Goal: Task Accomplishment & Management: Use online tool/utility

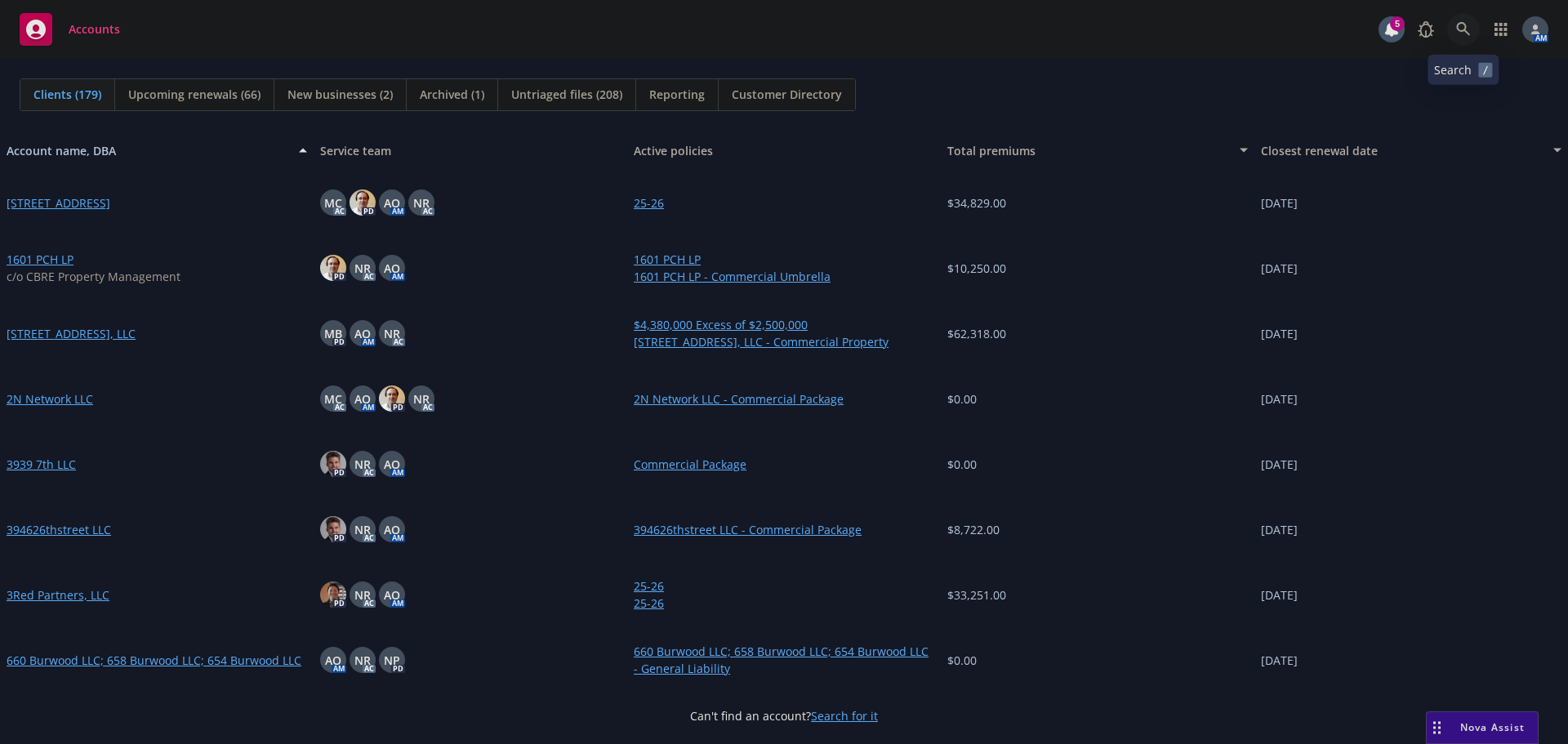
click at [1467, 23] on icon at bounding box center [1463, 29] width 14 height 14
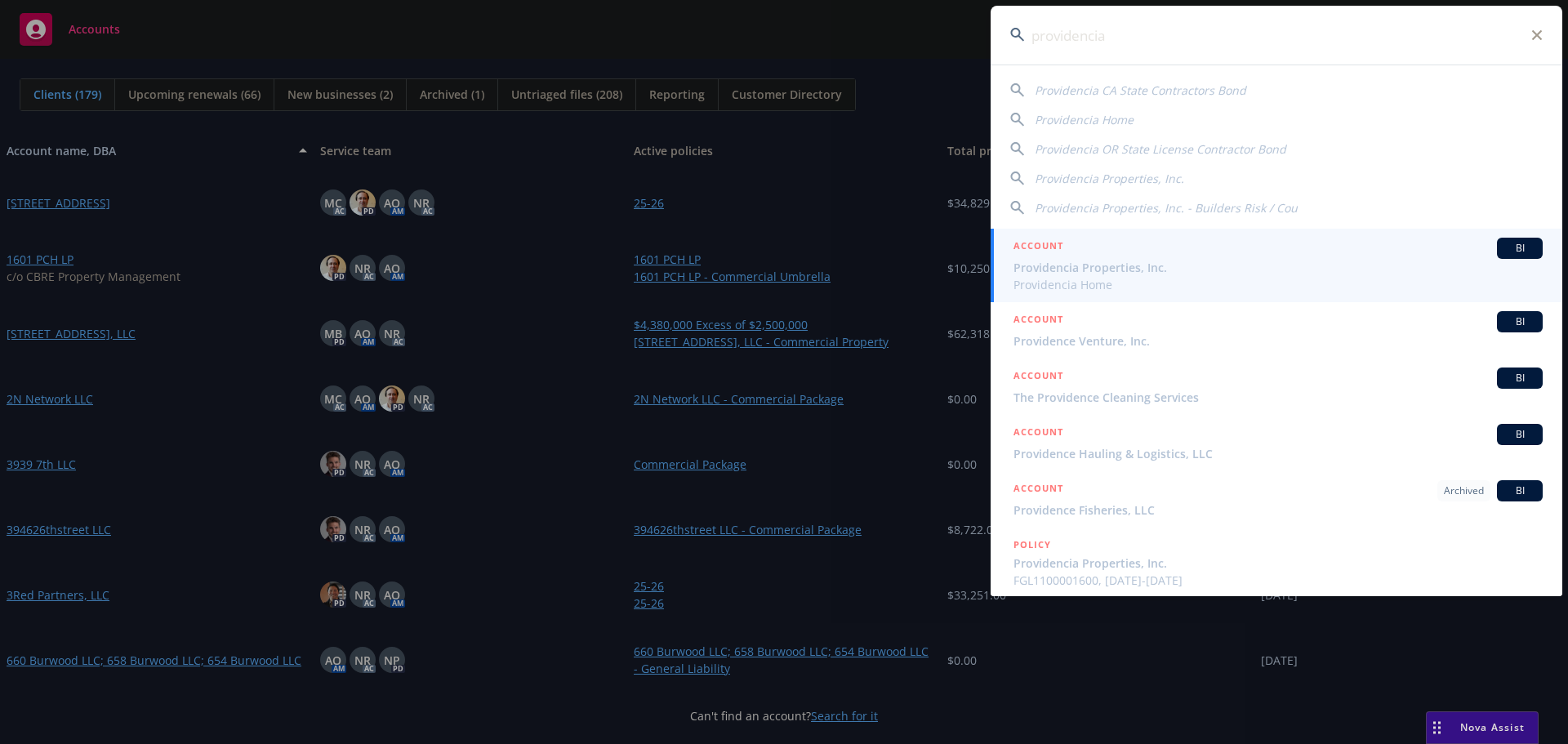
type input "providencia"
click at [1100, 272] on span "Providencia Properties, Inc." at bounding box center [1278, 267] width 529 height 17
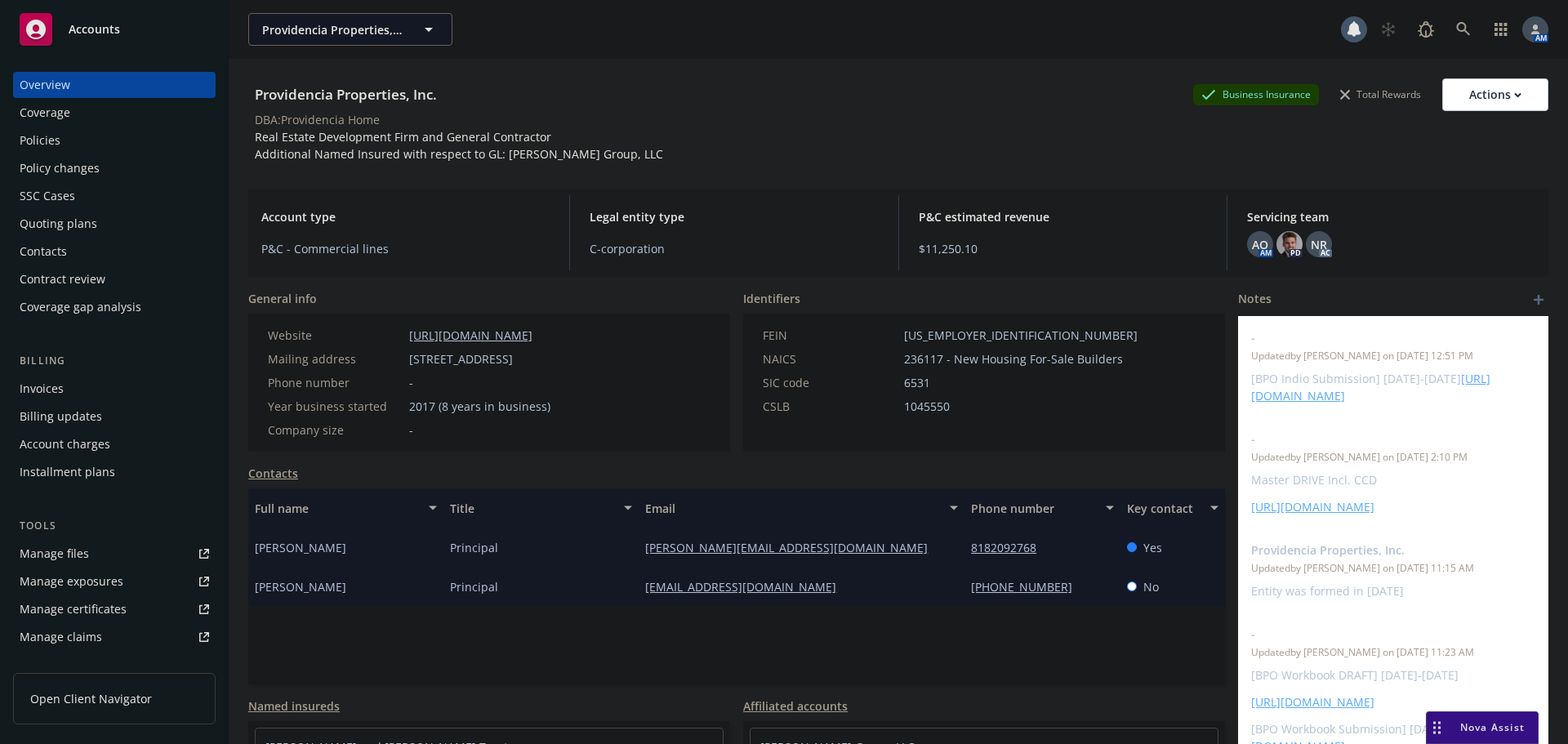
click at [93, 140] on div "Policies" at bounding box center [114, 140] width 189 height 26
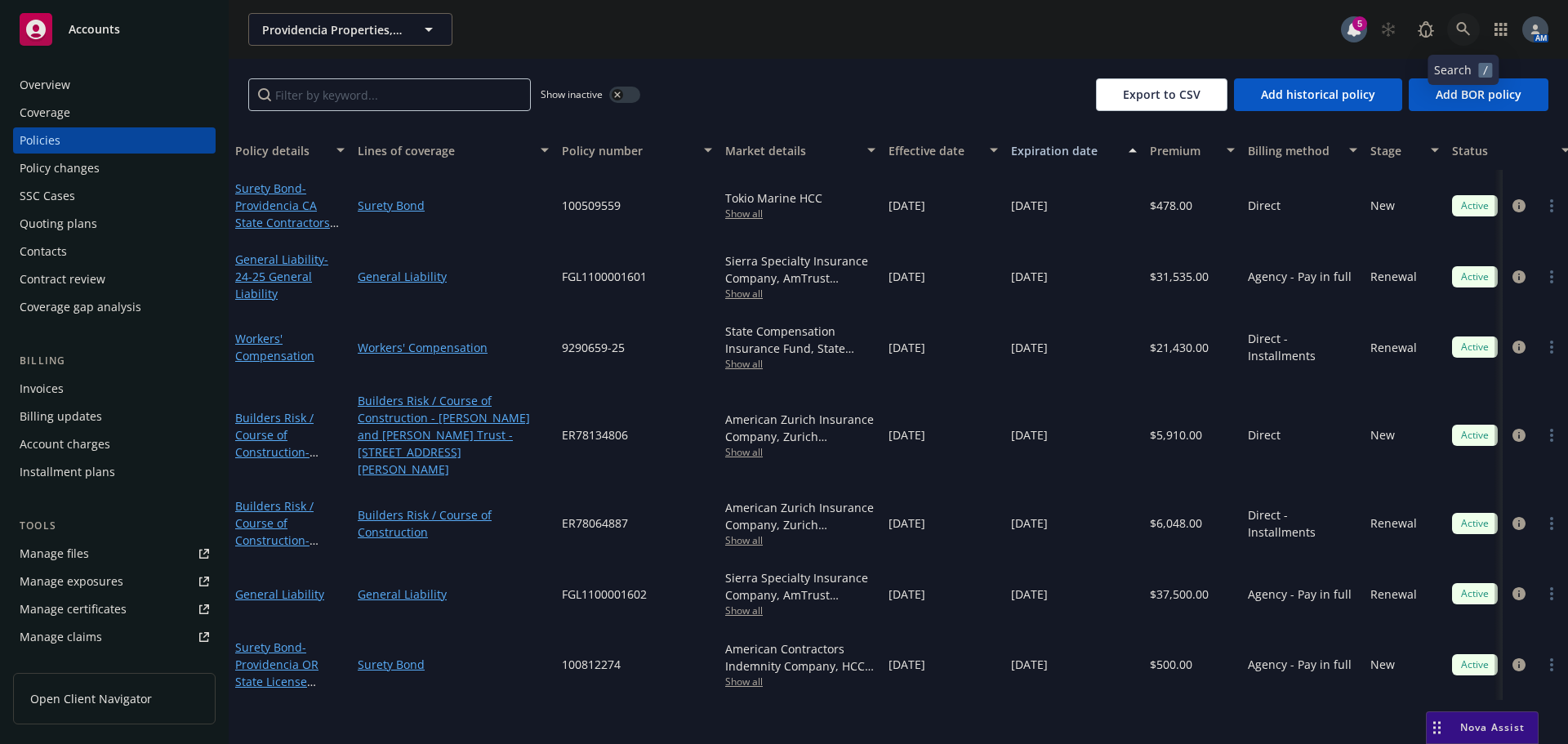
click at [1462, 33] on icon at bounding box center [1463, 29] width 14 height 14
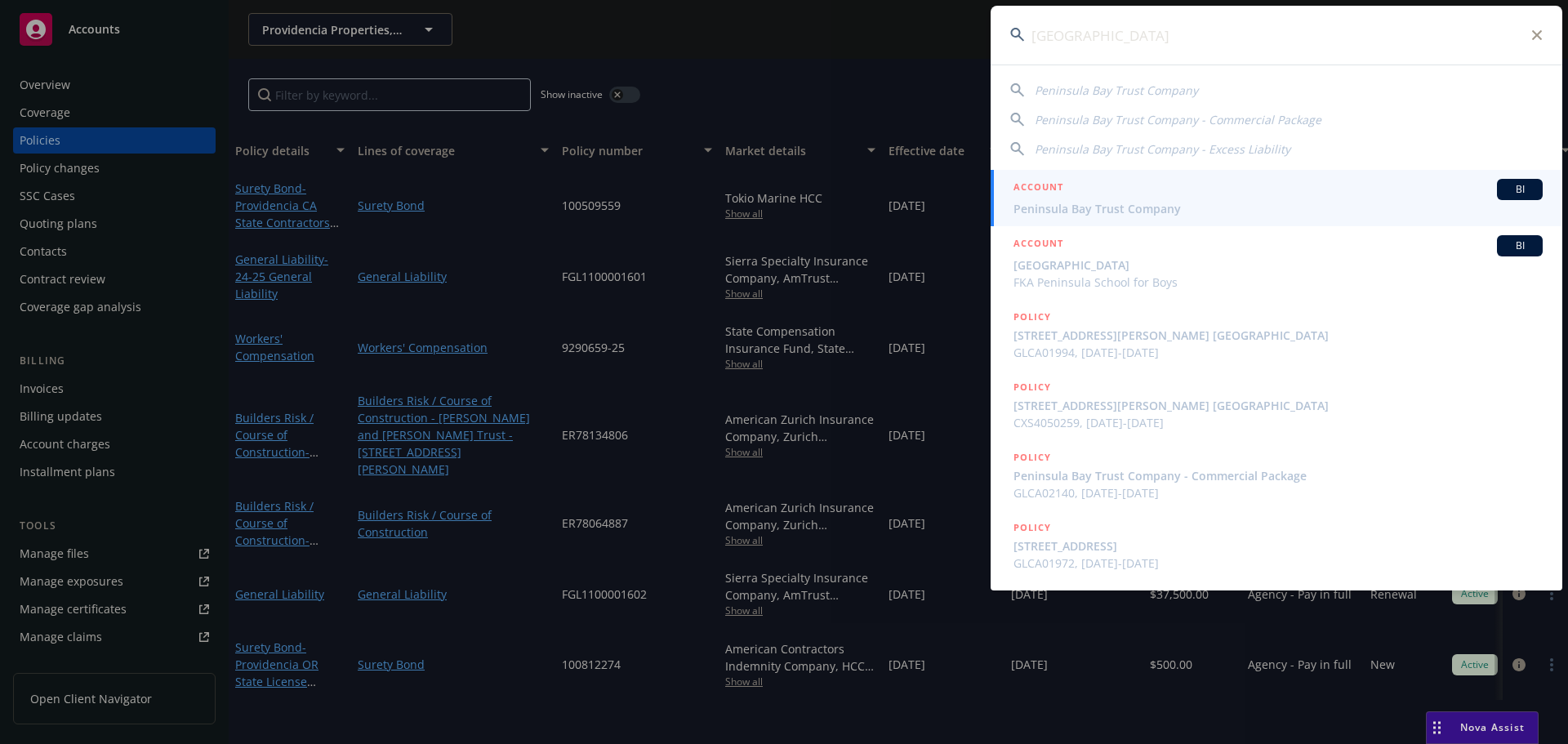
type input "[GEOGRAPHIC_DATA]"
click at [1118, 207] on span "Peninsula Bay Trust Company" at bounding box center [1278, 208] width 529 height 17
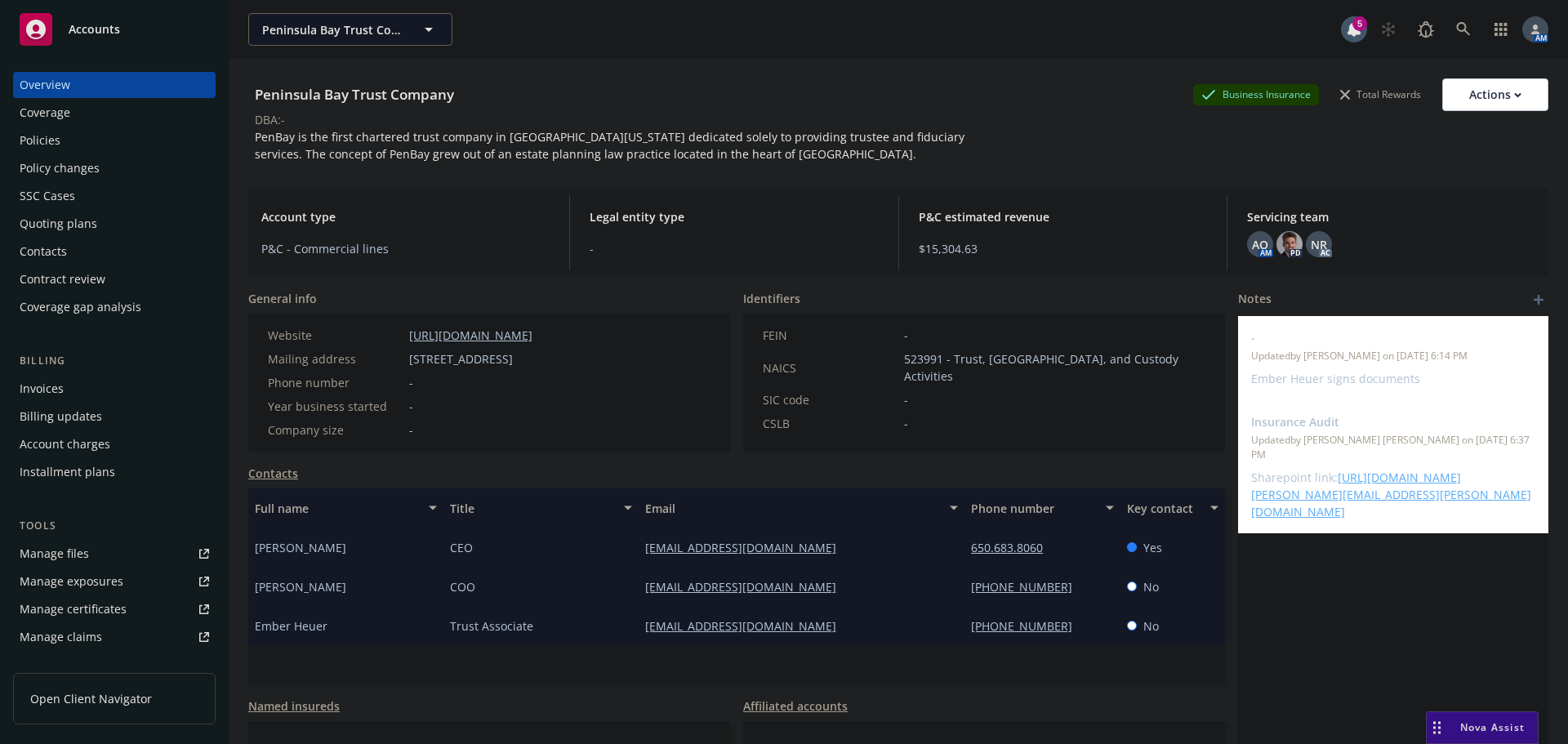
click at [38, 138] on div "Policies" at bounding box center [40, 140] width 41 height 26
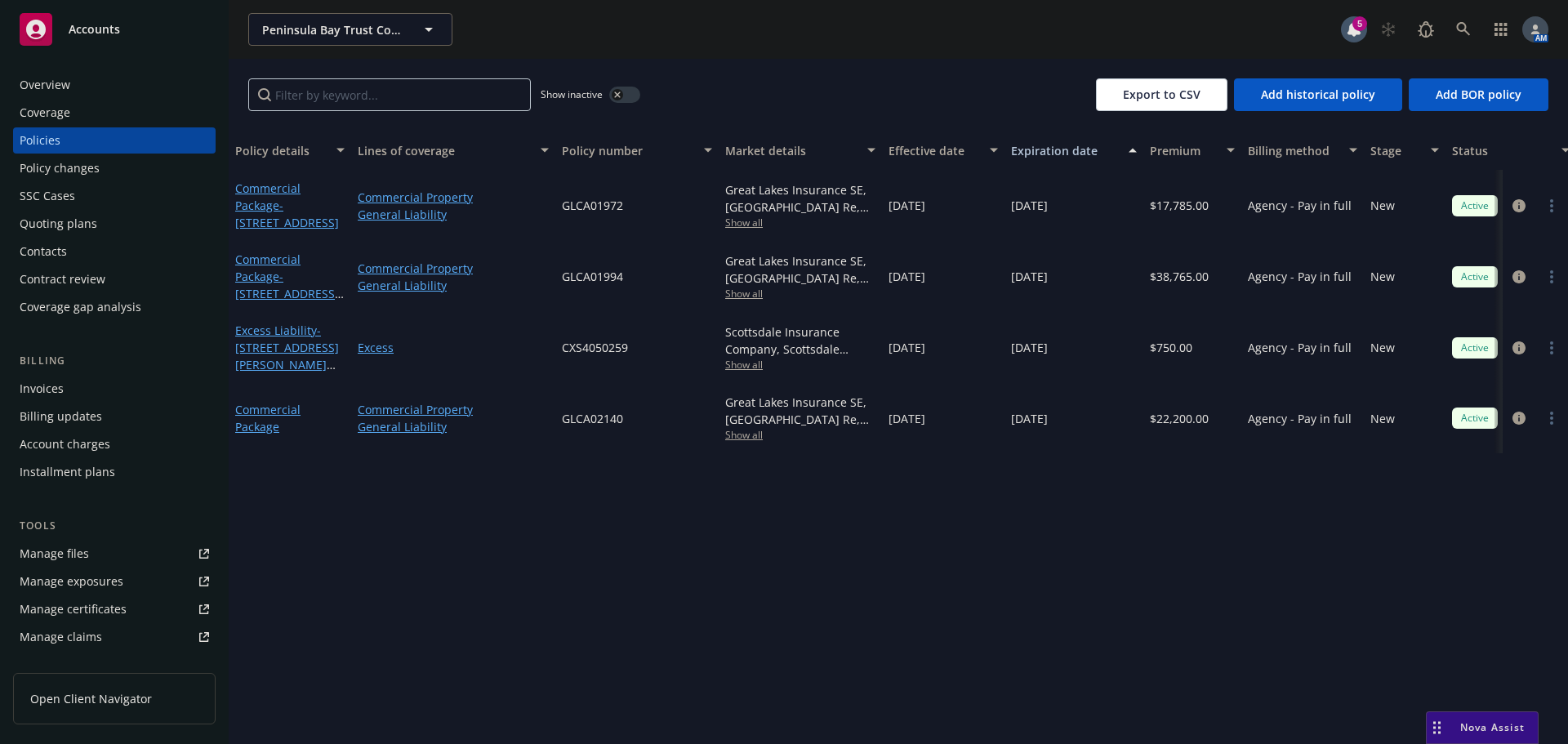
click at [622, 89] on button "button" at bounding box center [624, 95] width 31 height 16
click at [617, 92] on icon "button" at bounding box center [617, 94] width 6 height 6
click at [619, 93] on button "button" at bounding box center [624, 95] width 31 height 16
click at [100, 89] on div "Overview" at bounding box center [114, 84] width 189 height 26
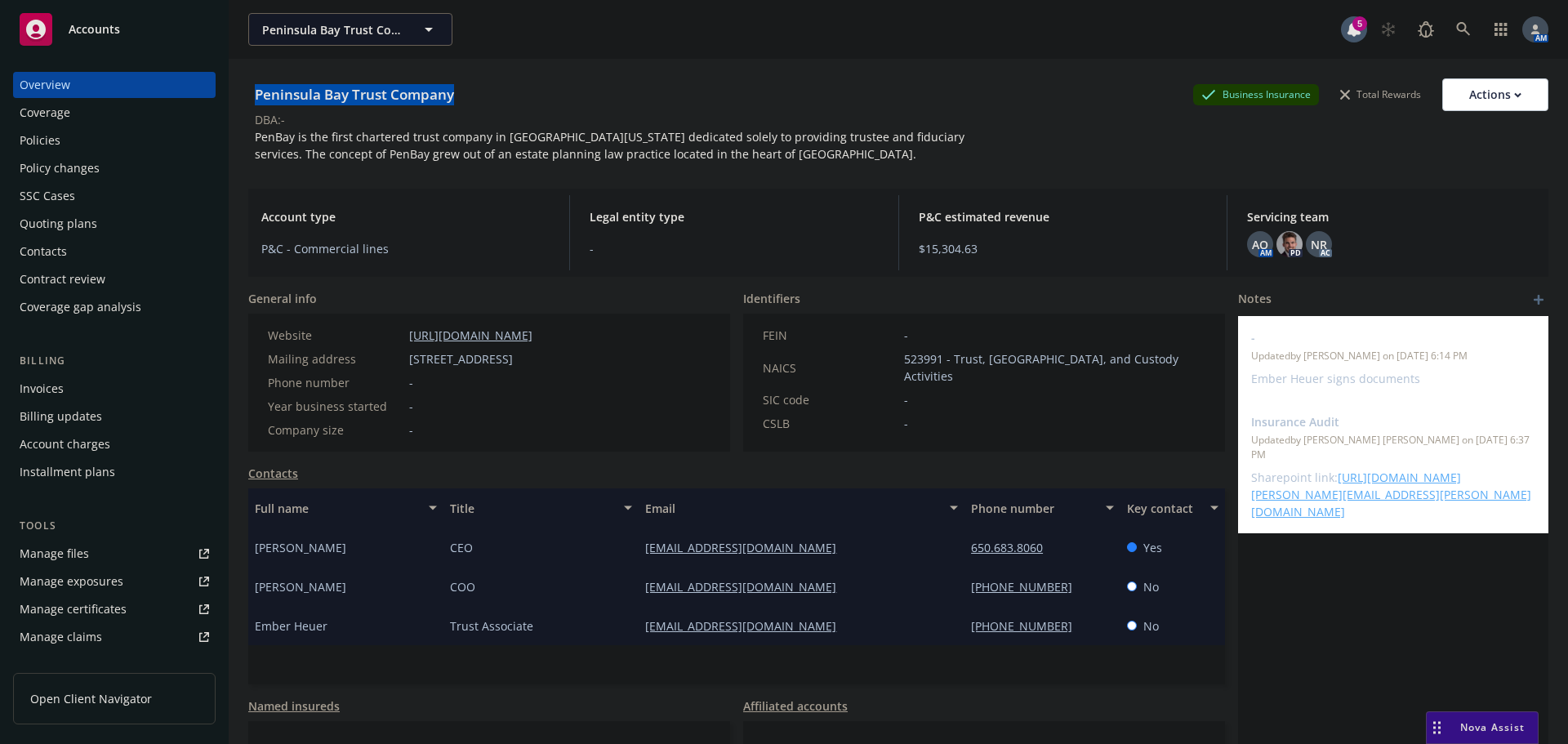
drag, startPoint x: 455, startPoint y: 99, endPoint x: 254, endPoint y: 100, distance: 201.0
click at [254, 100] on div "Peninsula Bay Trust Company Business Insurance Total Rewards Actions" at bounding box center [898, 95] width 1300 height 33
drag, startPoint x: 476, startPoint y: 377, endPoint x: 411, endPoint y: 366, distance: 65.9
click at [411, 366] on span "[STREET_ADDRESS]" at bounding box center [461, 358] width 104 height 17
copy span "[STREET_ADDRESS]"
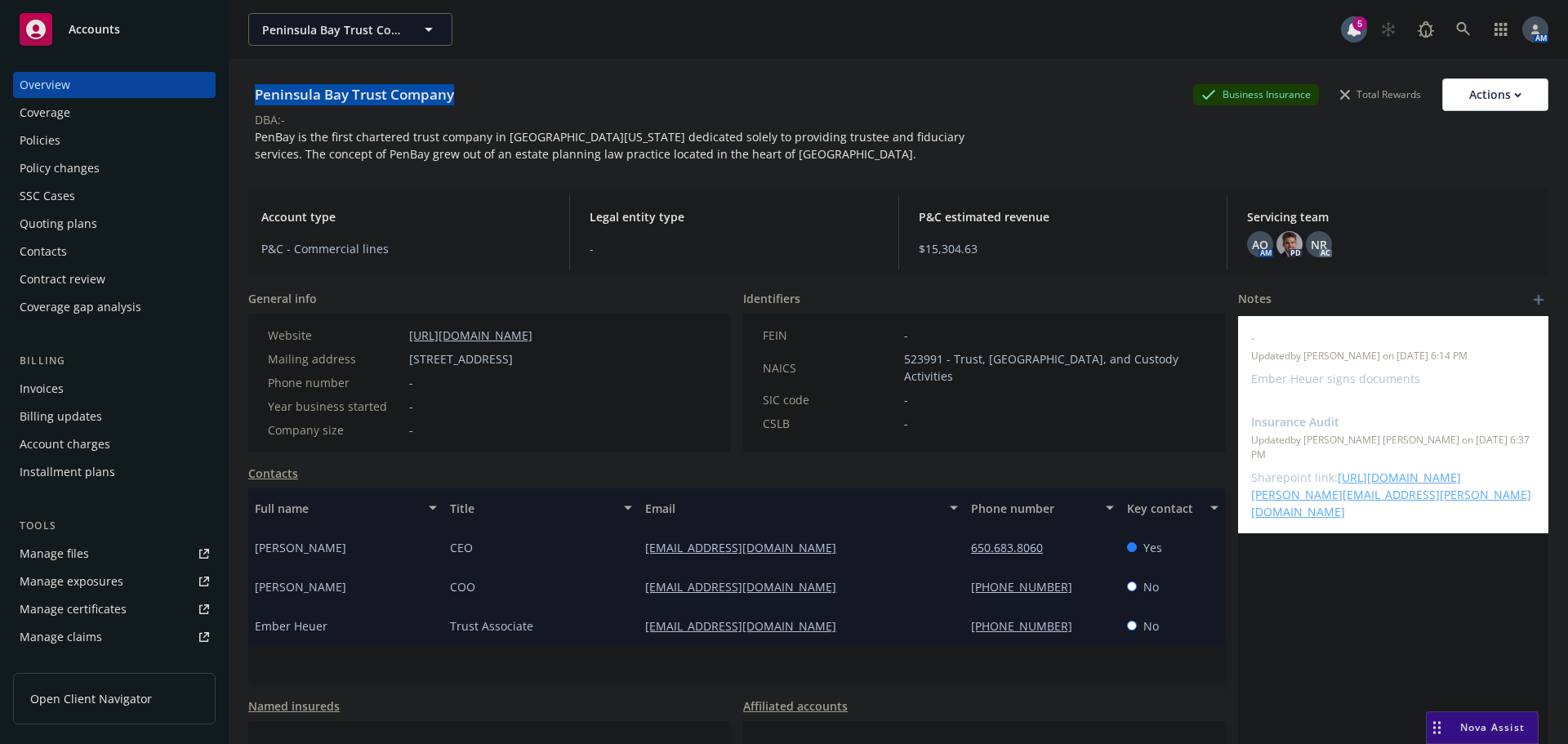
click at [58, 138] on div "Policies" at bounding box center [40, 140] width 41 height 26
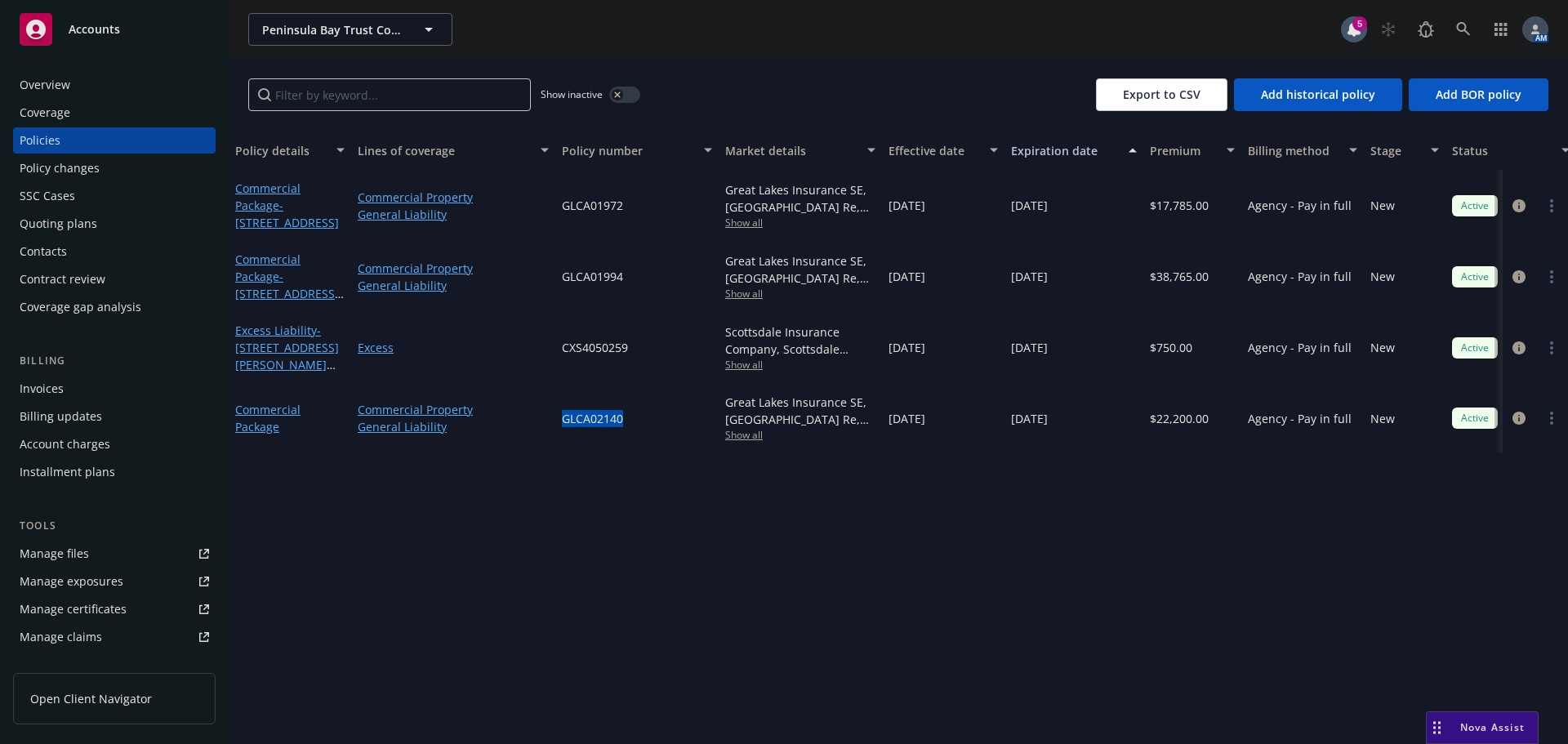
drag, startPoint x: 606, startPoint y: 417, endPoint x: 559, endPoint y: 424, distance: 47.5
click at [559, 424] on div "GLCA02140" at bounding box center [637, 418] width 163 height 71
copy span "GLCA02140"
click at [737, 435] on span "Show all" at bounding box center [800, 435] width 150 height 14
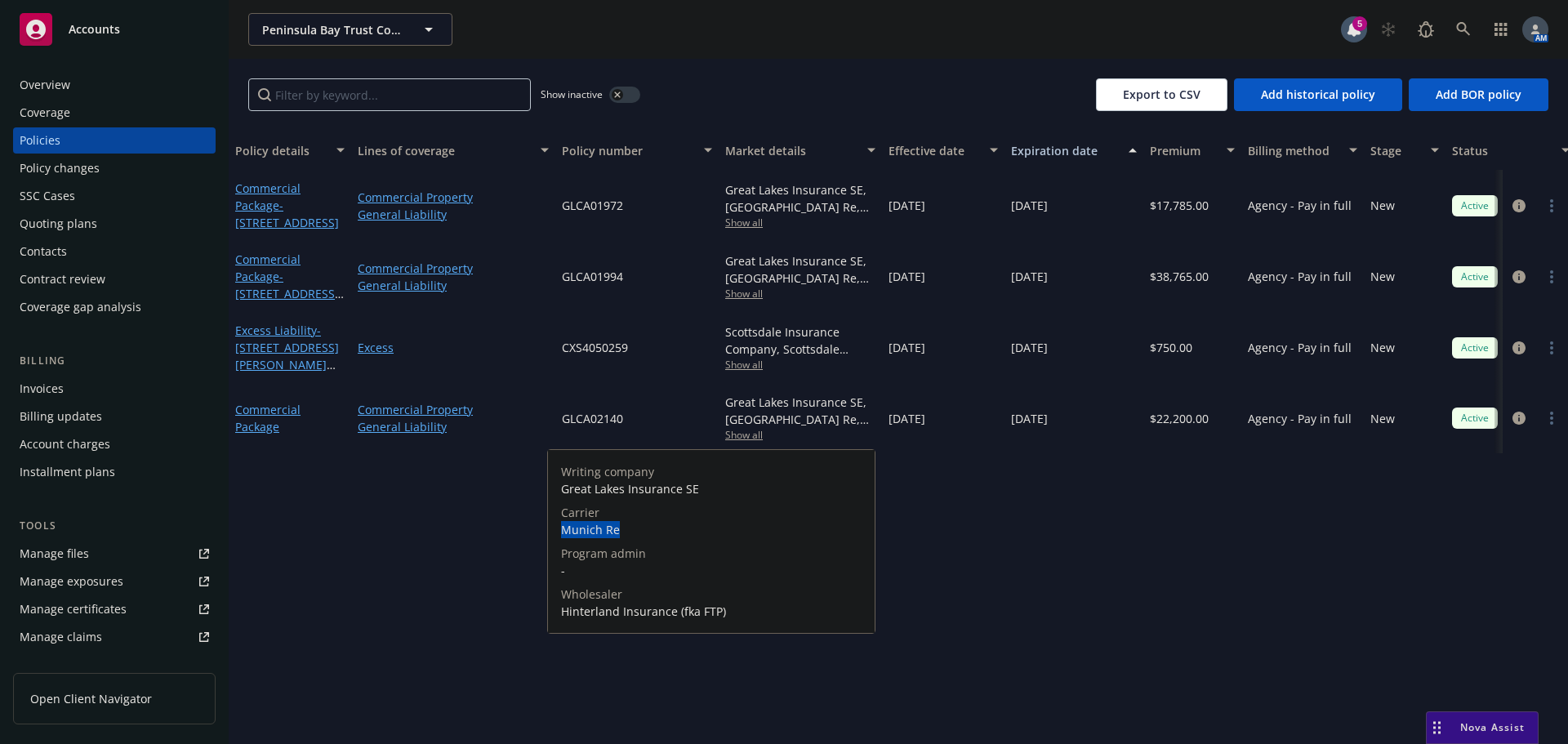
drag, startPoint x: 627, startPoint y: 529, endPoint x: 558, endPoint y: 529, distance: 69.0
click at [558, 529] on div "Writing company Great Lakes Insurance SE Carrier Munich Re Program admin - Whol…" at bounding box center [712, 541] width 327 height 183
copy span "Munich Re"
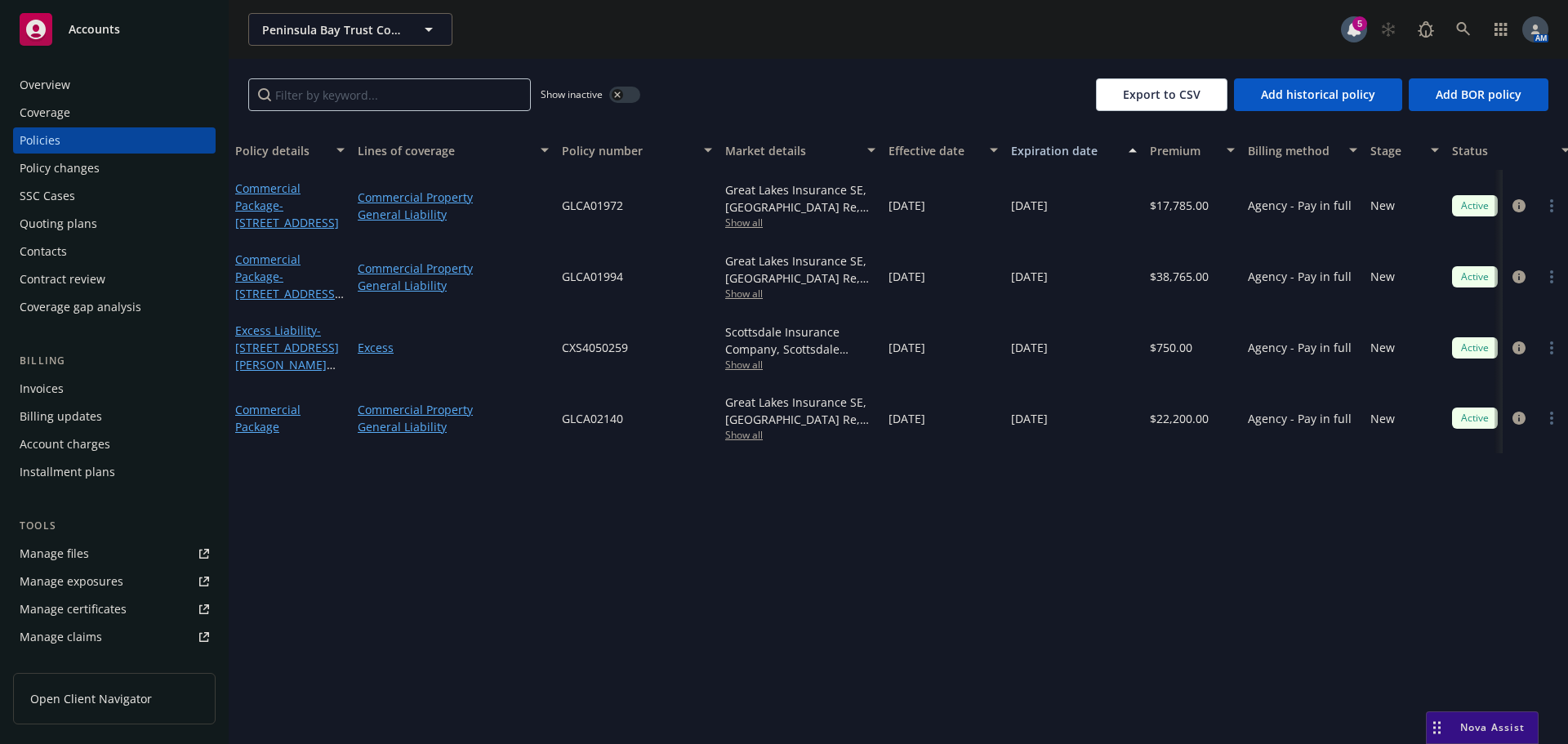
click at [63, 71] on div "Overview" at bounding box center [45, 84] width 51 height 26
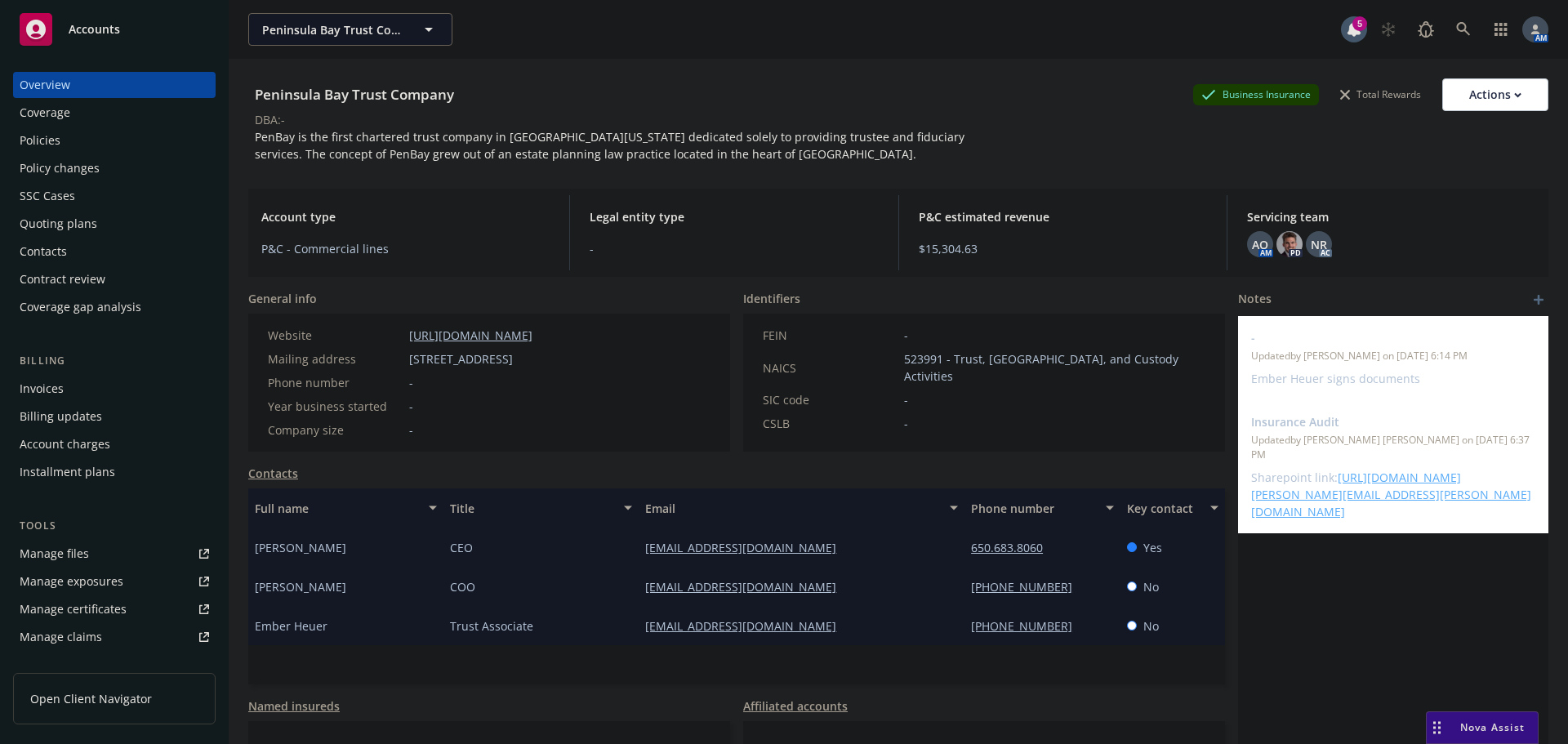
click at [74, 142] on div "Policies" at bounding box center [114, 140] width 189 height 26
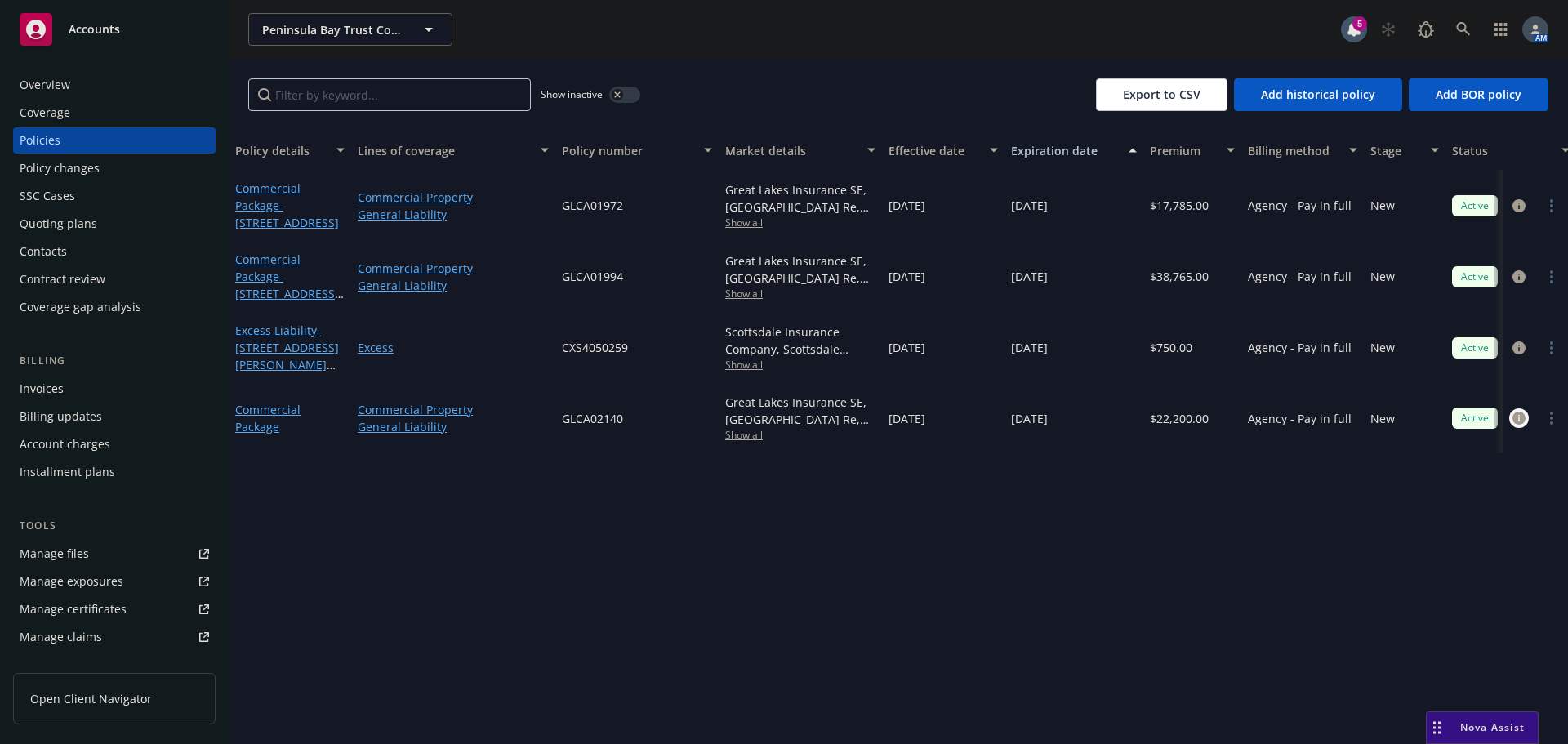
click at [1520, 422] on icon "circleInformation" at bounding box center [1518, 418] width 13 height 13
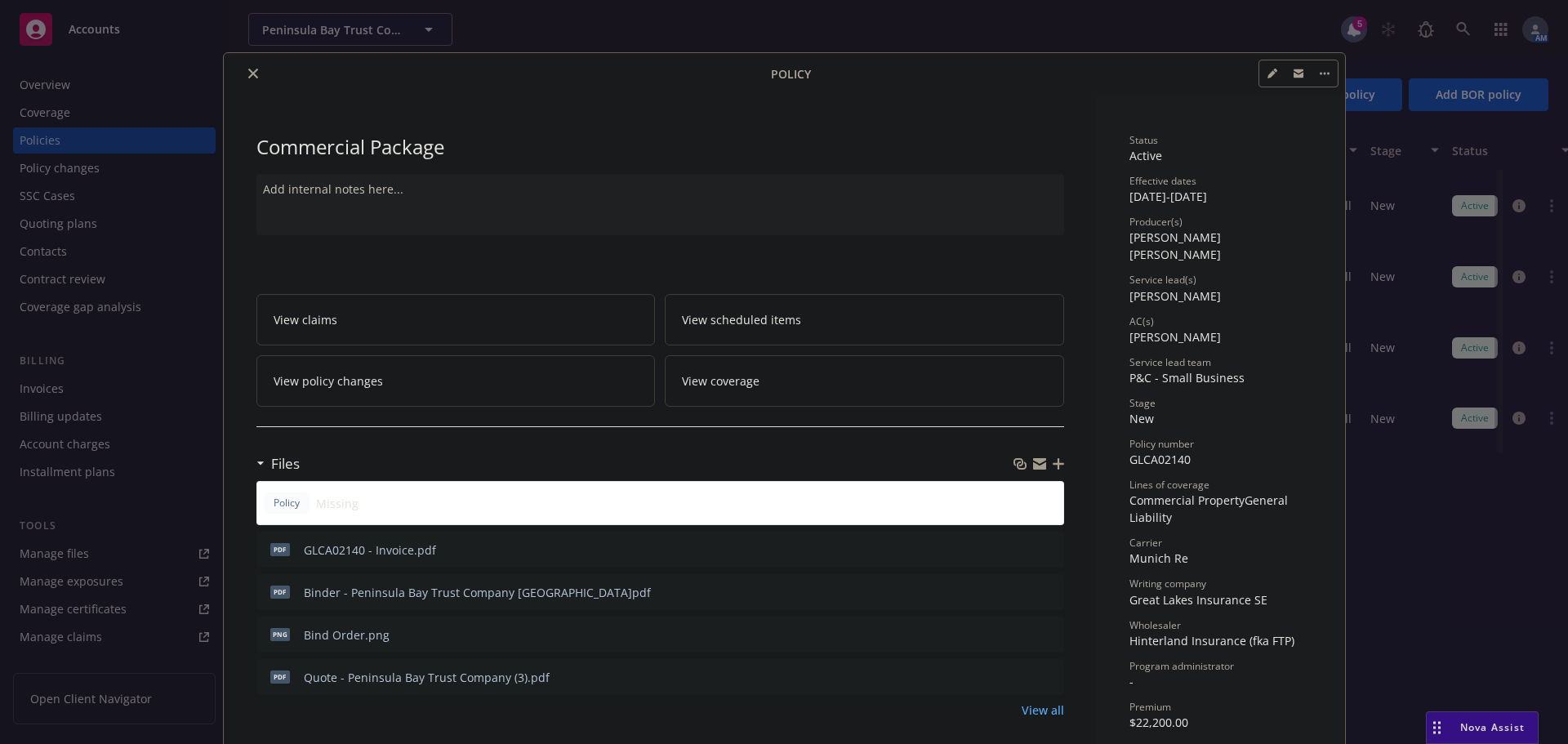
click at [248, 75] on icon "close" at bounding box center [253, 73] width 10 height 10
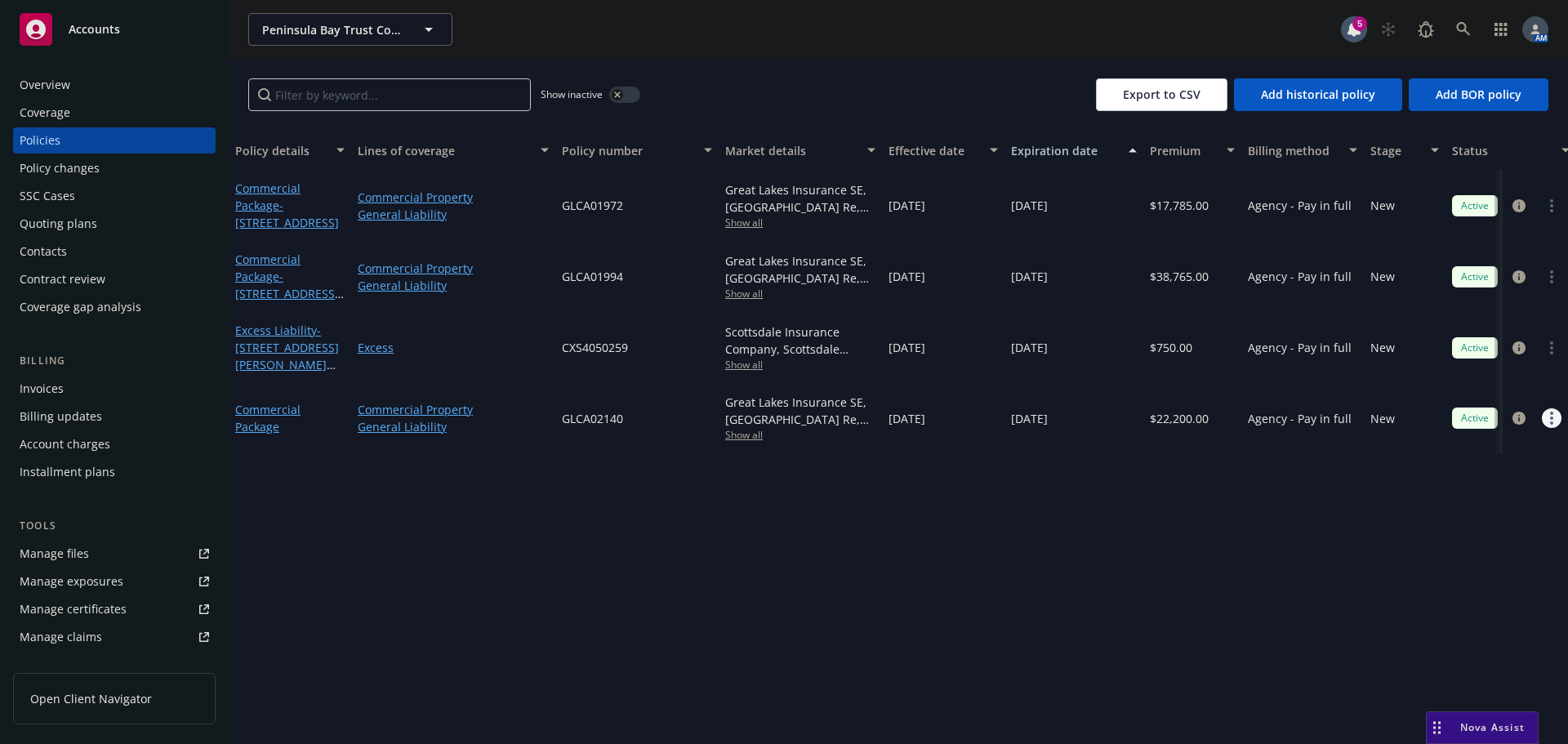
click at [1555, 423] on link "more" at bounding box center [1551, 418] width 20 height 20
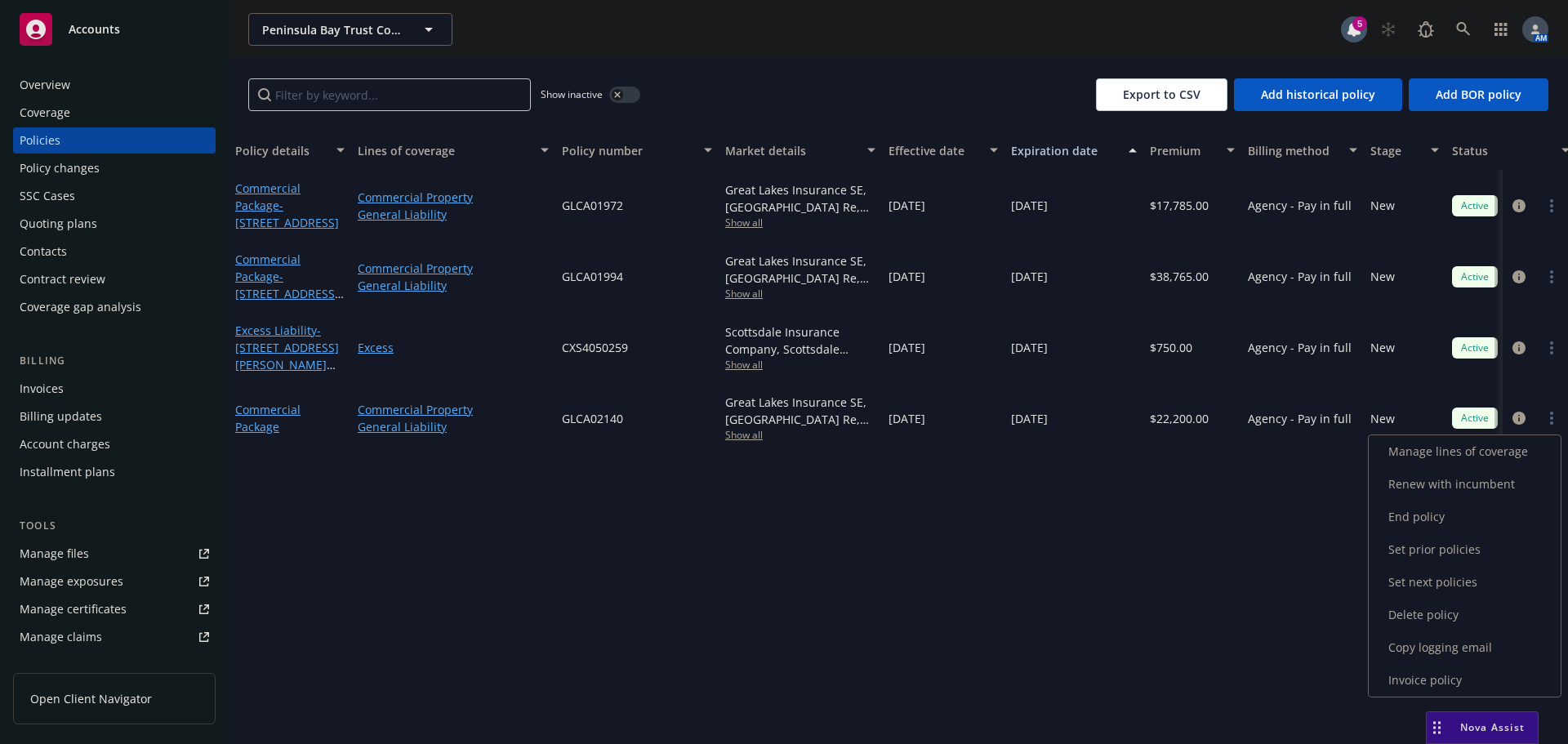
drag, startPoint x: 1442, startPoint y: 654, endPoint x: 1390, endPoint y: 634, distance: 55.7
click at [1441, 653] on link "Copy logging email" at bounding box center [1464, 648] width 192 height 33
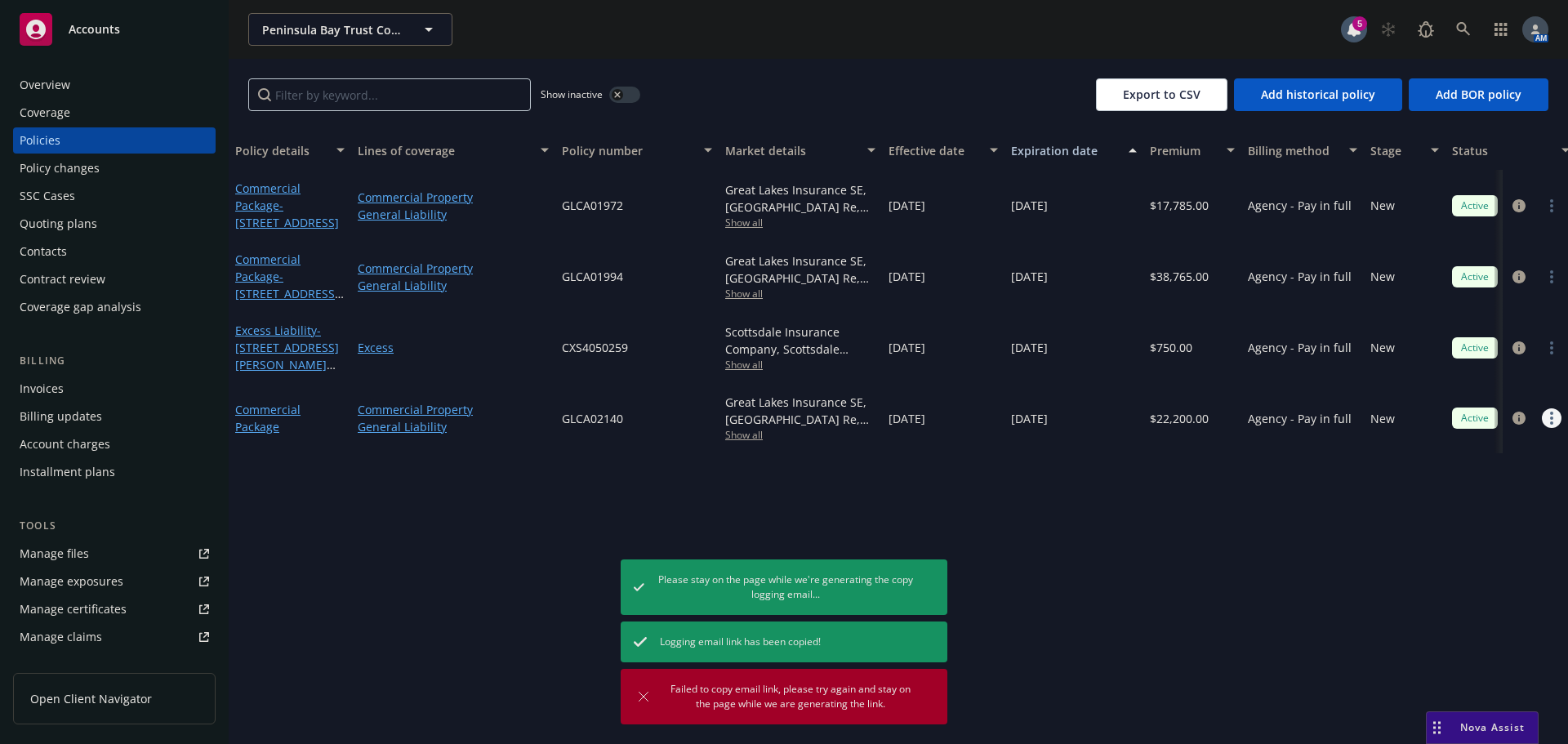
click at [1549, 424] on link "more" at bounding box center [1551, 418] width 20 height 20
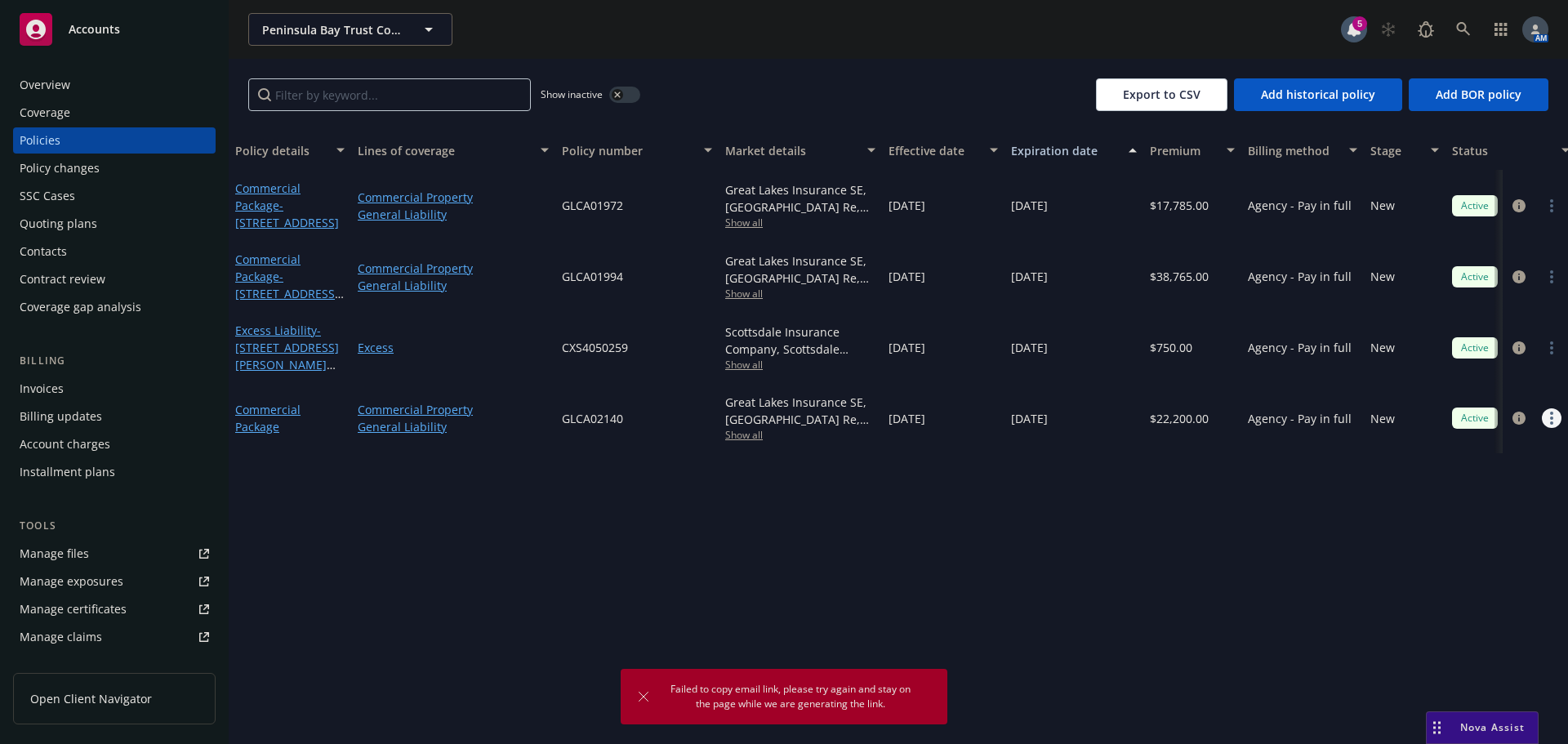
click at [1552, 420] on icon "more" at bounding box center [1551, 418] width 4 height 13
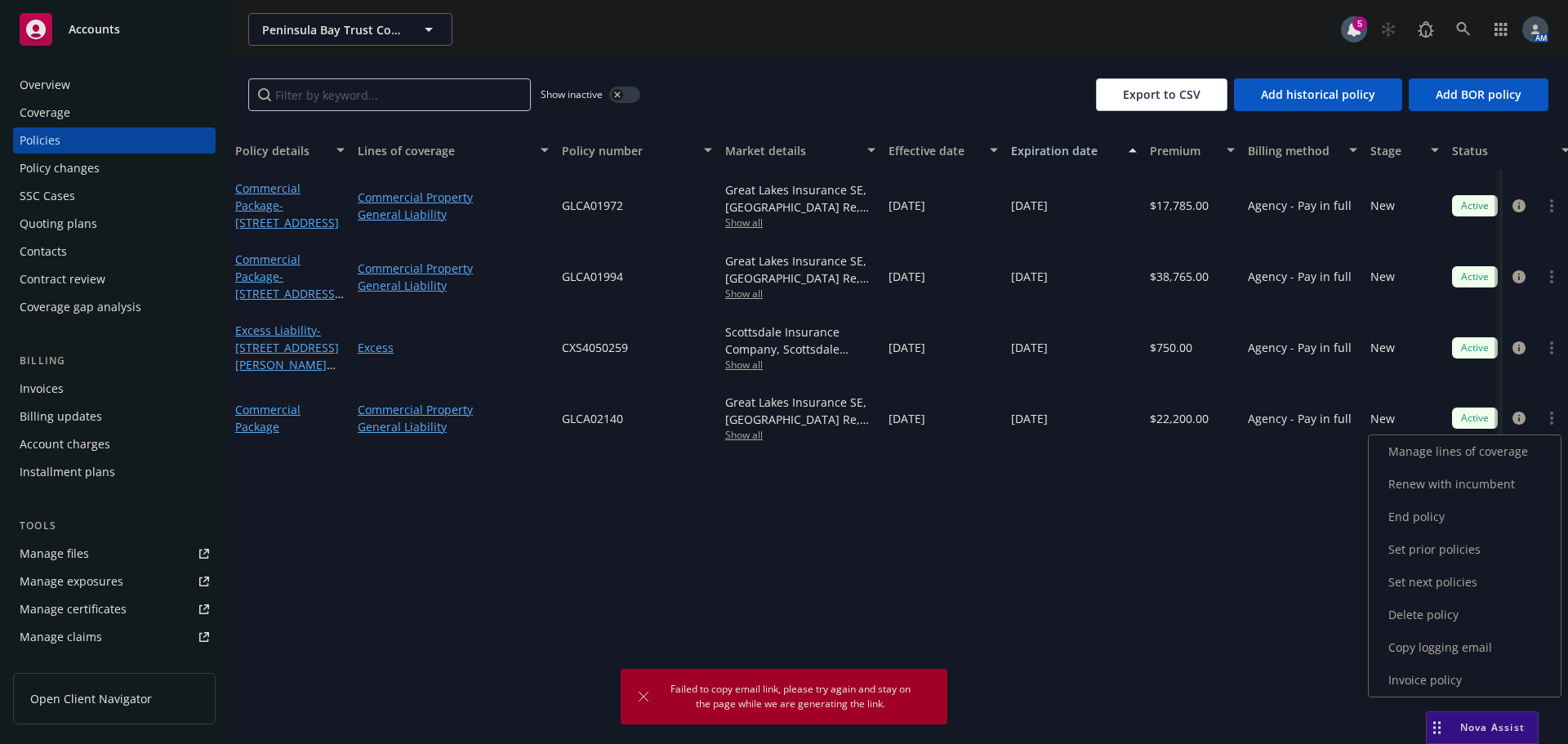
click at [1466, 648] on link "Copy logging email" at bounding box center [1464, 648] width 192 height 33
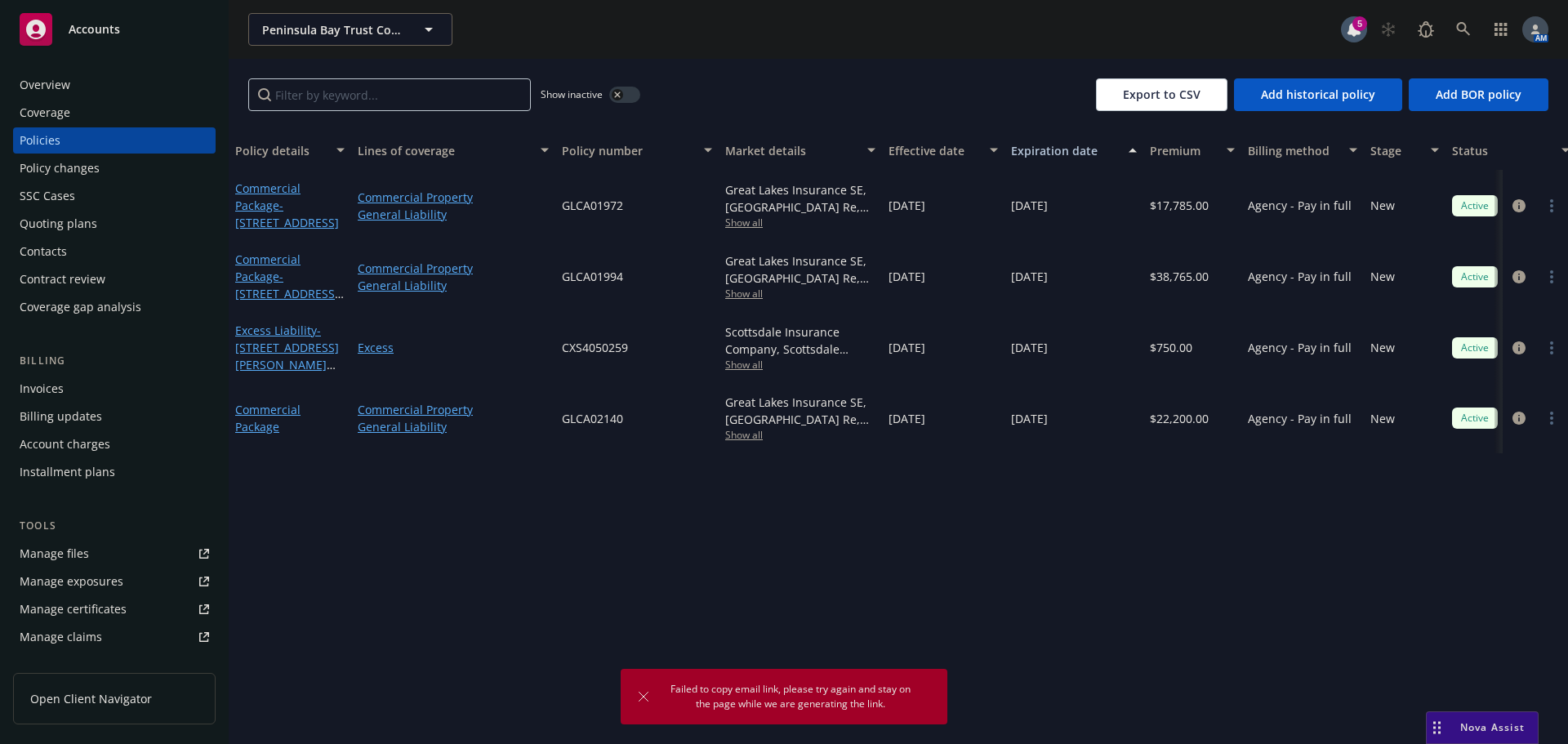
click at [60, 90] on div "Overview" at bounding box center [45, 84] width 51 height 26
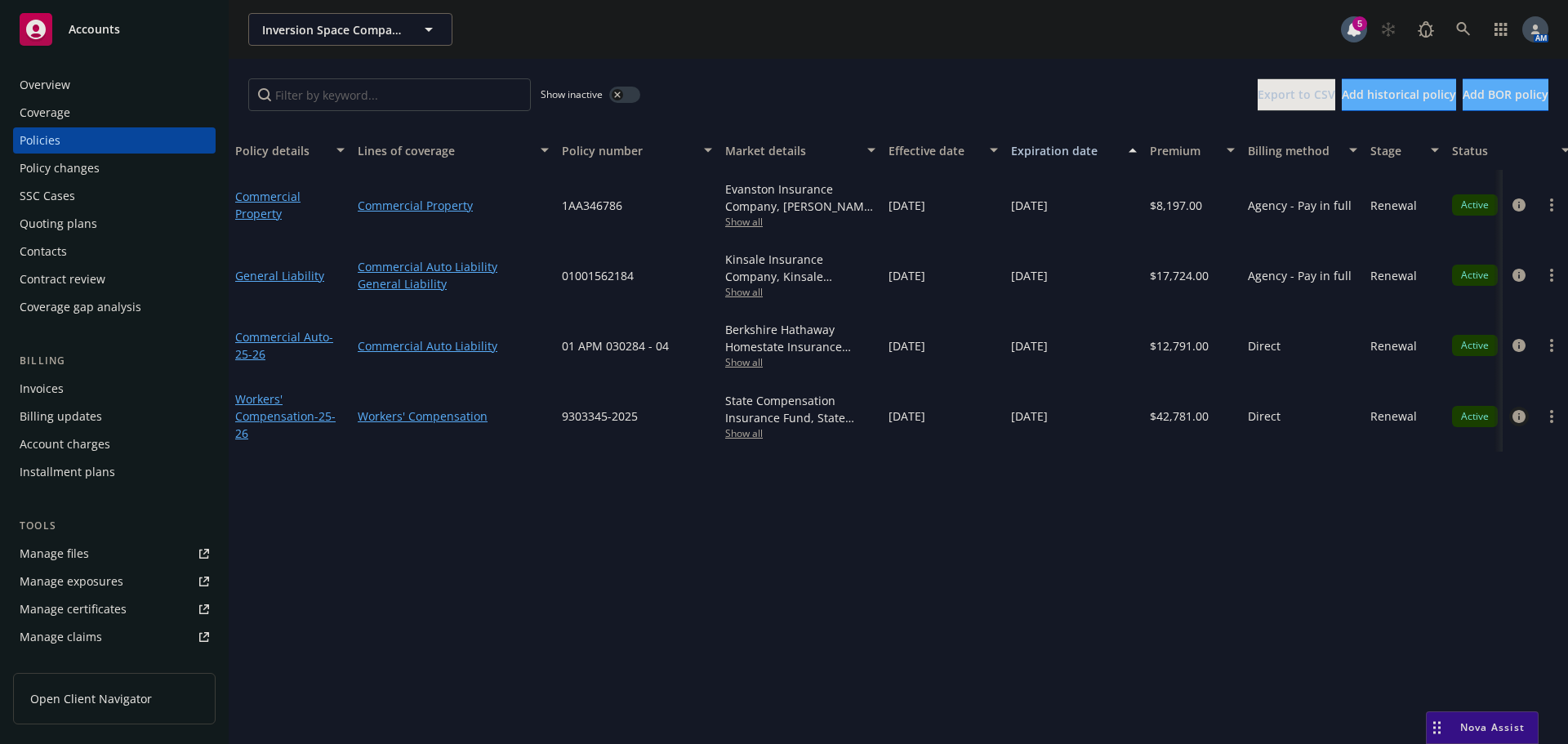
click at [1516, 422] on icon "circleInformation" at bounding box center [1518, 416] width 13 height 13
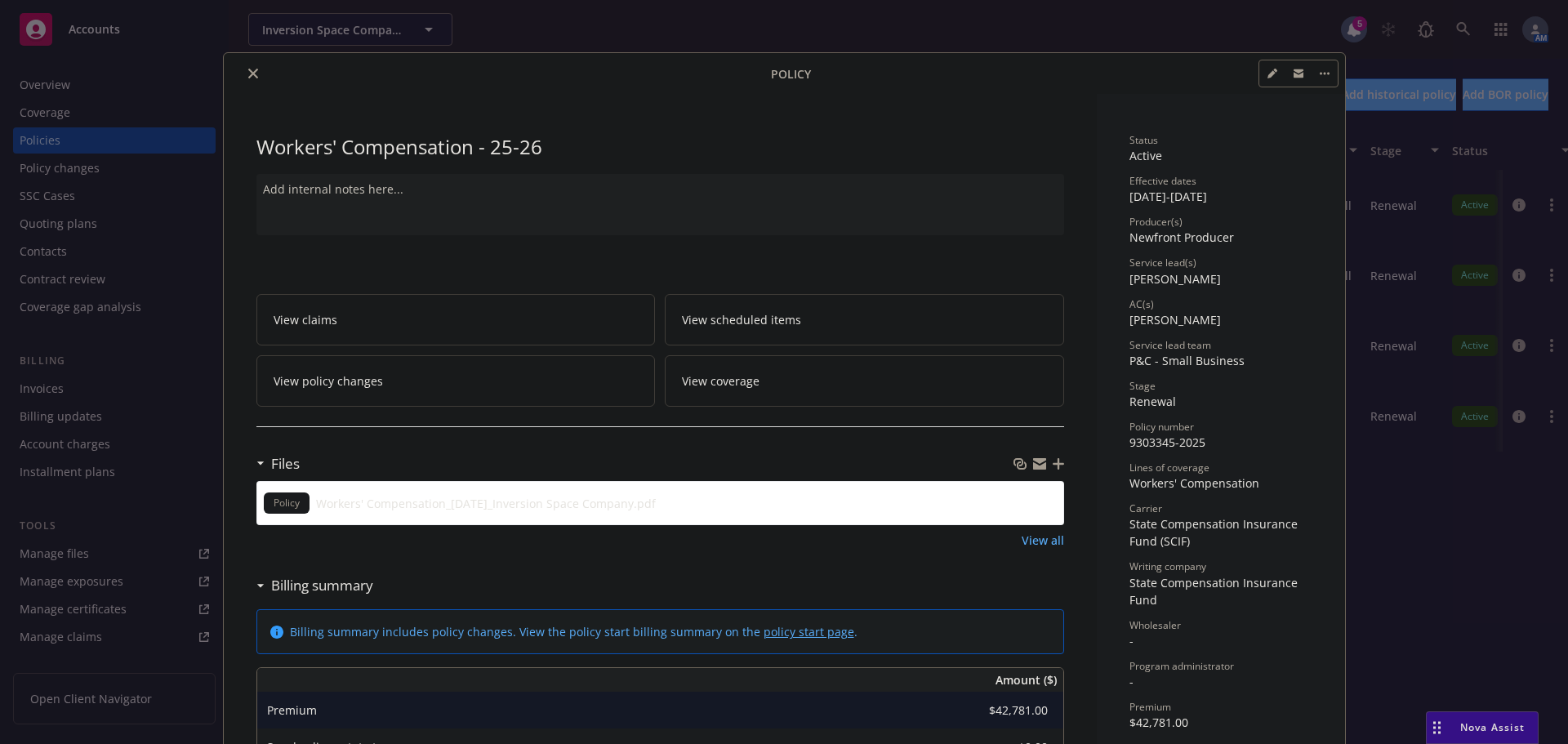
click at [246, 66] on button "close" at bounding box center [253, 73] width 20 height 20
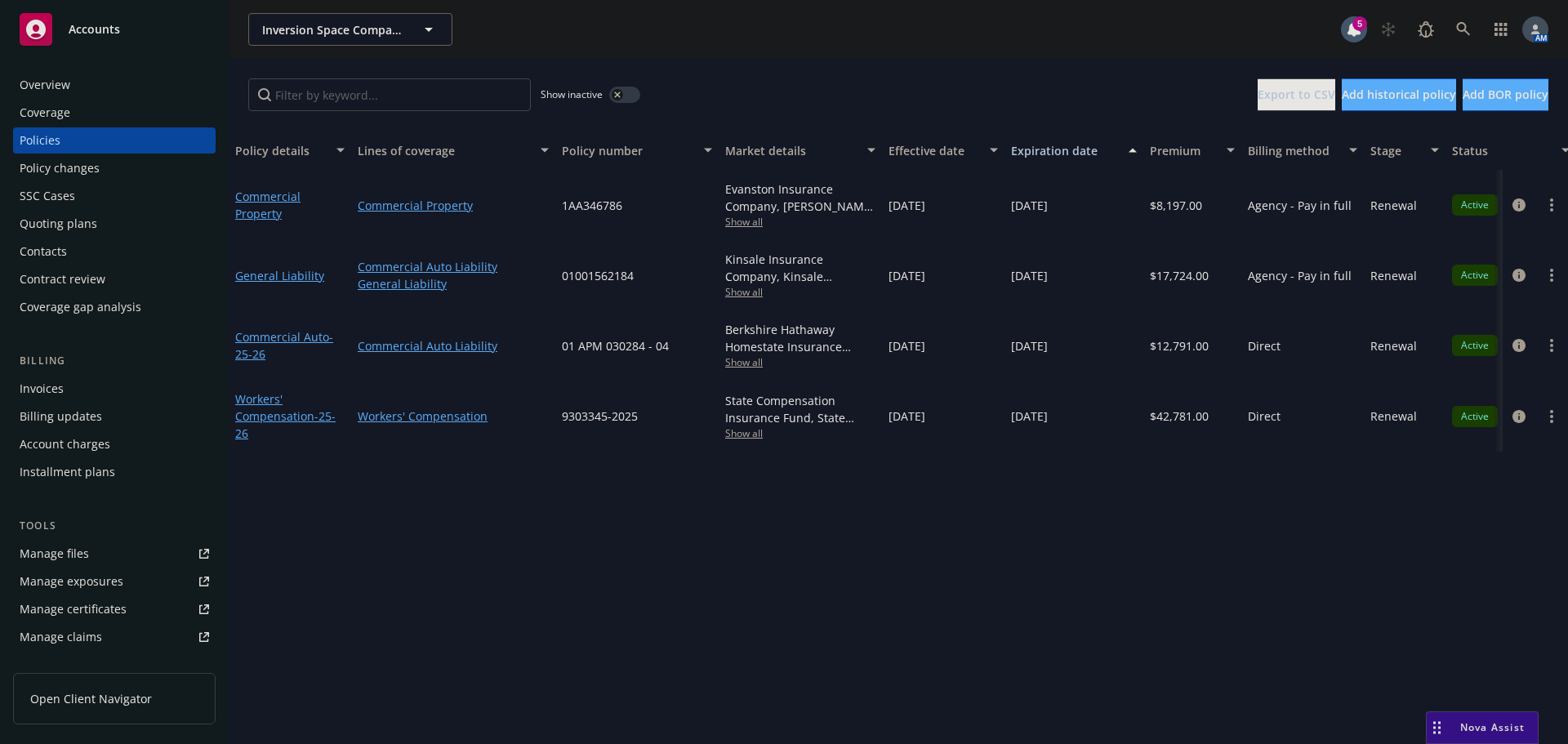
click at [625, 97] on button "button" at bounding box center [624, 95] width 31 height 16
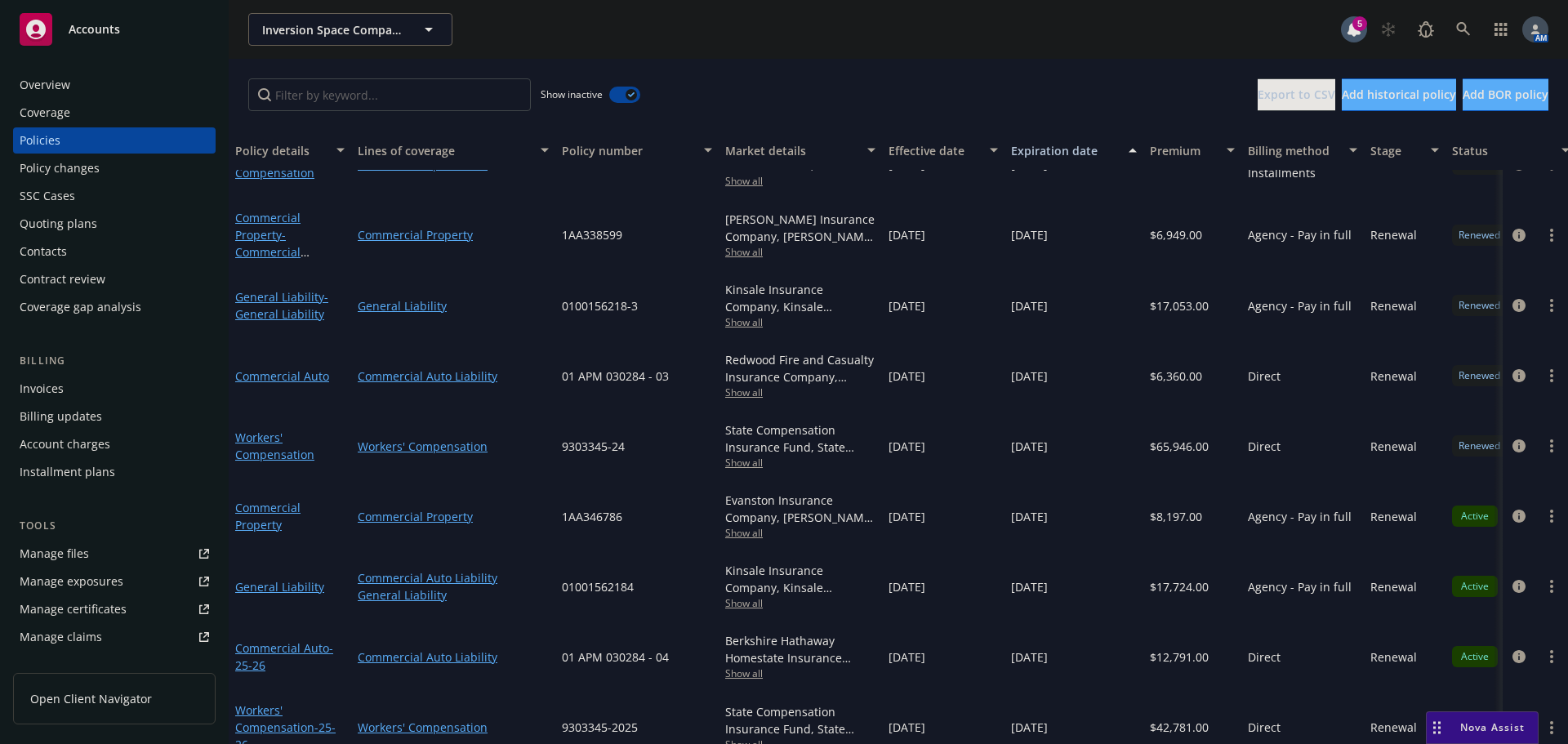
scroll to position [856, 0]
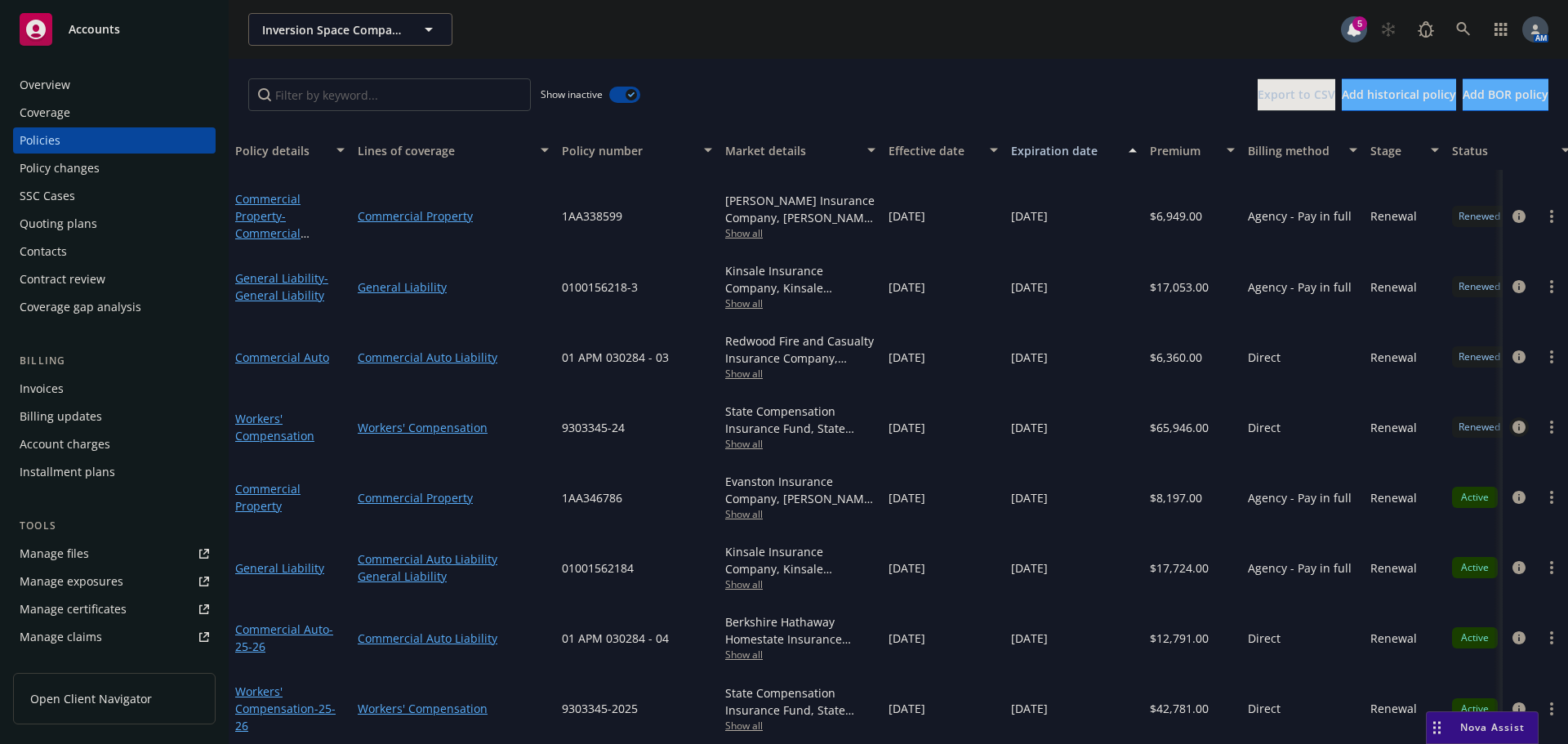
click at [1512, 421] on icon "circleInformation" at bounding box center [1518, 427] width 13 height 13
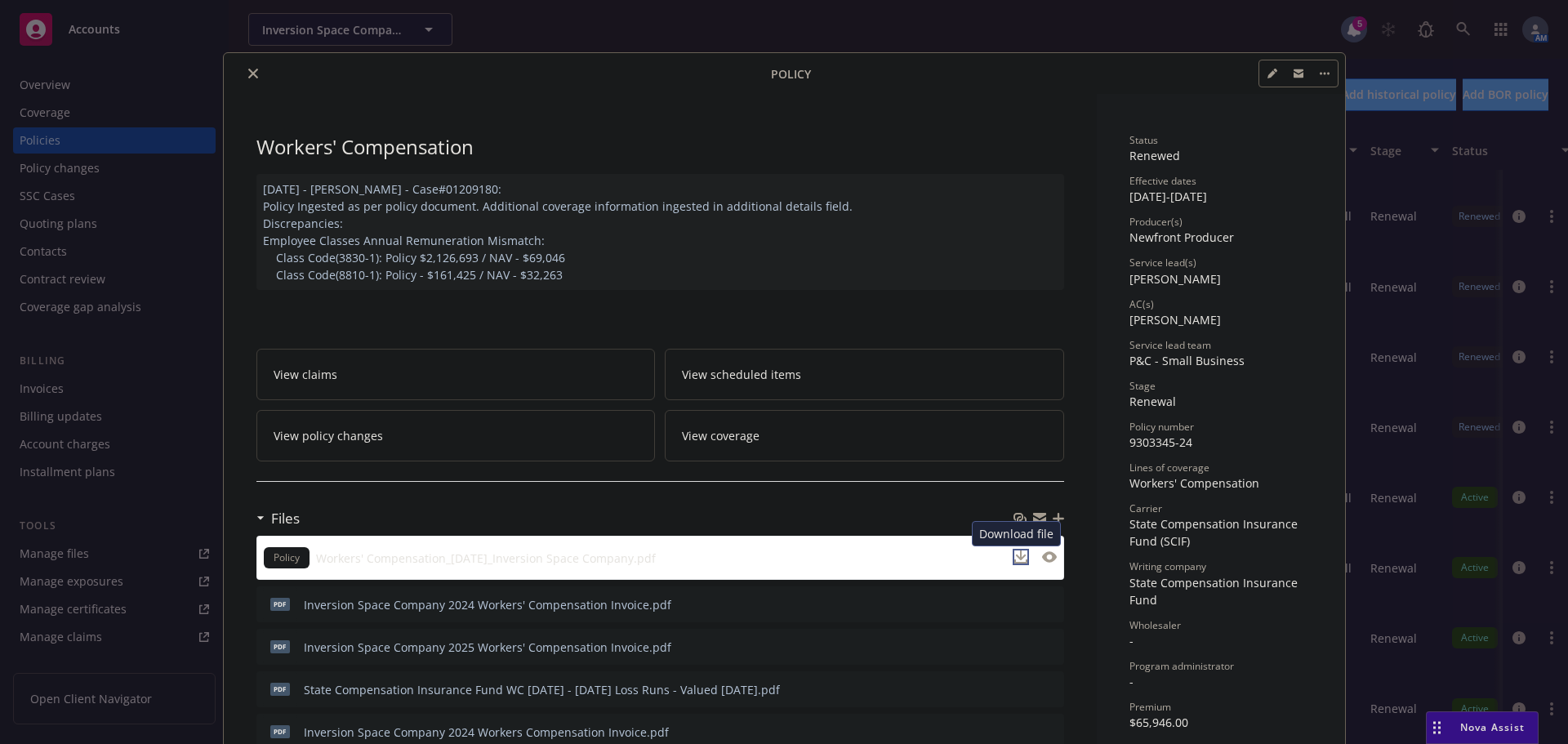
click at [1014, 555] on icon "download file" at bounding box center [1021, 556] width 13 height 13
click at [248, 75] on icon "close" at bounding box center [253, 73] width 10 height 10
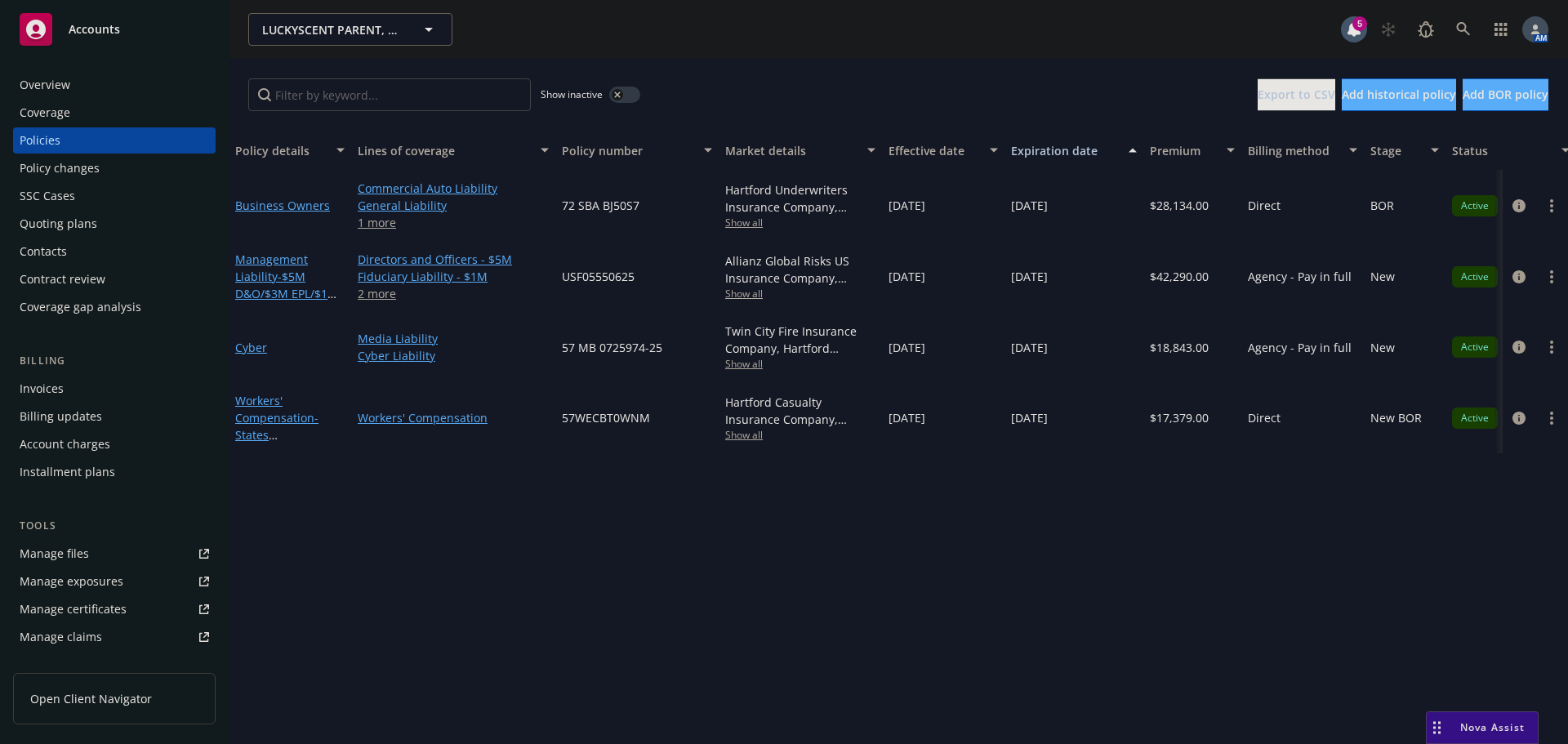
click at [81, 71] on div "Overview" at bounding box center [114, 84] width 189 height 26
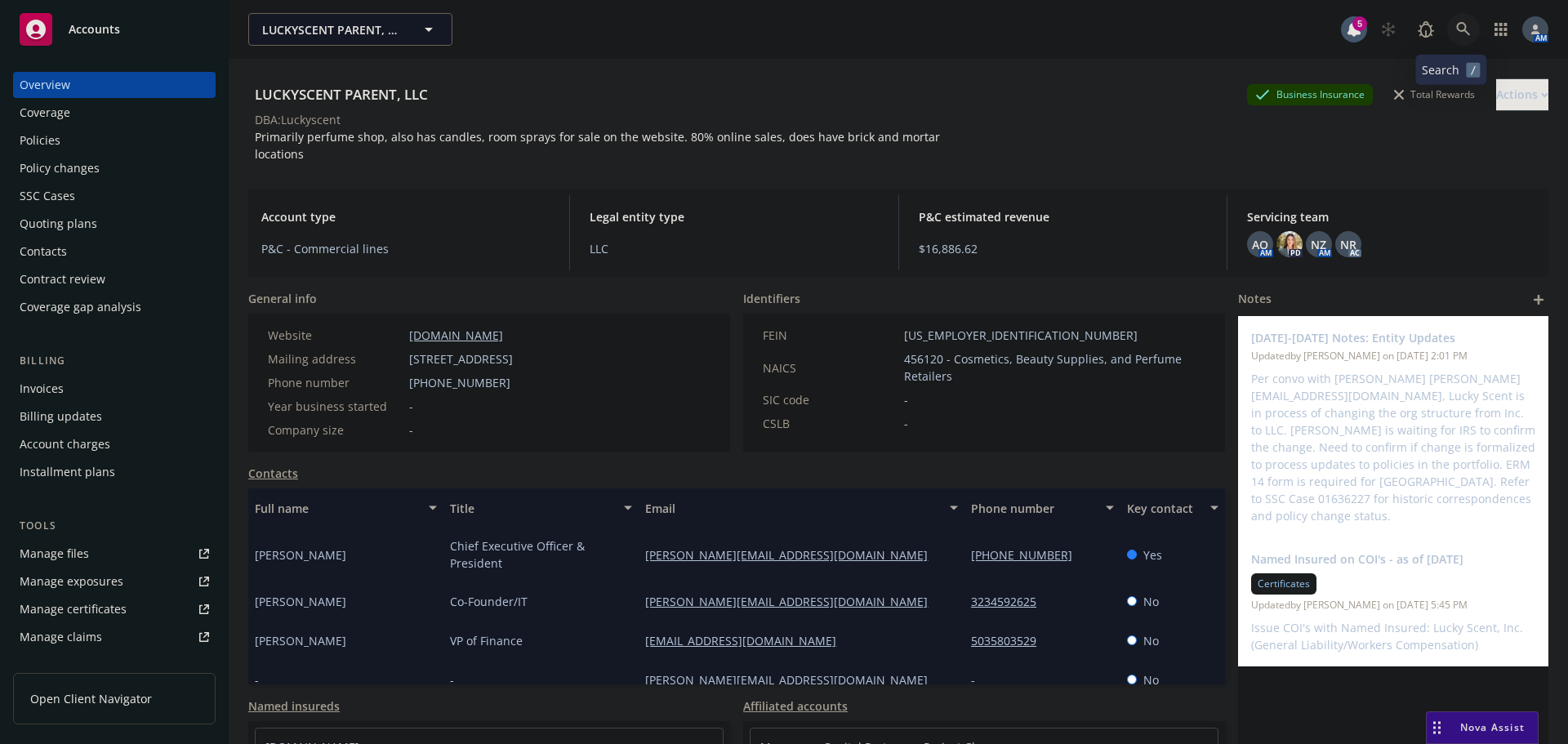
click at [1455, 33] on icon at bounding box center [1463, 29] width 14 height 14
click at [1494, 35] on icon "button" at bounding box center [1500, 29] width 13 height 13
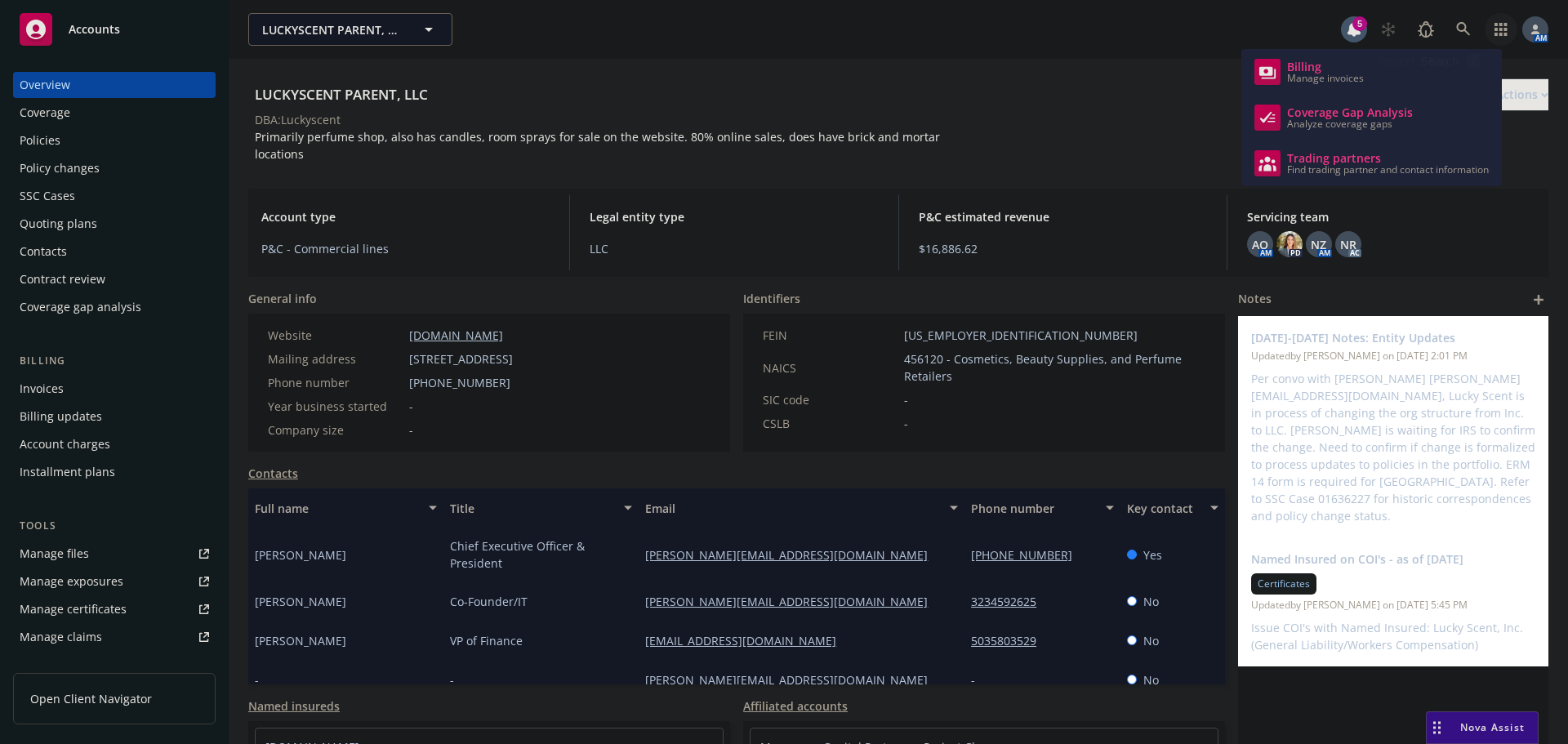
drag, startPoint x: 1095, startPoint y: 38, endPoint x: 1286, endPoint y: 35, distance: 191.0
click at [1096, 38] on div "LUCKYSCENT PARENT, LLC LUCKYSCENT PARENT, LLC" at bounding box center [794, 29] width 1092 height 33
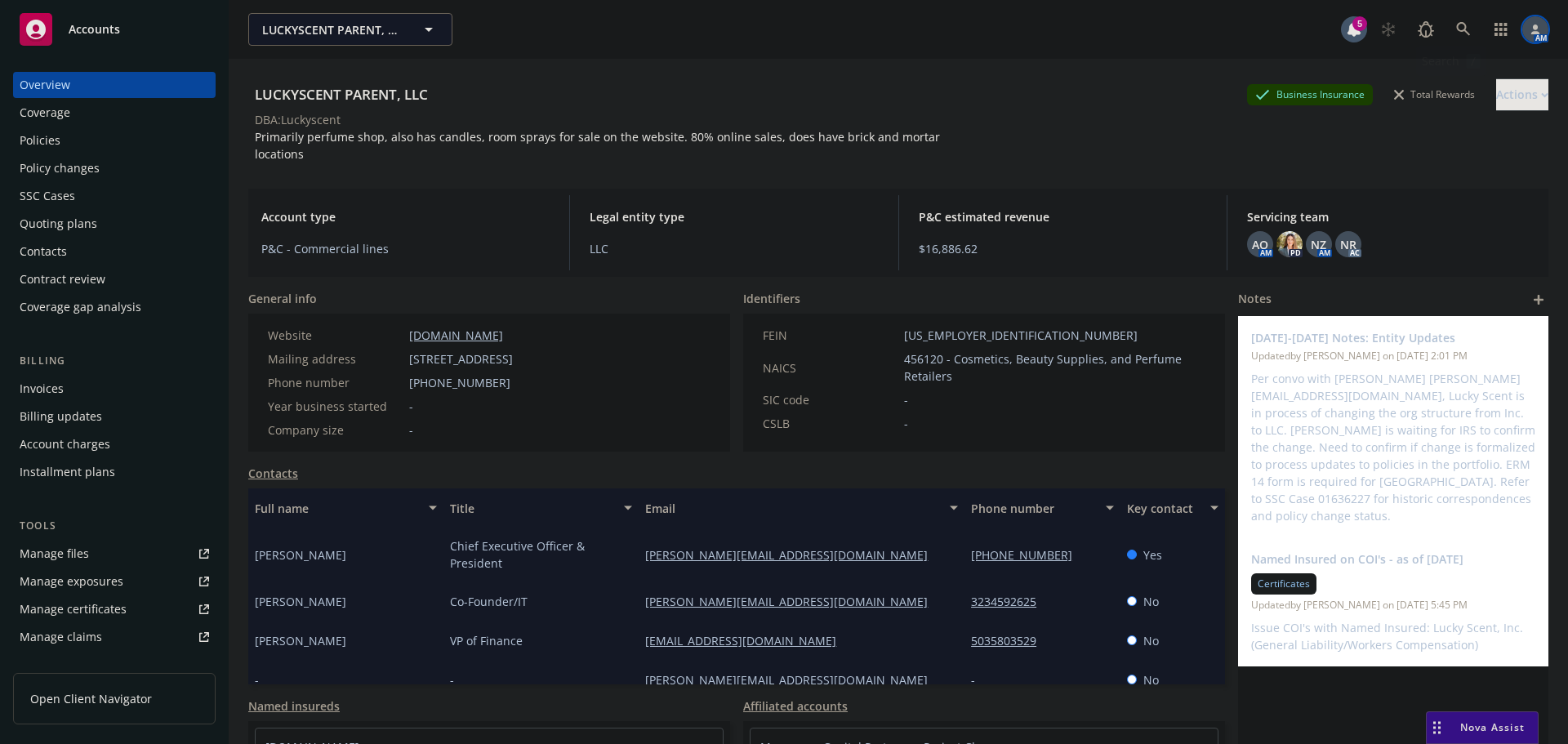
click at [1528, 33] on div at bounding box center [1534, 29] width 26 height 26
drag, startPoint x: 1101, startPoint y: 44, endPoint x: 1085, endPoint y: 46, distance: 16.1
click at [1097, 45] on div "LUCKYSCENT PARENT, LLC LUCKYSCENT PARENT, LLC" at bounding box center [794, 29] width 1092 height 33
click at [66, 24] on div "Accounts" at bounding box center [114, 29] width 189 height 33
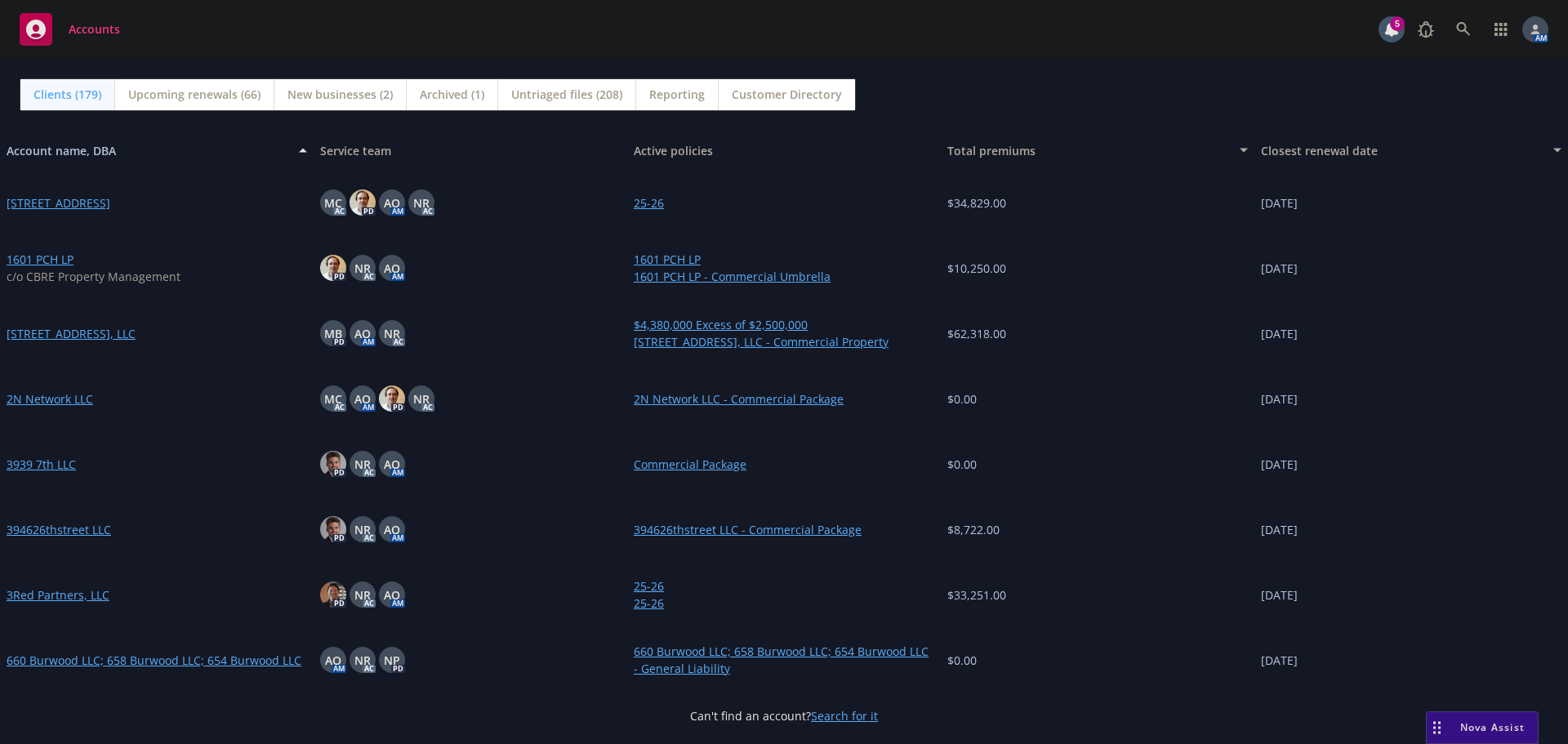
click at [1450, 726] on div "Nova Assist" at bounding box center [1491, 727] width 90 height 14
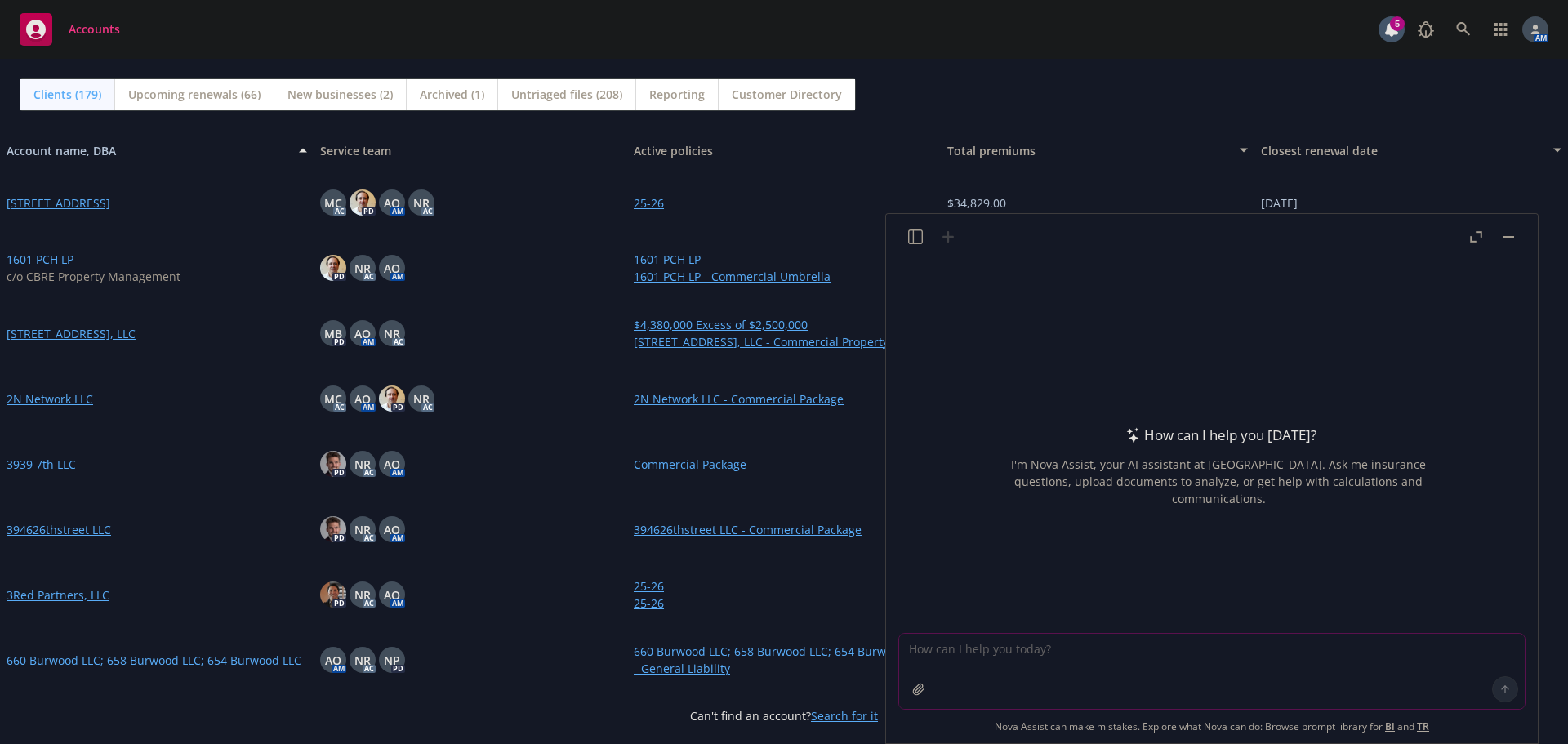
click at [1096, 665] on textarea at bounding box center [1212, 672] width 625 height 75
type textarea "How to add a new insured to Navigator"
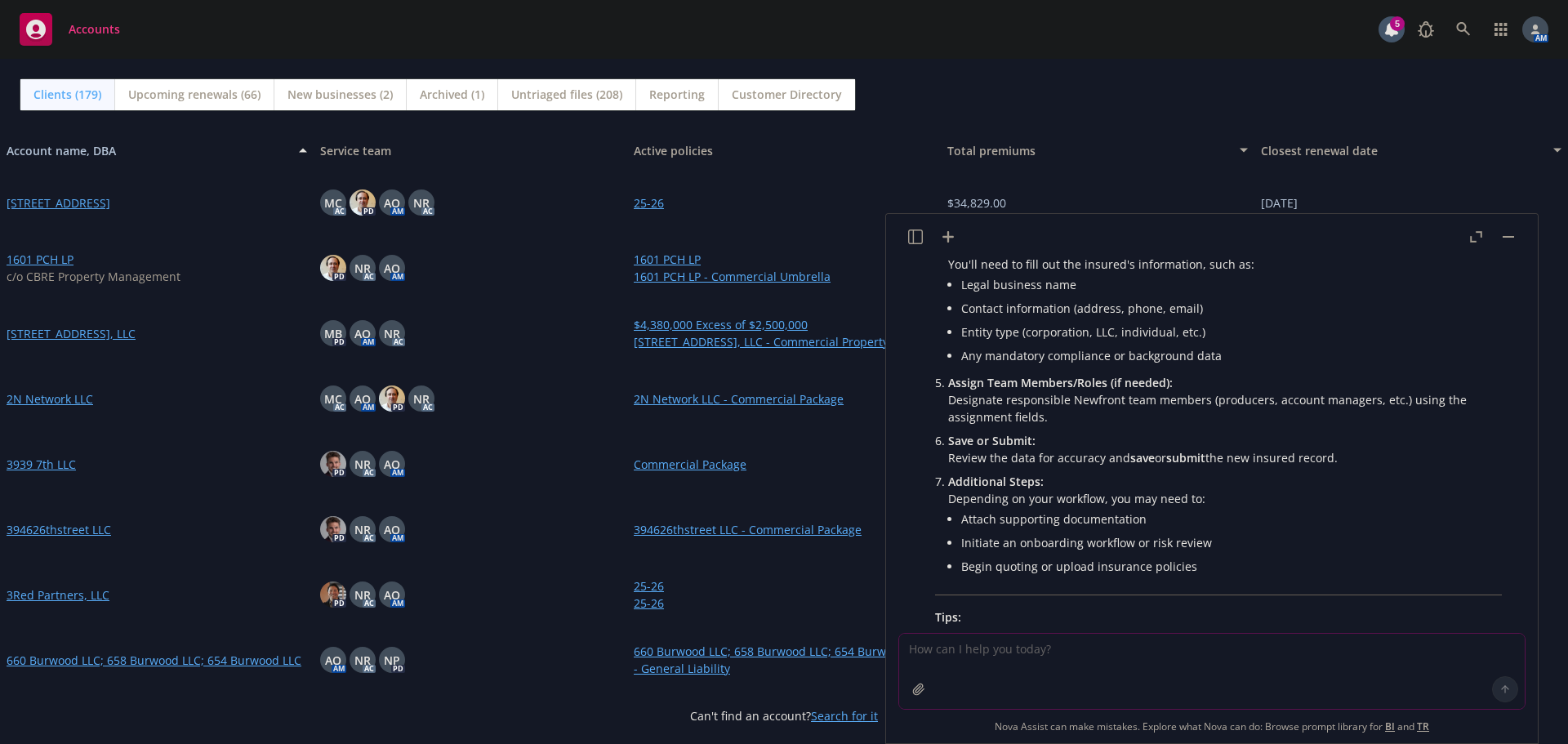
scroll to position [72, 0]
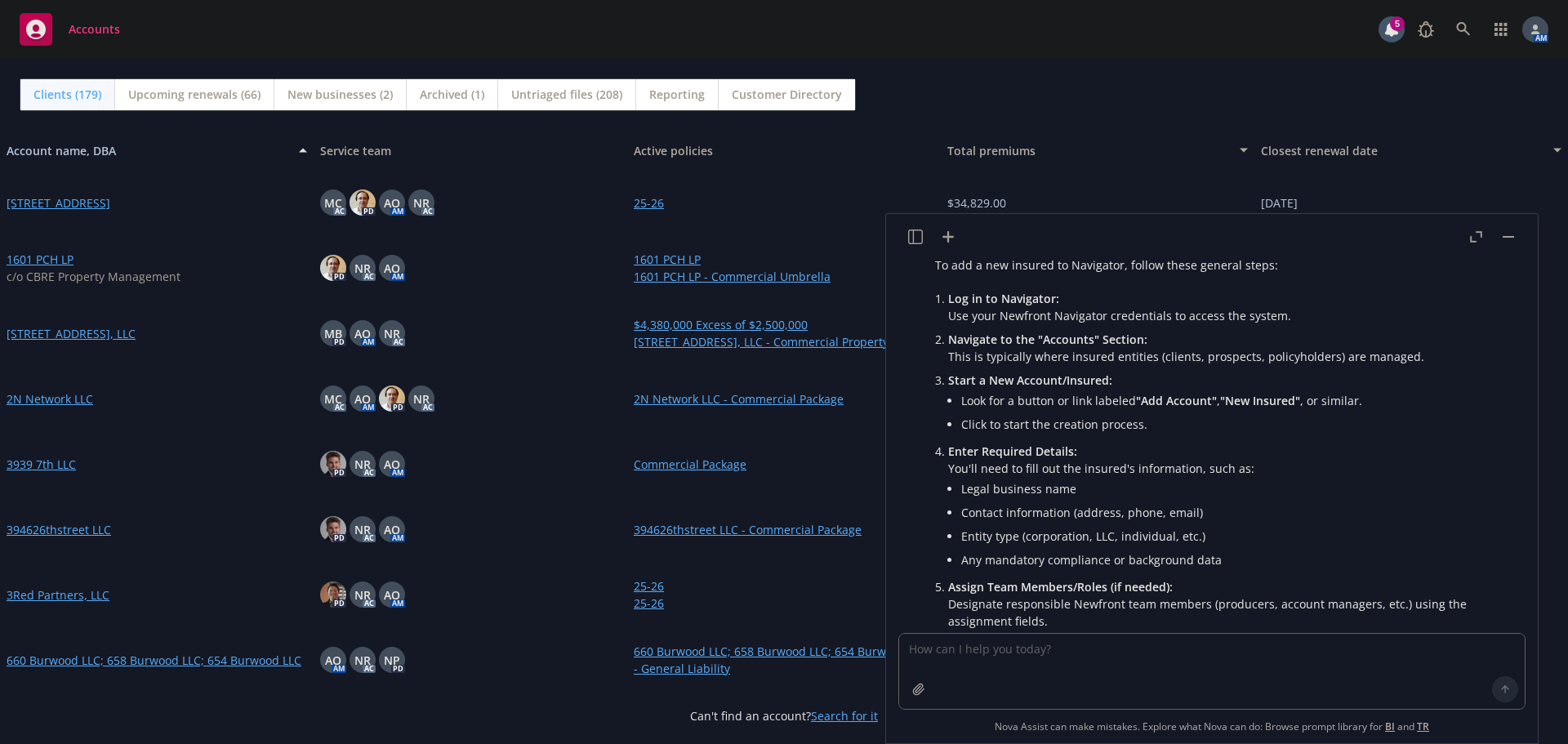
click at [1167, 92] on div "Clients (179) Upcoming renewals (66) New businesses (2) Archived (1) Untriaged …" at bounding box center [784, 95] width 1529 height 33
click at [1505, 240] on button "button" at bounding box center [1508, 237] width 20 height 20
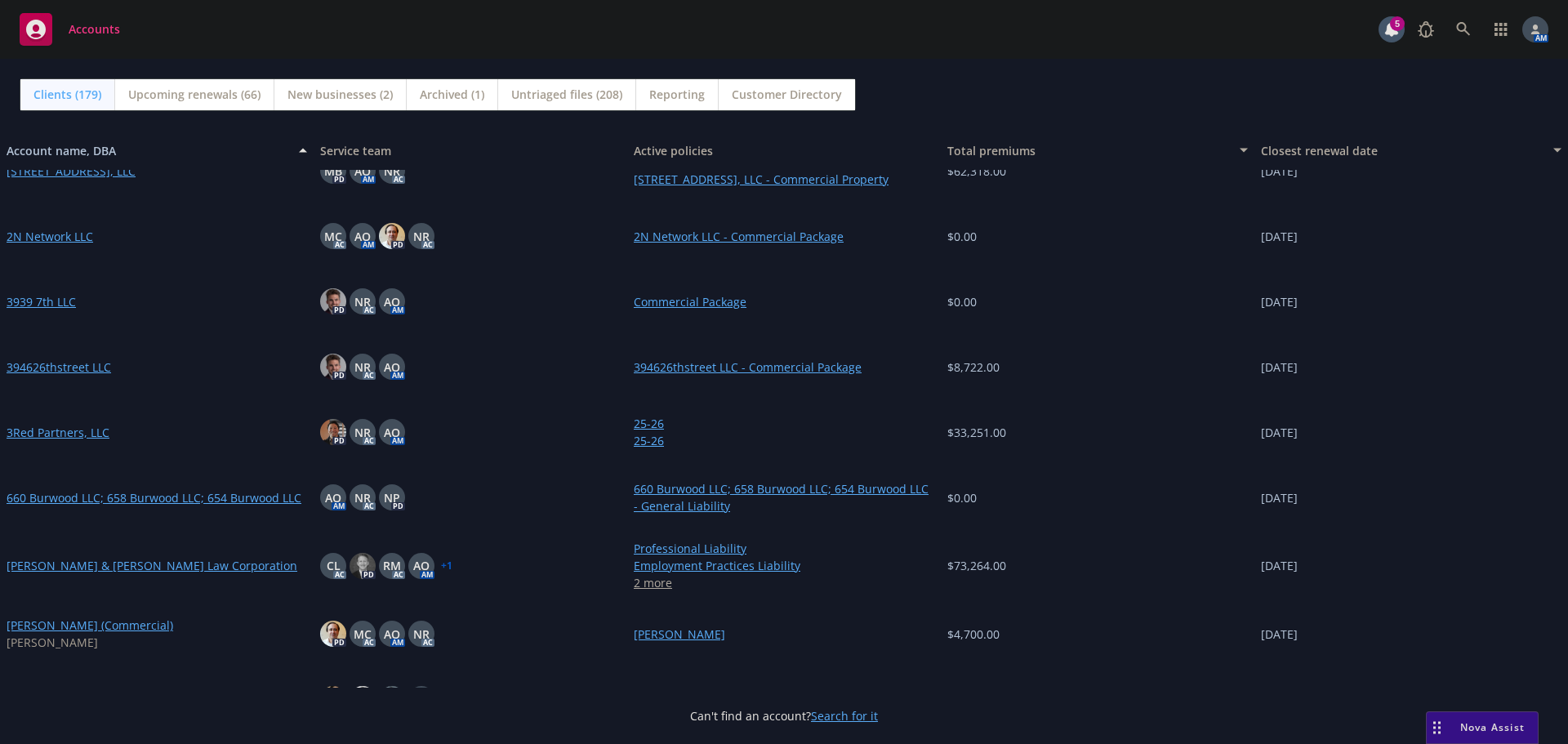
scroll to position [0, 0]
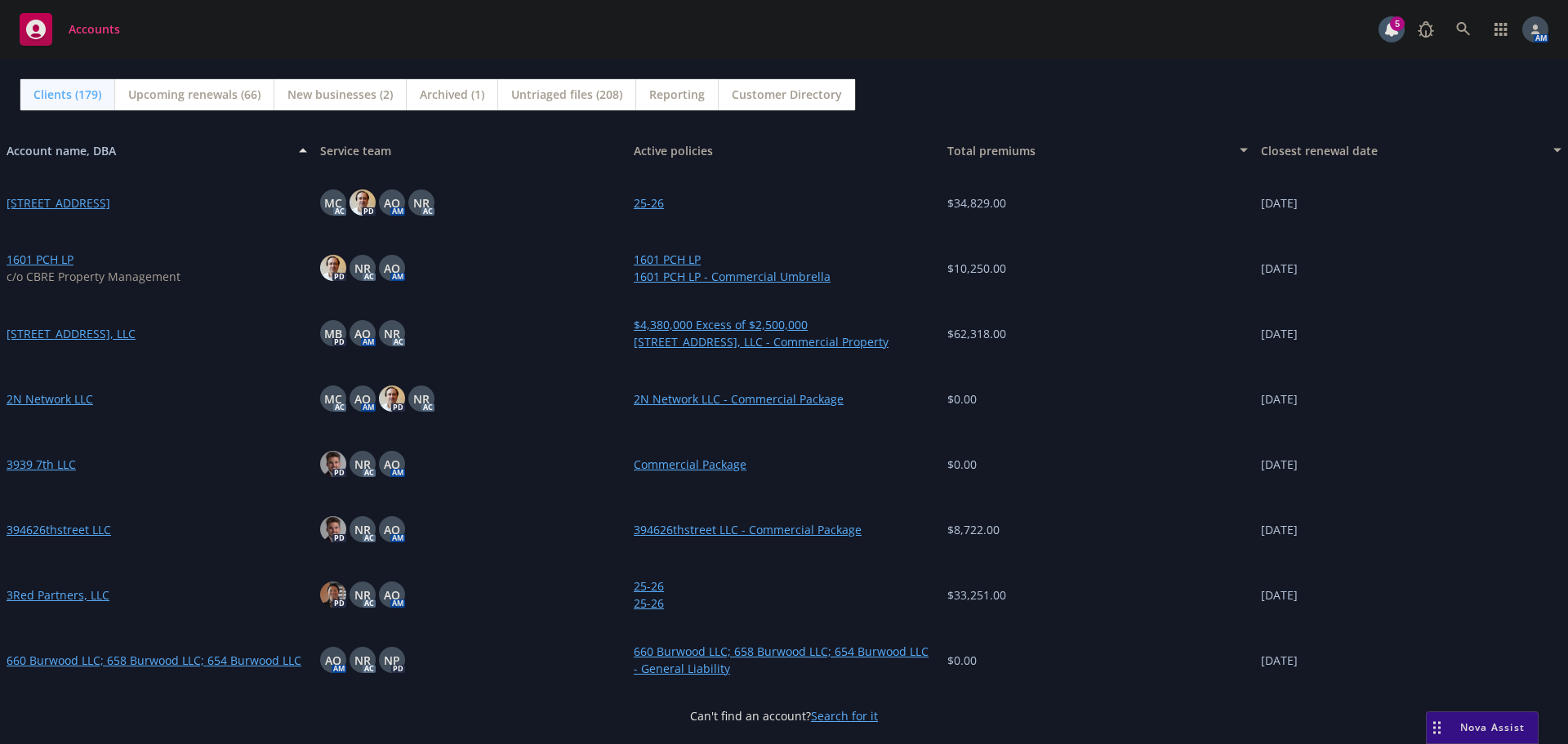
click at [300, 92] on span "New businesses (2)" at bounding box center [340, 94] width 105 height 17
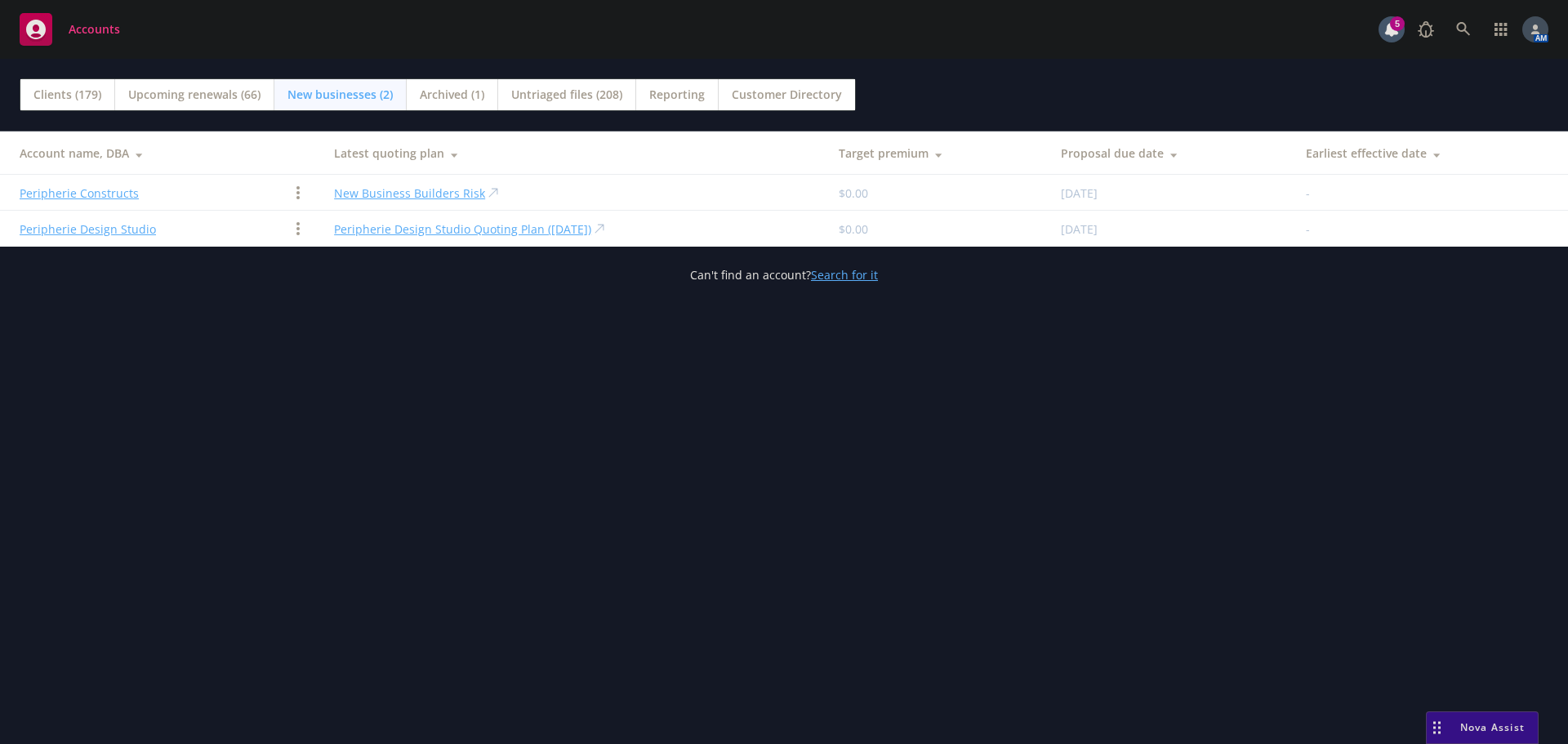
click at [239, 87] on span "Upcoming renewals (66)" at bounding box center [195, 94] width 132 height 17
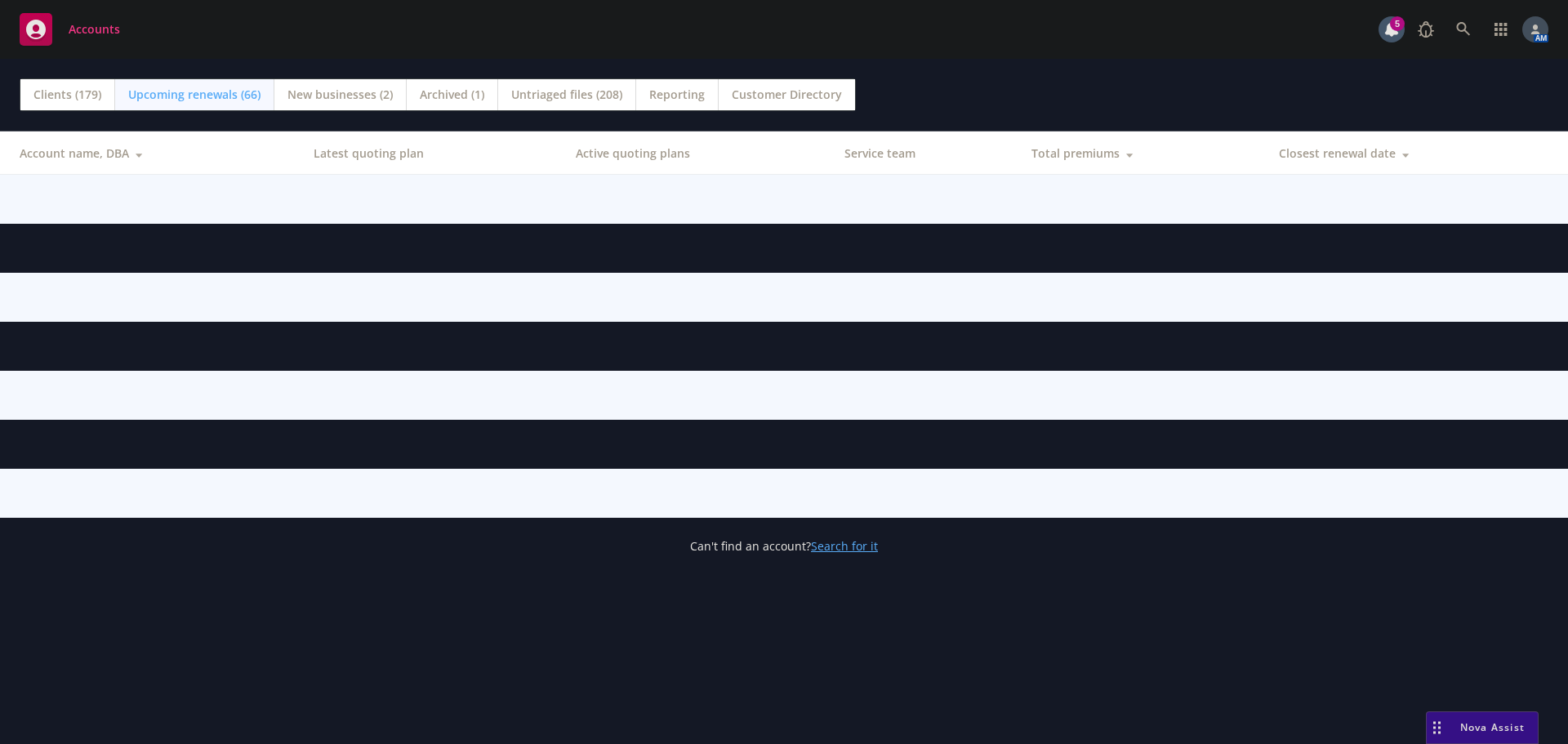
click at [367, 102] on span "New businesses (2)" at bounding box center [340, 94] width 105 height 17
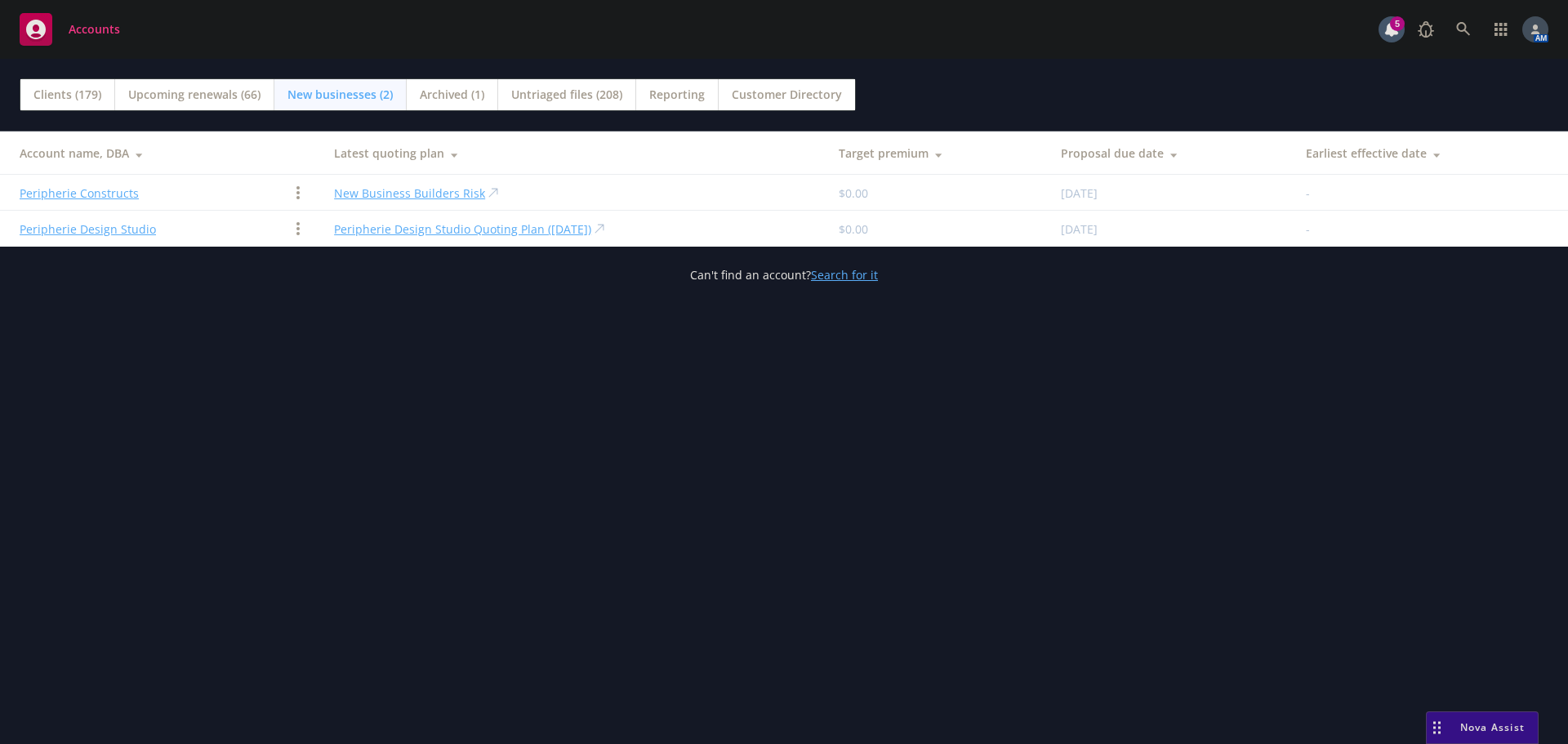
click at [449, 96] on span "Archived (1)" at bounding box center [452, 94] width 64 height 17
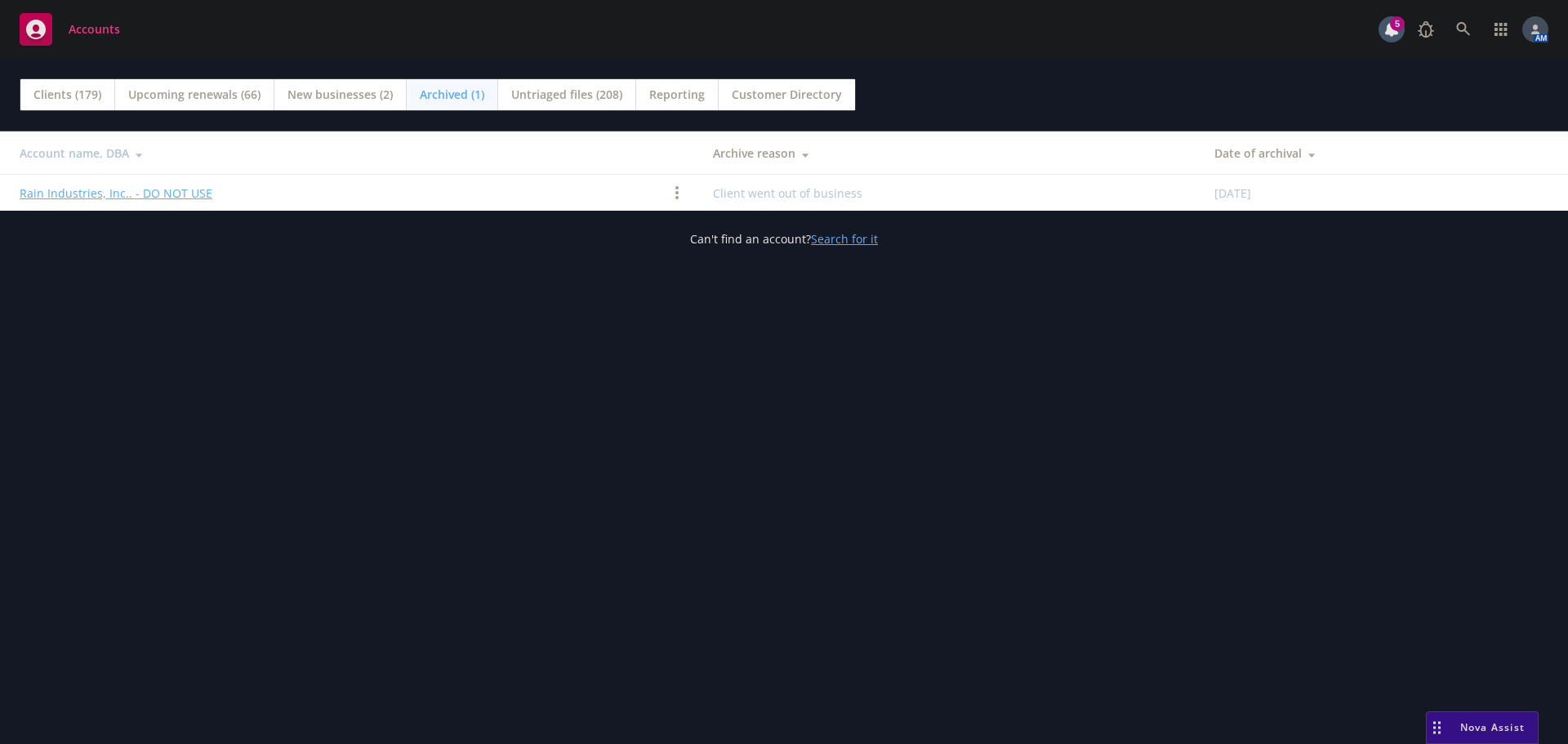
click at [799, 101] on span "Customer Directory" at bounding box center [786, 94] width 110 height 17
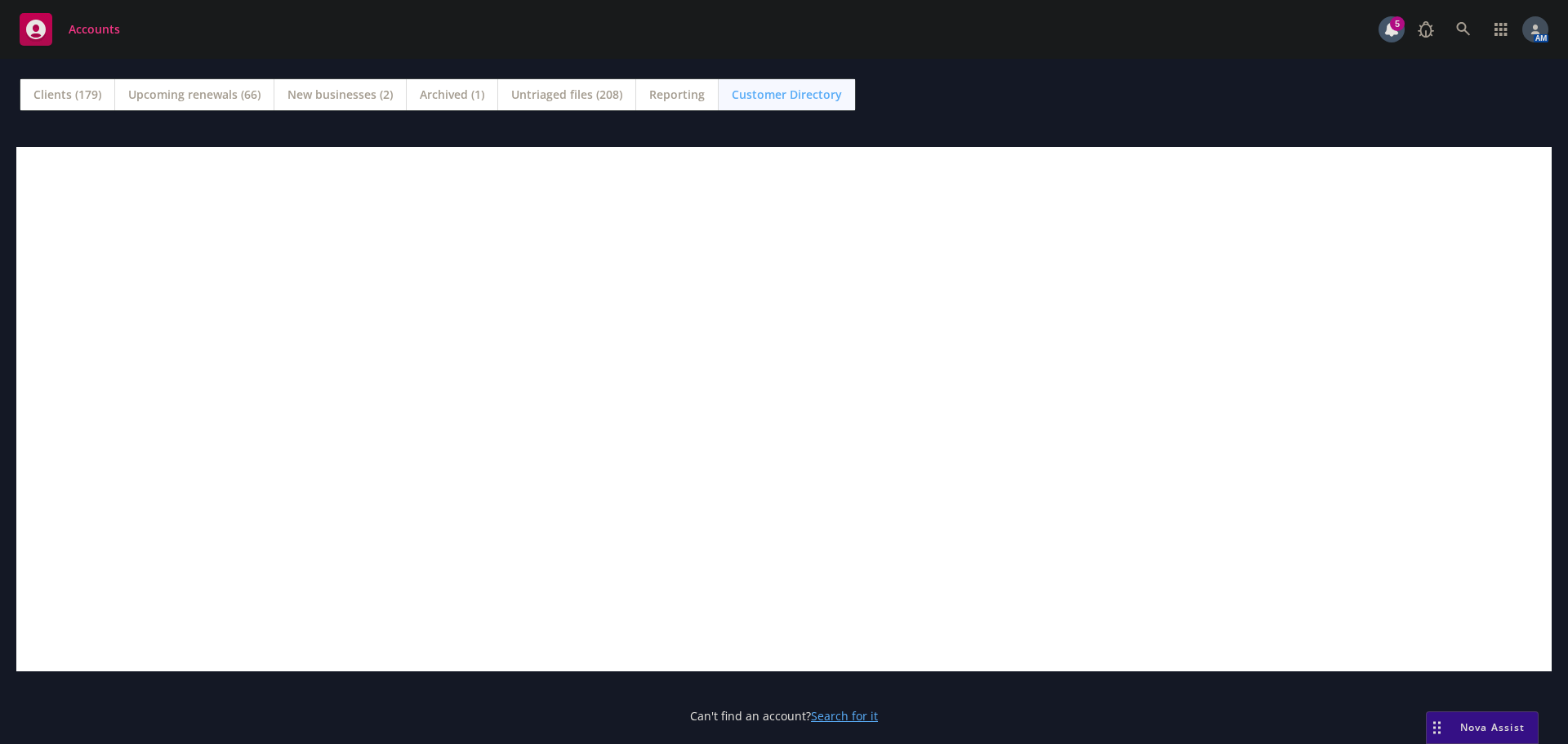
click at [76, 97] on span "Clients (179)" at bounding box center [67, 94] width 68 height 17
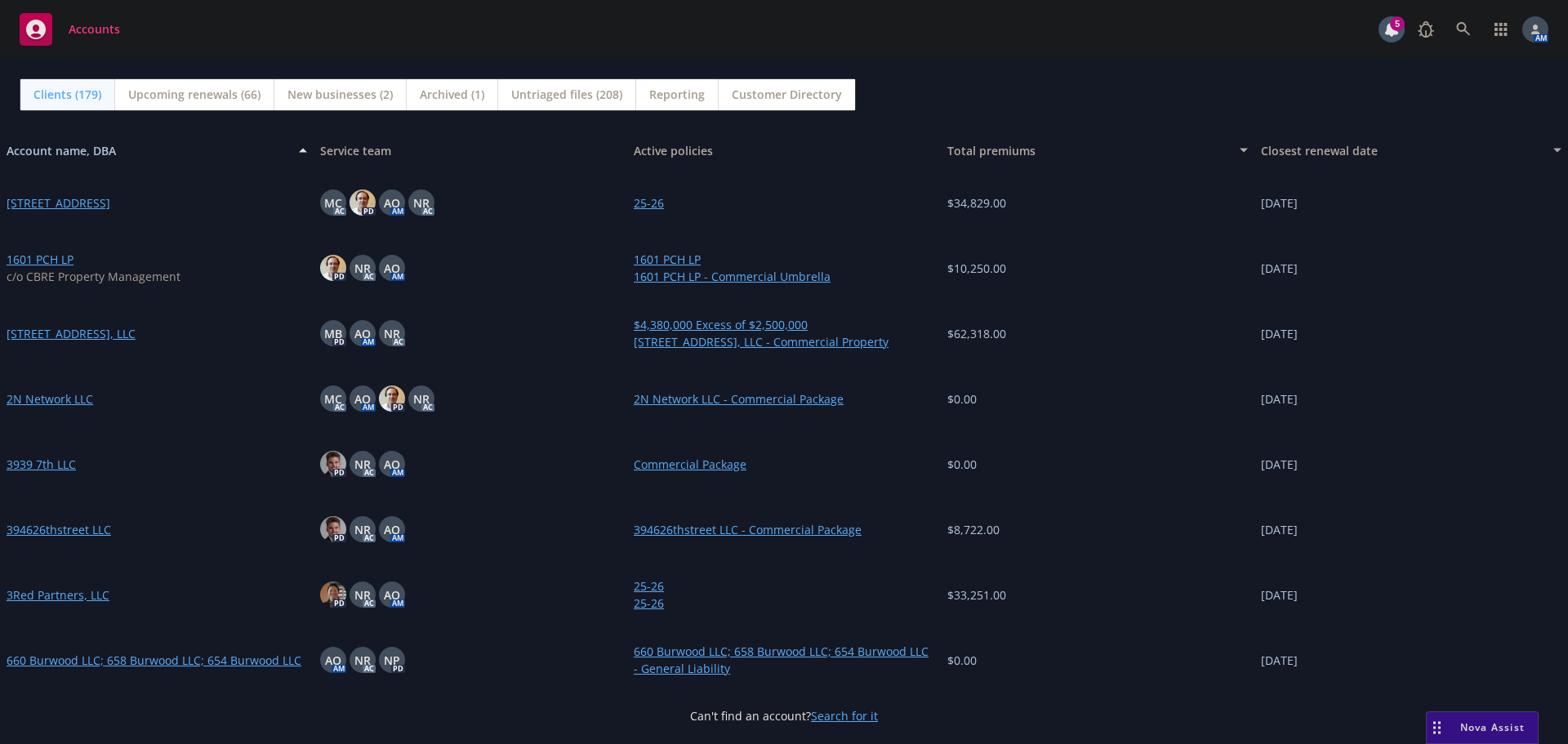
click at [81, 38] on div "Accounts" at bounding box center [70, 29] width 100 height 33
click at [1484, 724] on span "Nova Assist" at bounding box center [1492, 727] width 64 height 14
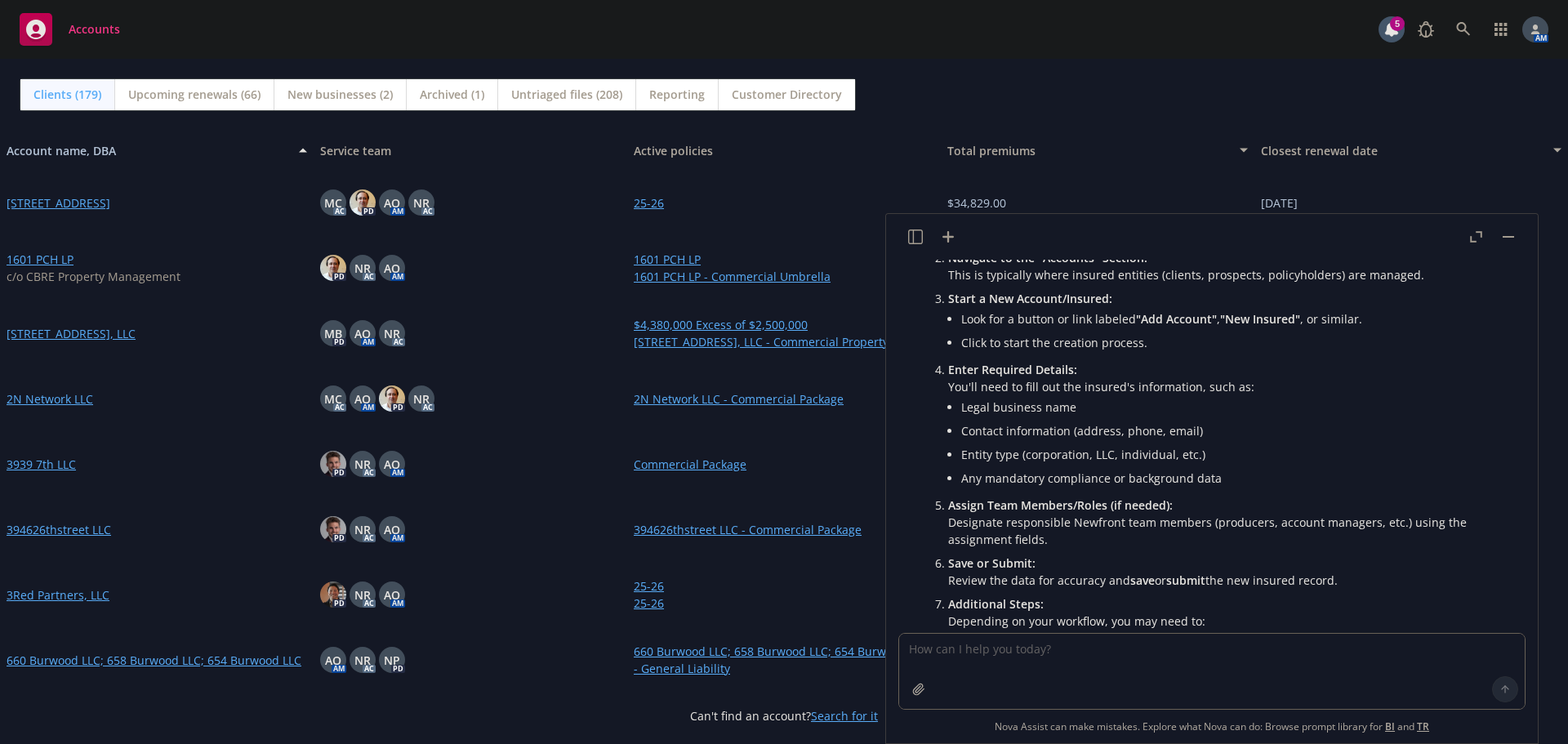
scroll to position [72, 0]
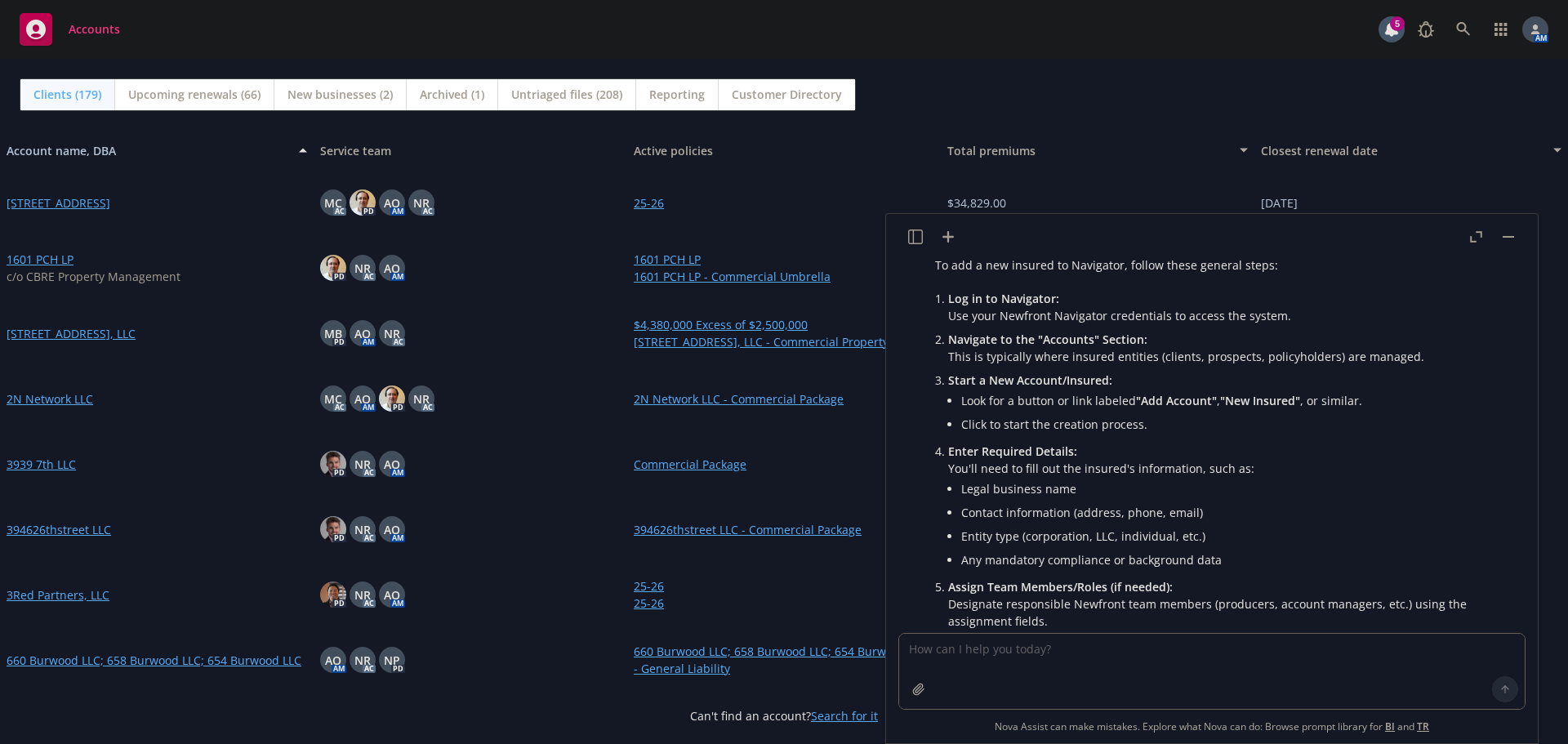
click at [1510, 241] on button "button" at bounding box center [1508, 237] width 20 height 20
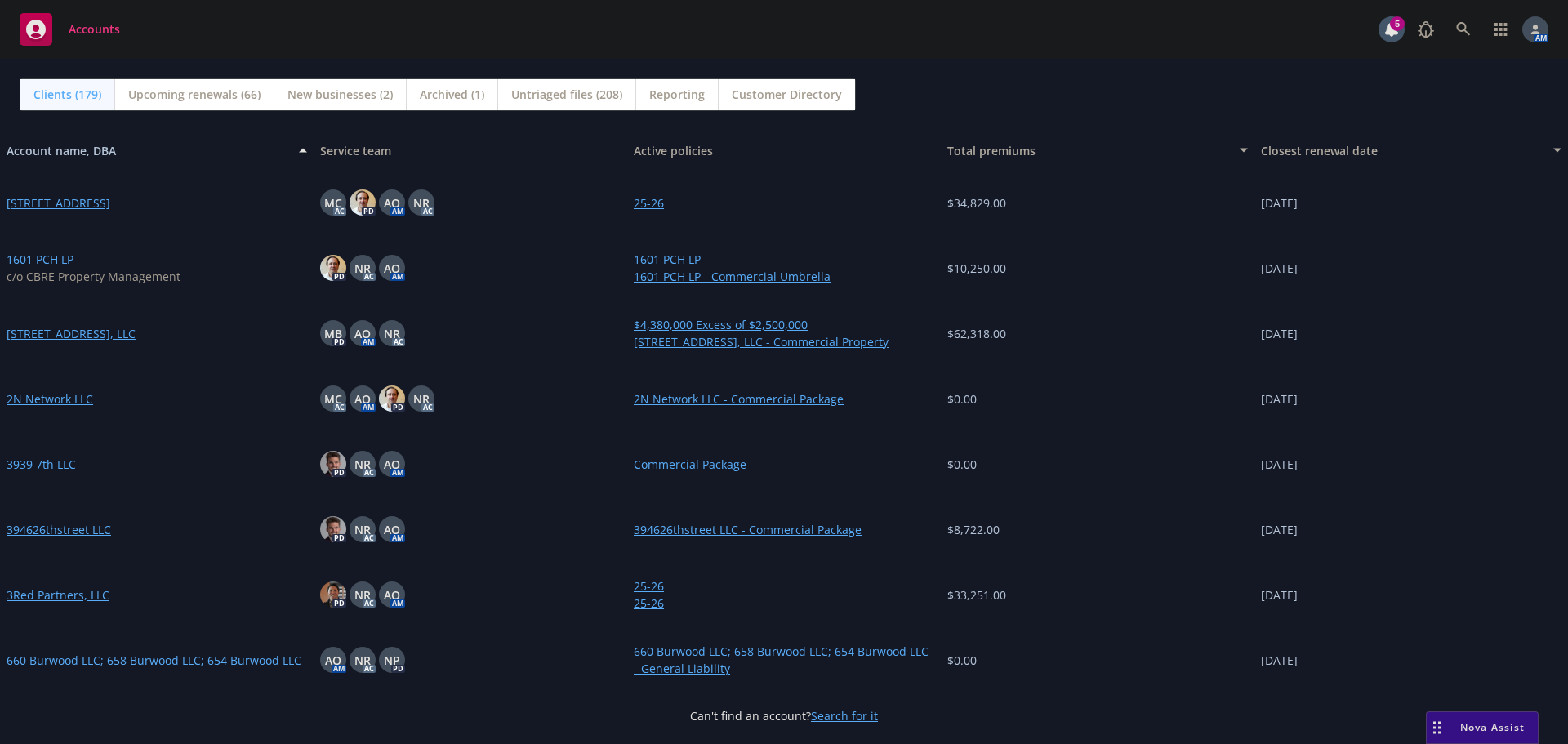
scroll to position [481, 0]
click at [1472, 20] on link at bounding box center [1463, 29] width 33 height 33
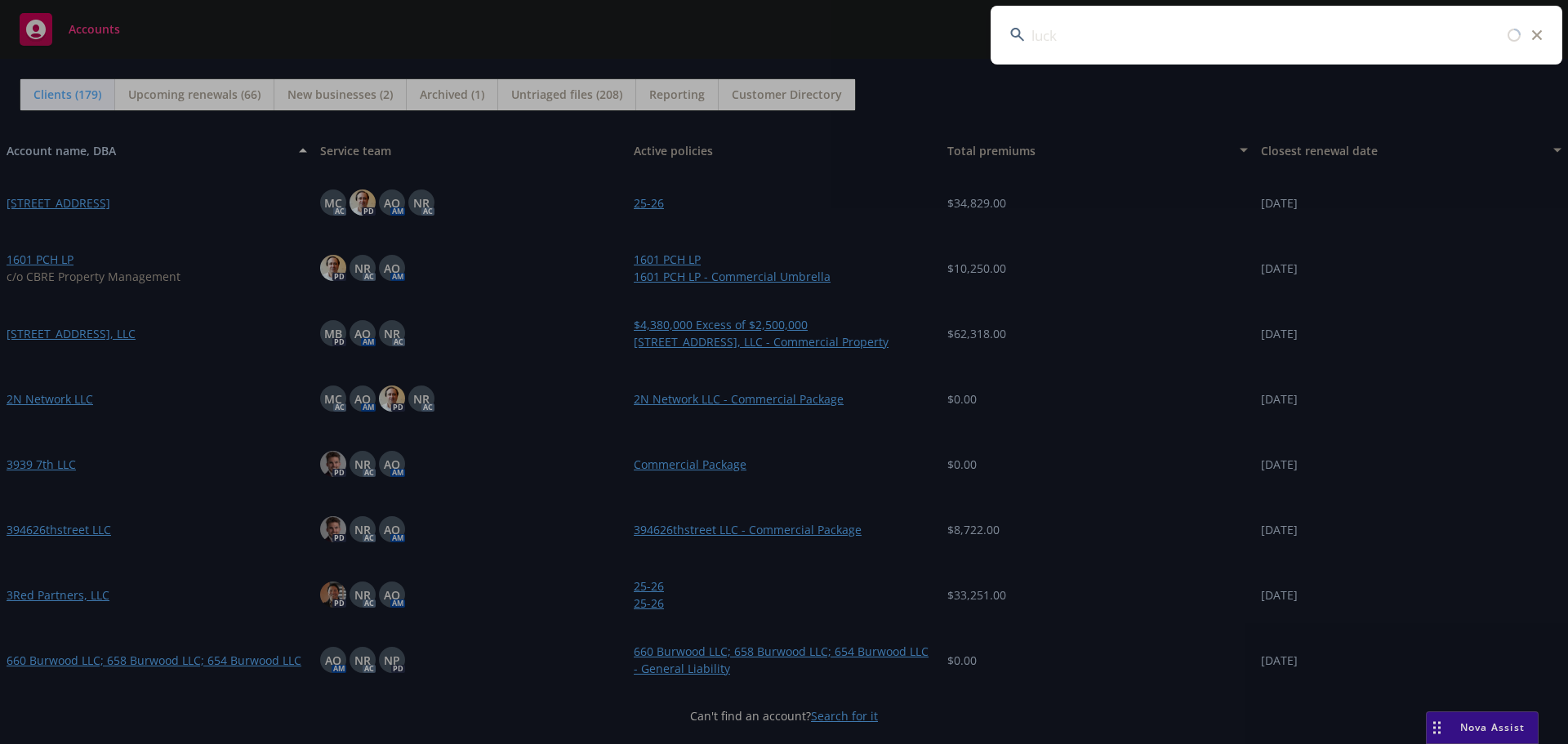
type input "lucky"
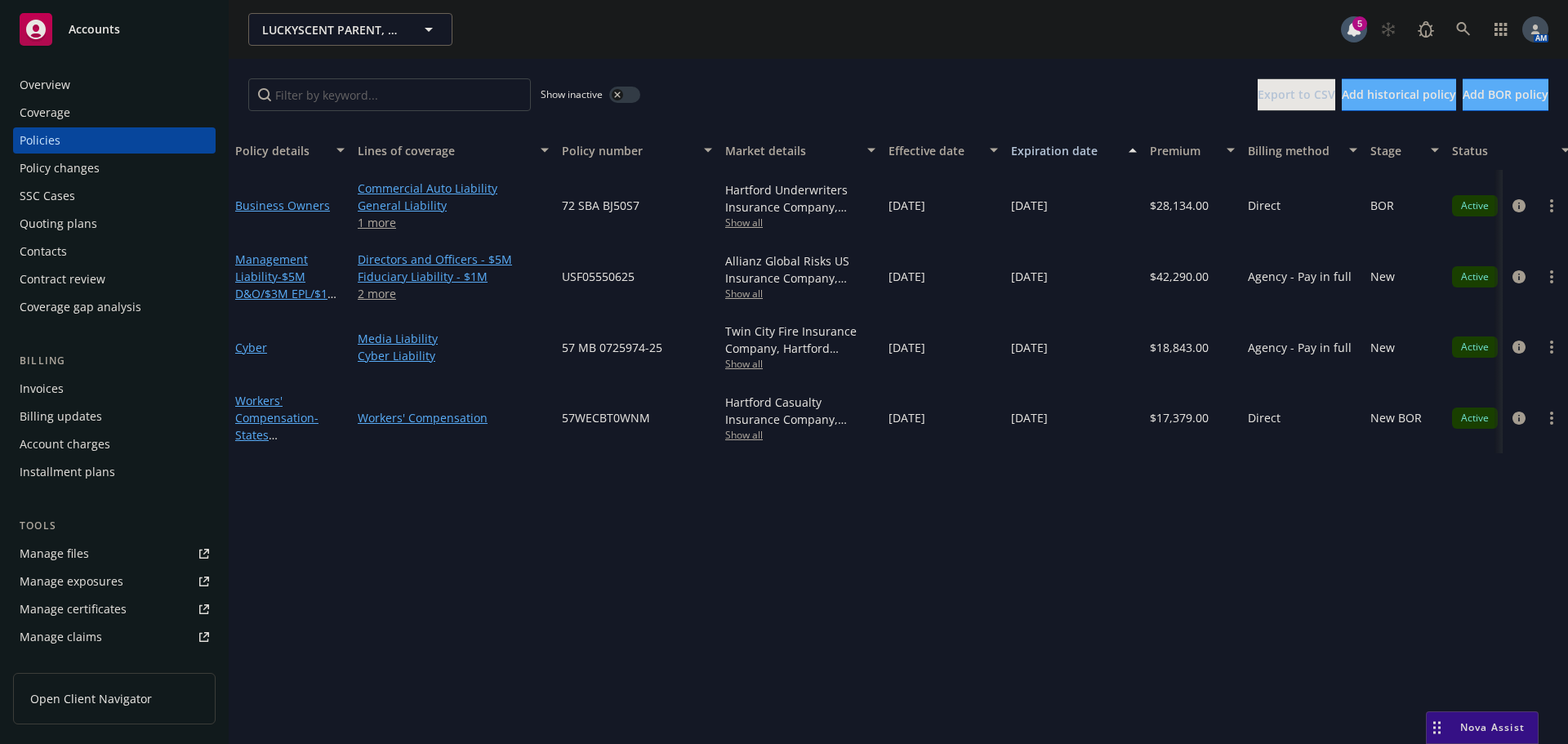
click at [88, 81] on div "Overview" at bounding box center [114, 84] width 189 height 26
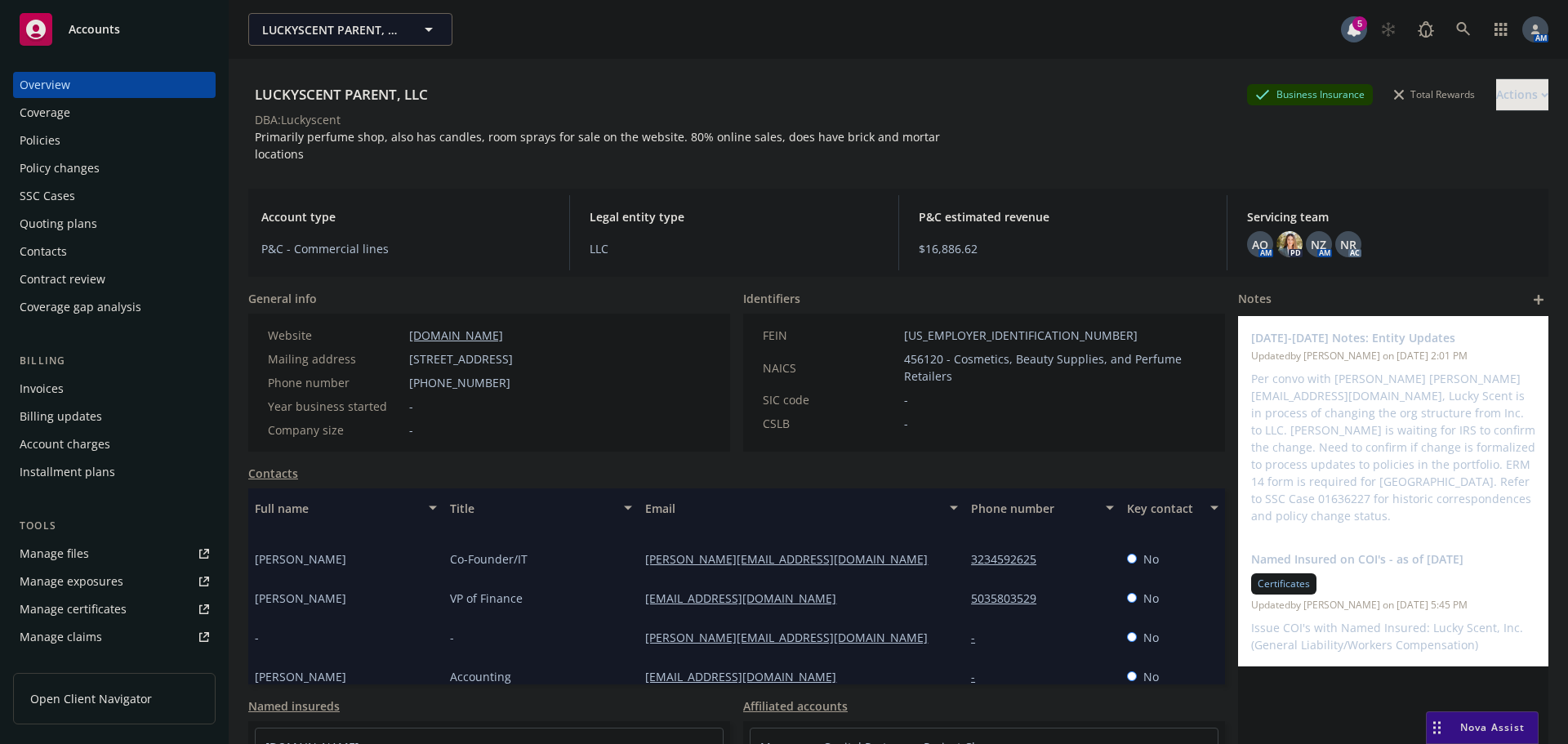
scroll to position [54, 0]
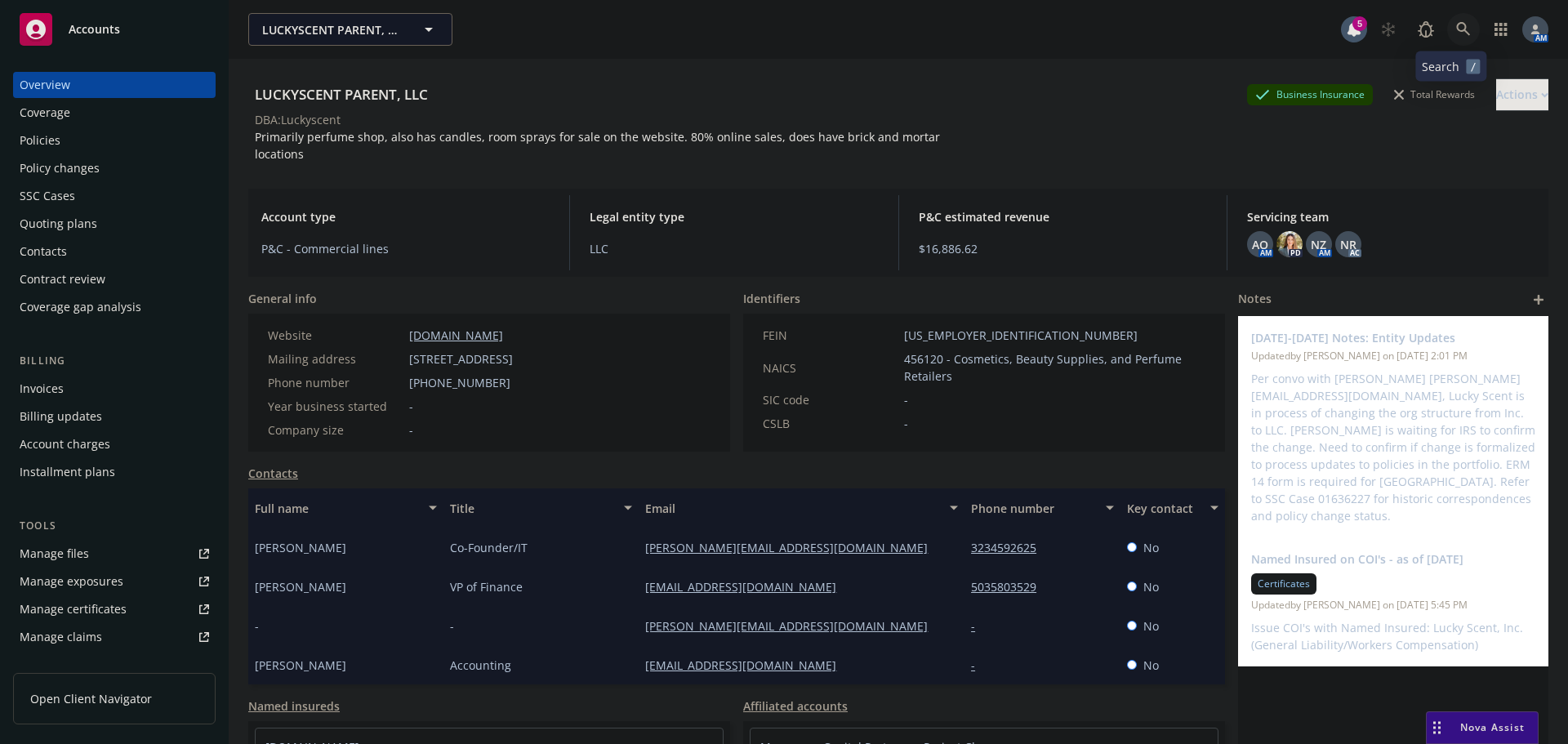
click at [1459, 27] on link at bounding box center [1463, 29] width 33 height 33
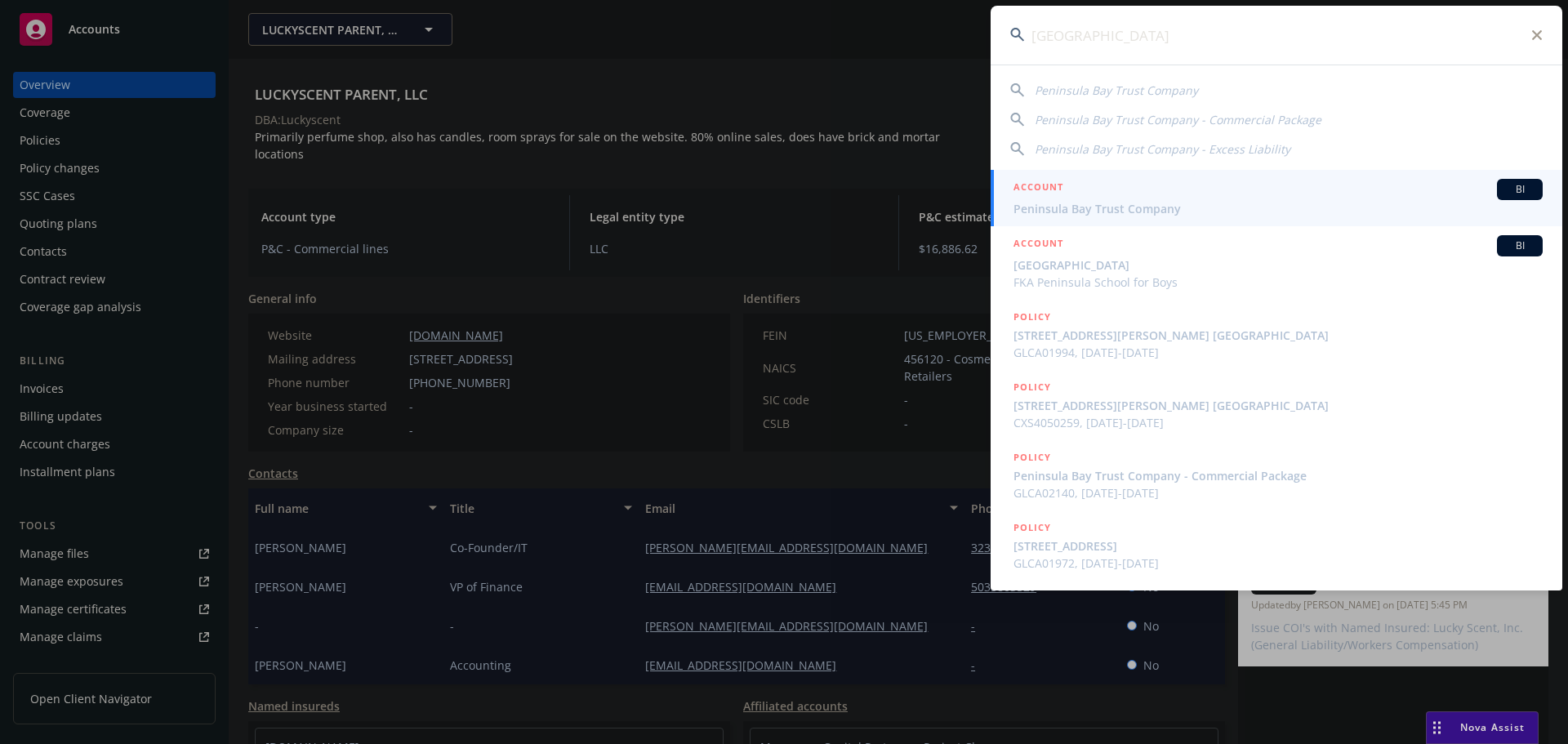
type input "peninsula bay"
click at [1101, 206] on span "Peninsula Bay Trust Company" at bounding box center [1278, 208] width 529 height 17
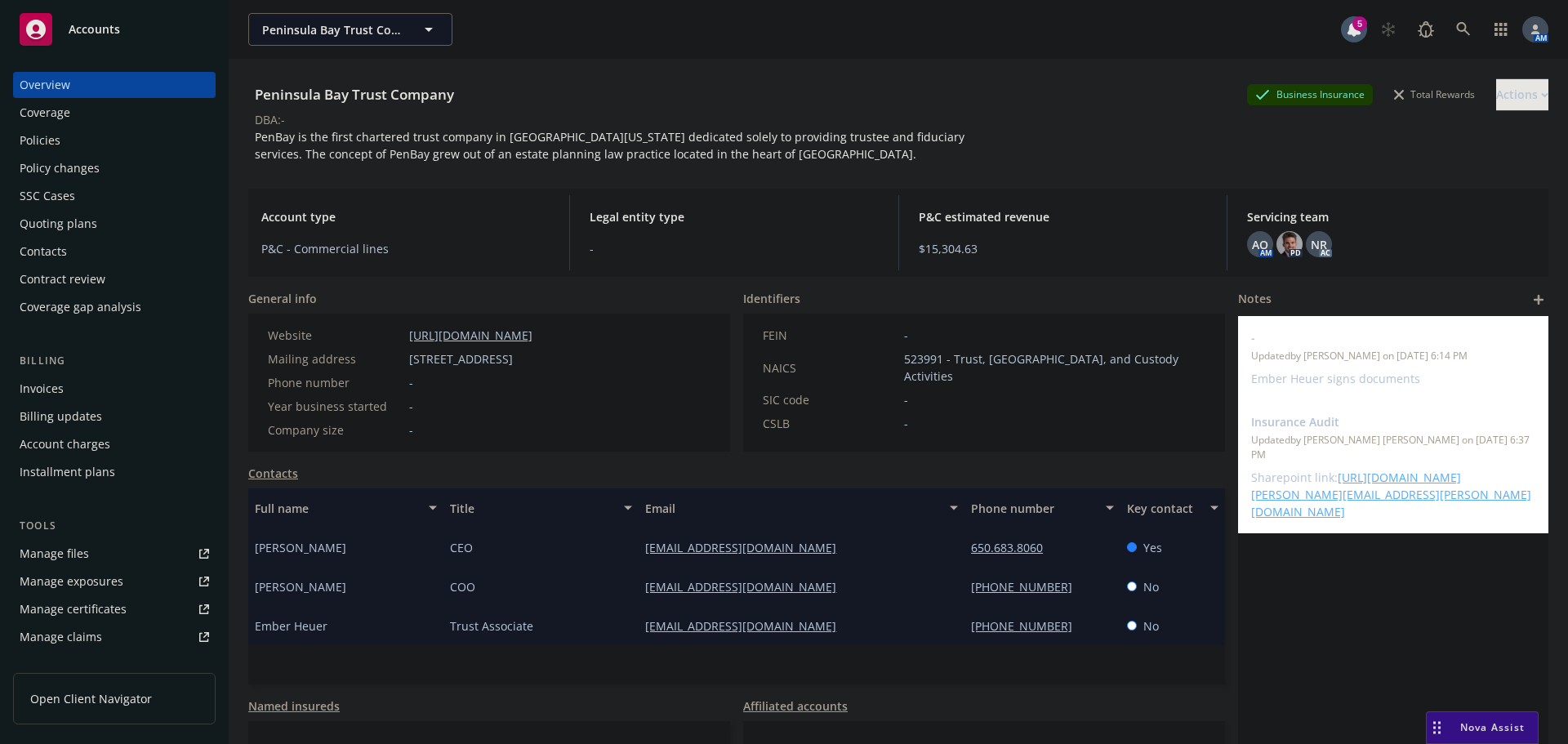
click at [84, 137] on div "Policies" at bounding box center [114, 140] width 189 height 26
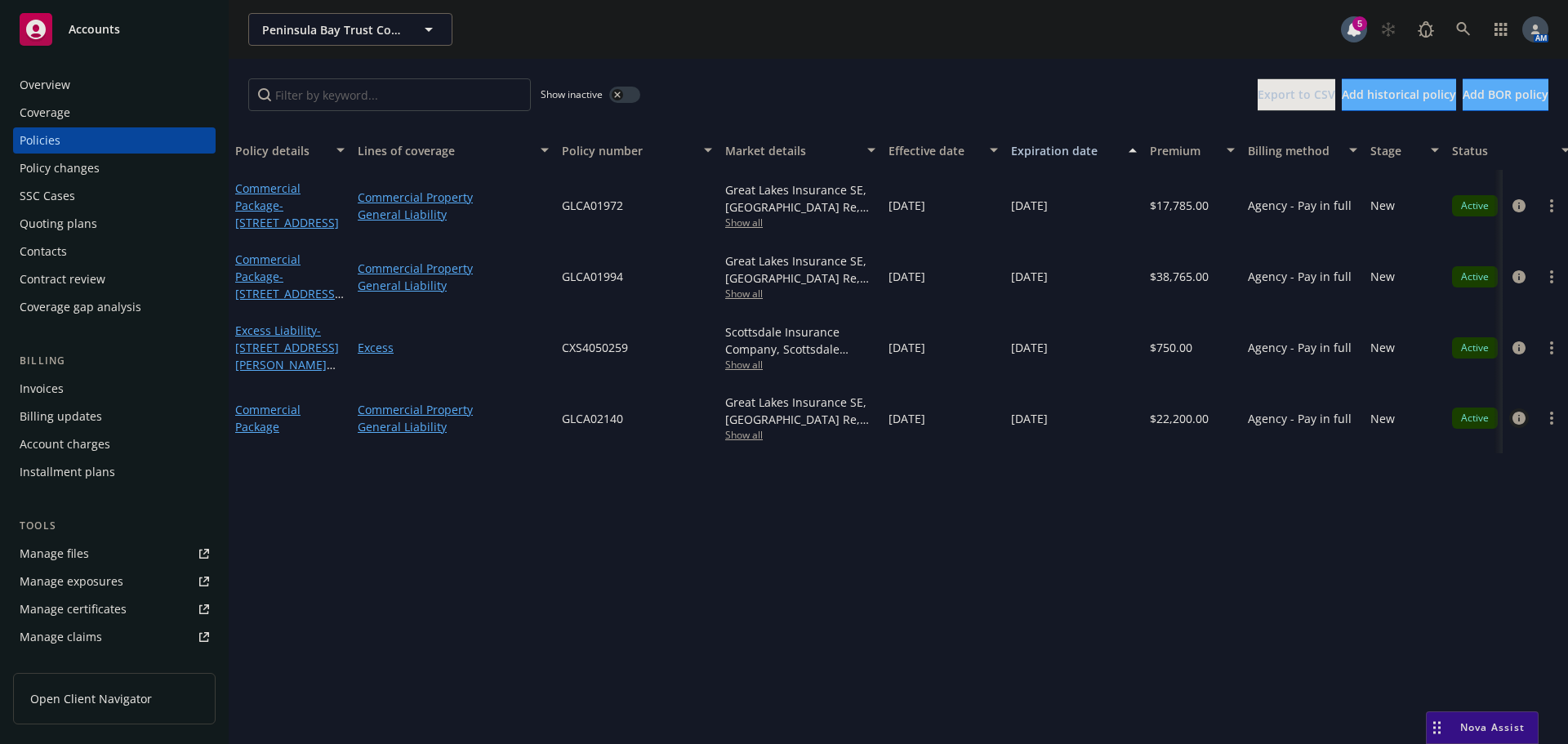
click at [1518, 419] on icon "circleInformation" at bounding box center [1518, 418] width 13 height 13
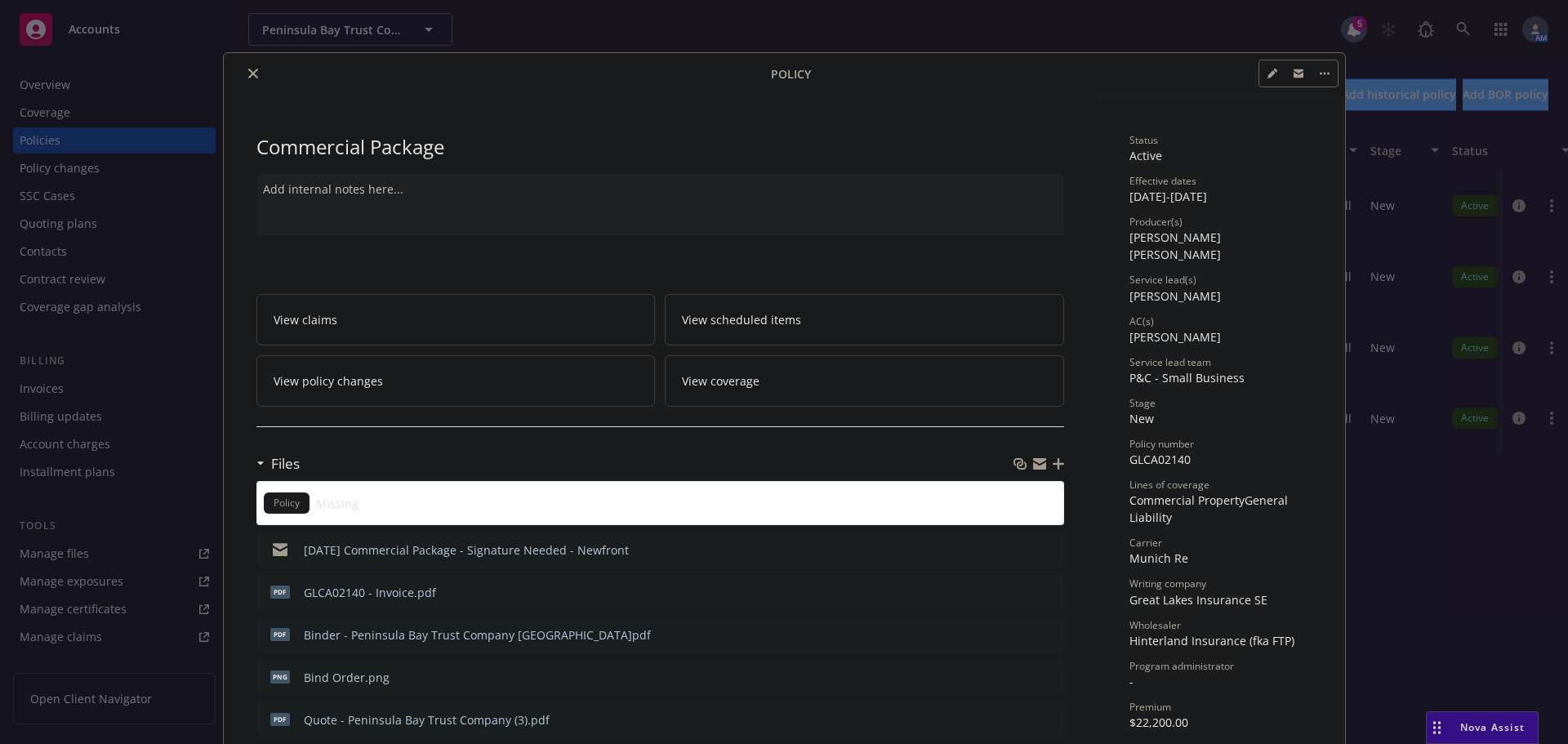
click at [1041, 635] on icon "preview file" at bounding box center [1048, 633] width 14 height 12
click at [243, 66] on button "close" at bounding box center [253, 73] width 20 height 20
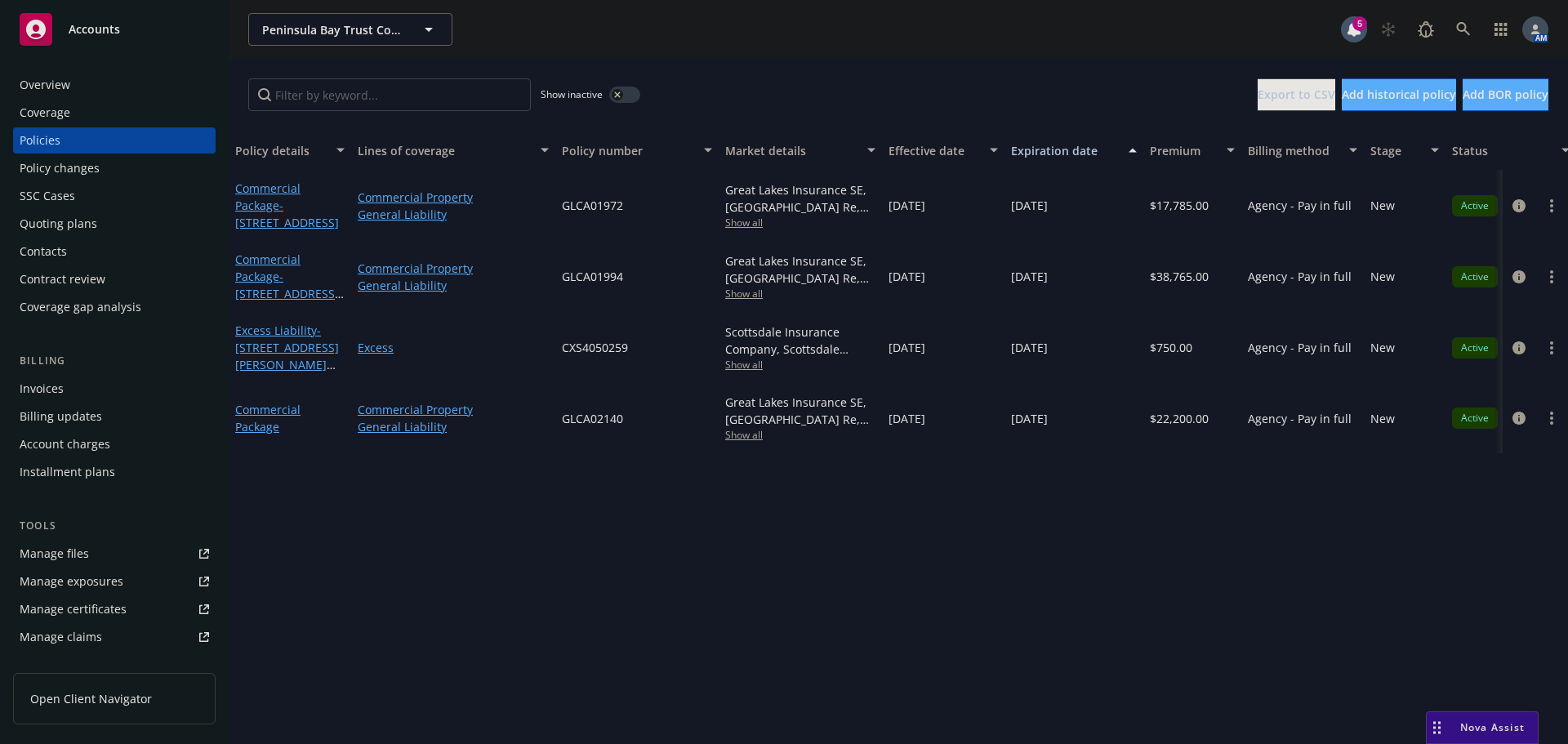
click at [588, 415] on span "GLCA02140" at bounding box center [592, 418] width 62 height 17
copy span "GLCA02140"
click at [797, 529] on div "Policy details Lines of coverage Policy number Market details Effective date Ex…" at bounding box center [897, 437] width 1339 height 614
click at [1461, 31] on icon at bounding box center [1463, 29] width 14 height 14
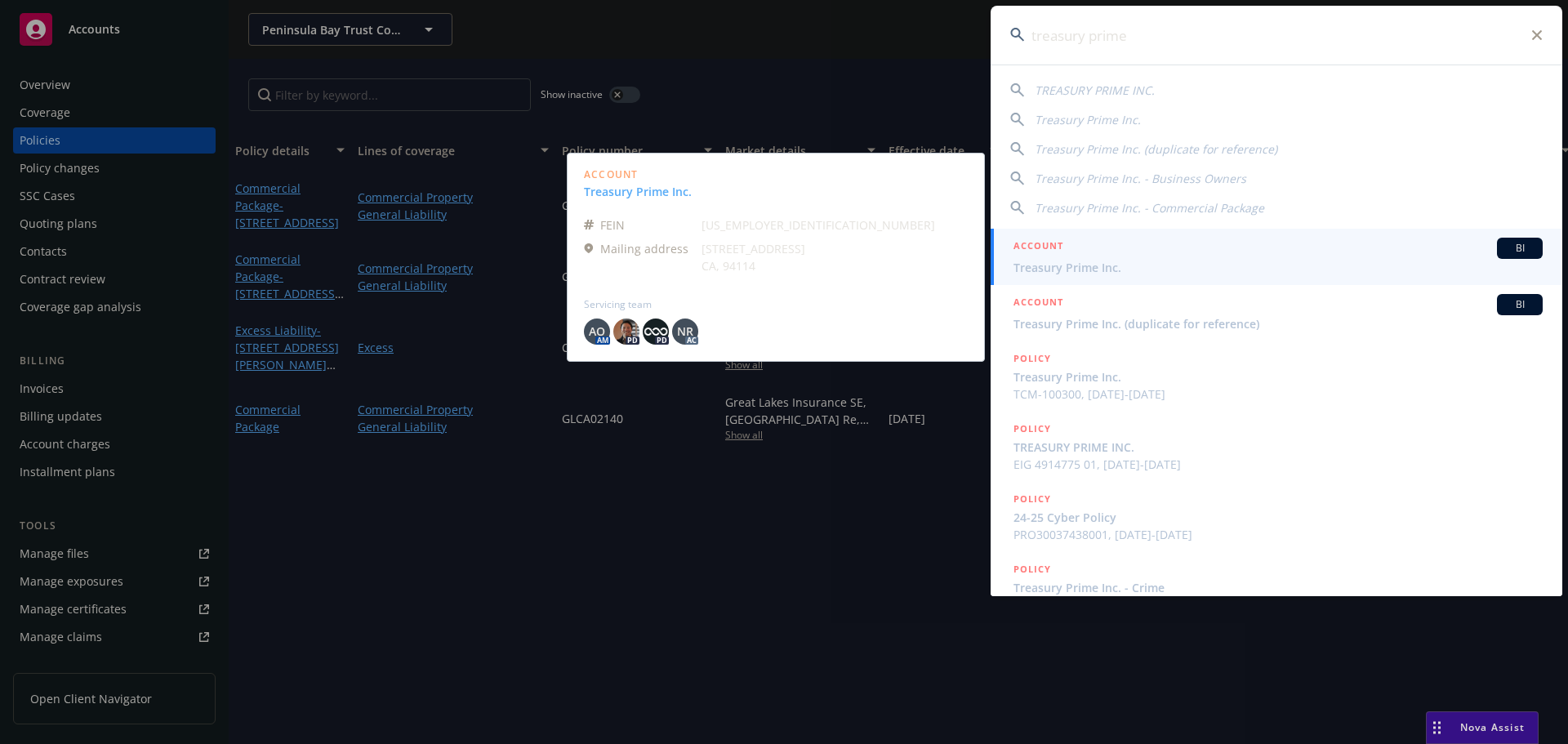
type input "treasury prime"
click at [1087, 261] on span "Treasury Prime Inc." at bounding box center [1278, 267] width 529 height 17
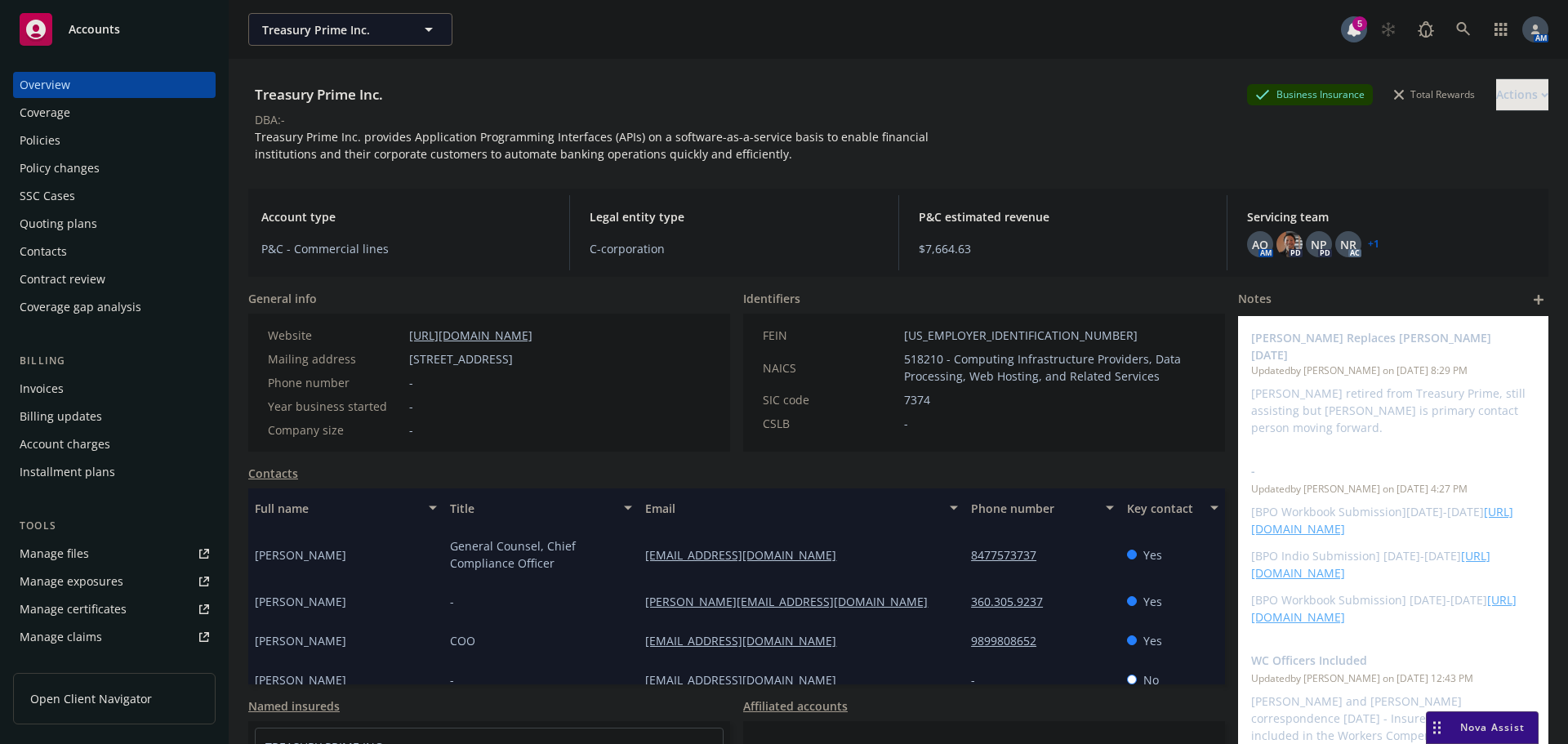
click at [76, 142] on div "Policies" at bounding box center [114, 140] width 189 height 26
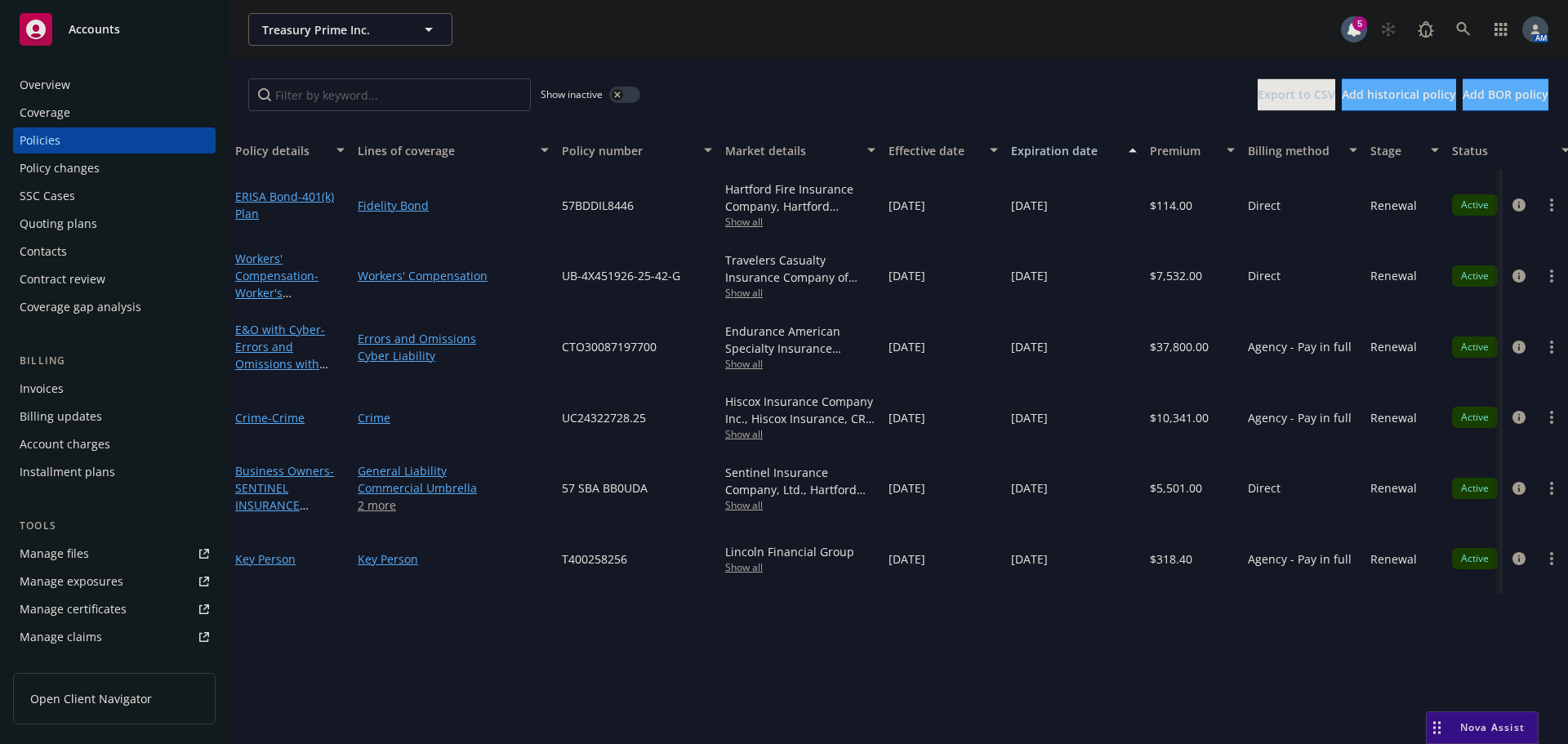
click at [111, 228] on div "Quoting plans" at bounding box center [114, 223] width 189 height 26
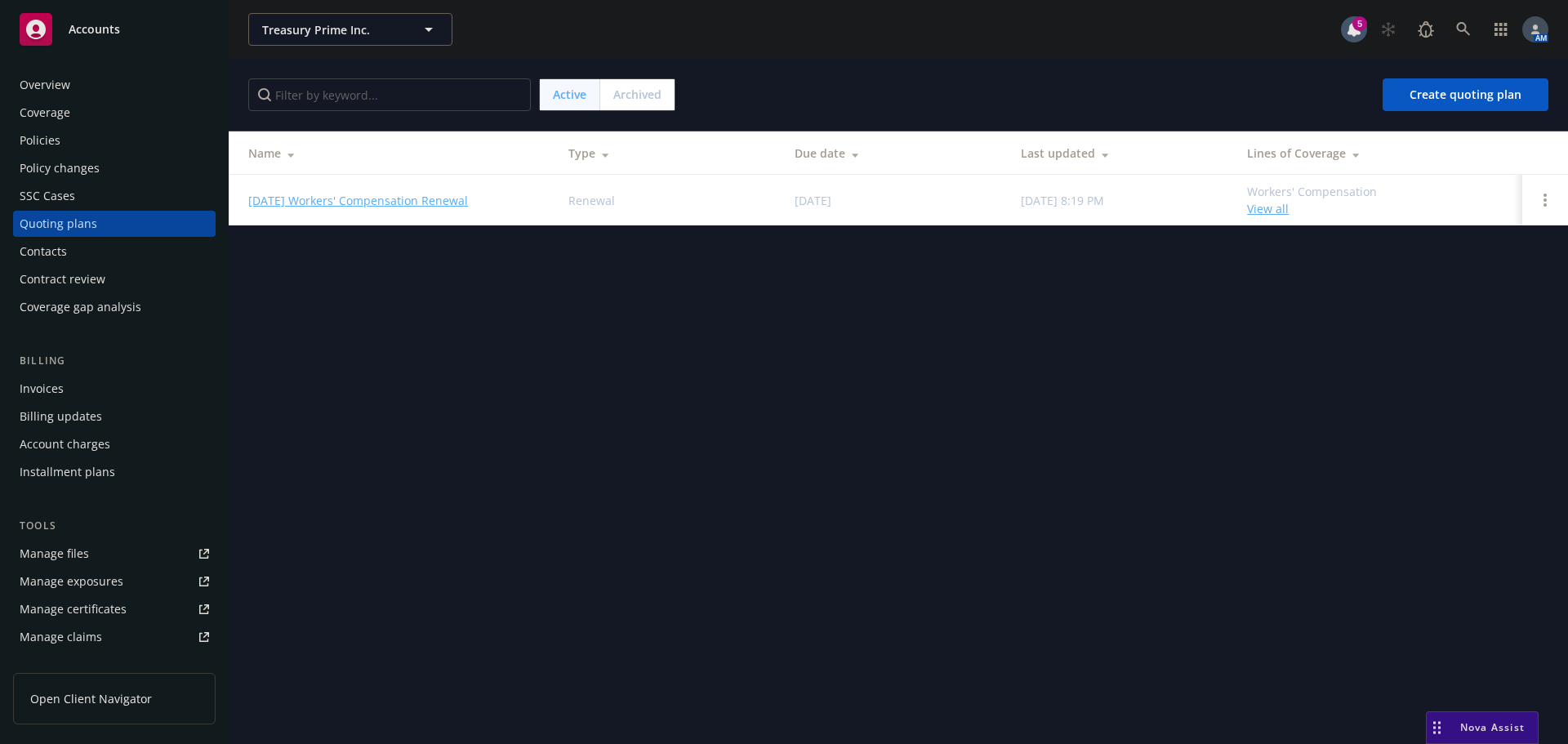
click at [89, 135] on div "Policies" at bounding box center [114, 140] width 189 height 26
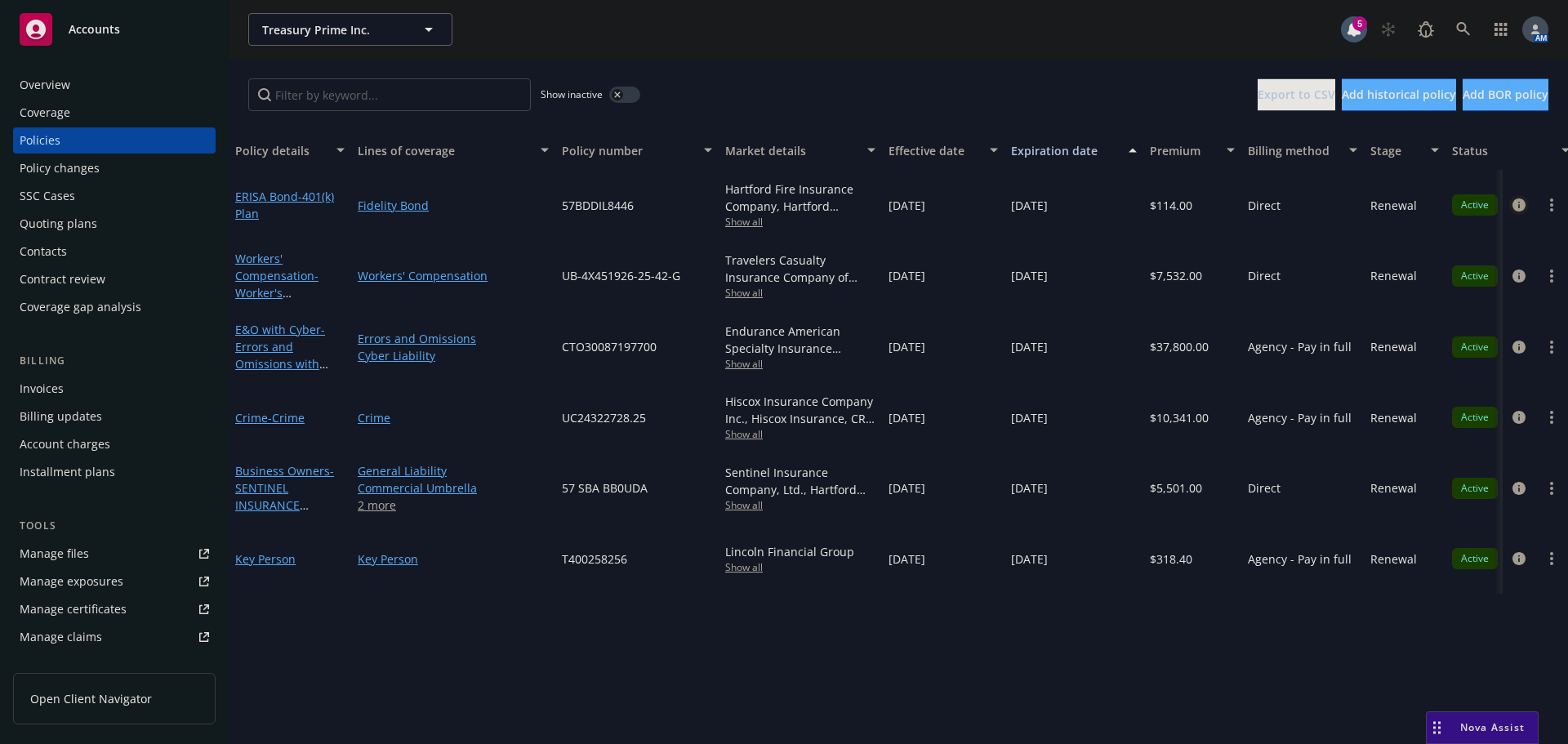
click at [1519, 205] on icon "circleInformation" at bounding box center [1518, 205] width 13 height 13
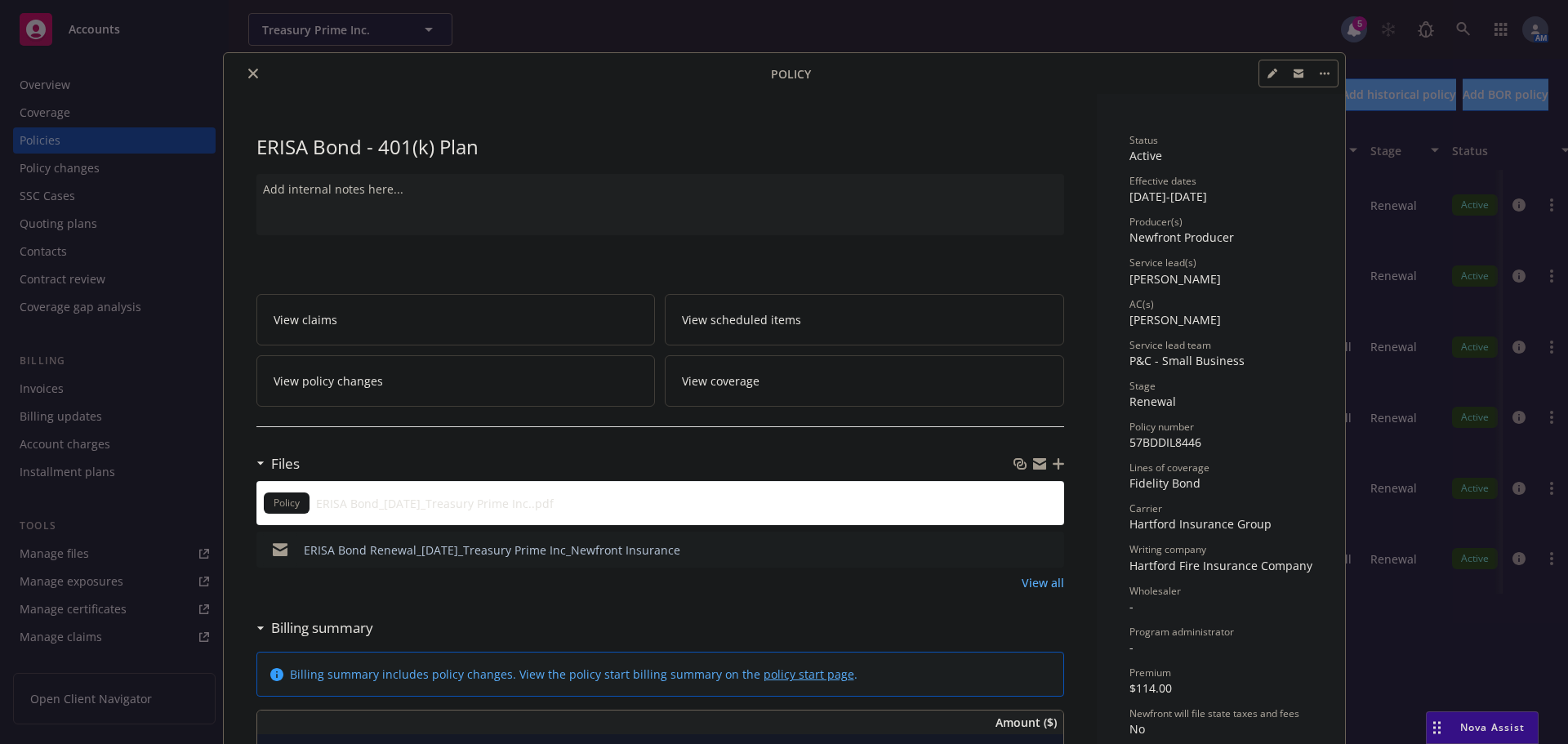
click at [248, 77] on icon "close" at bounding box center [253, 73] width 10 height 10
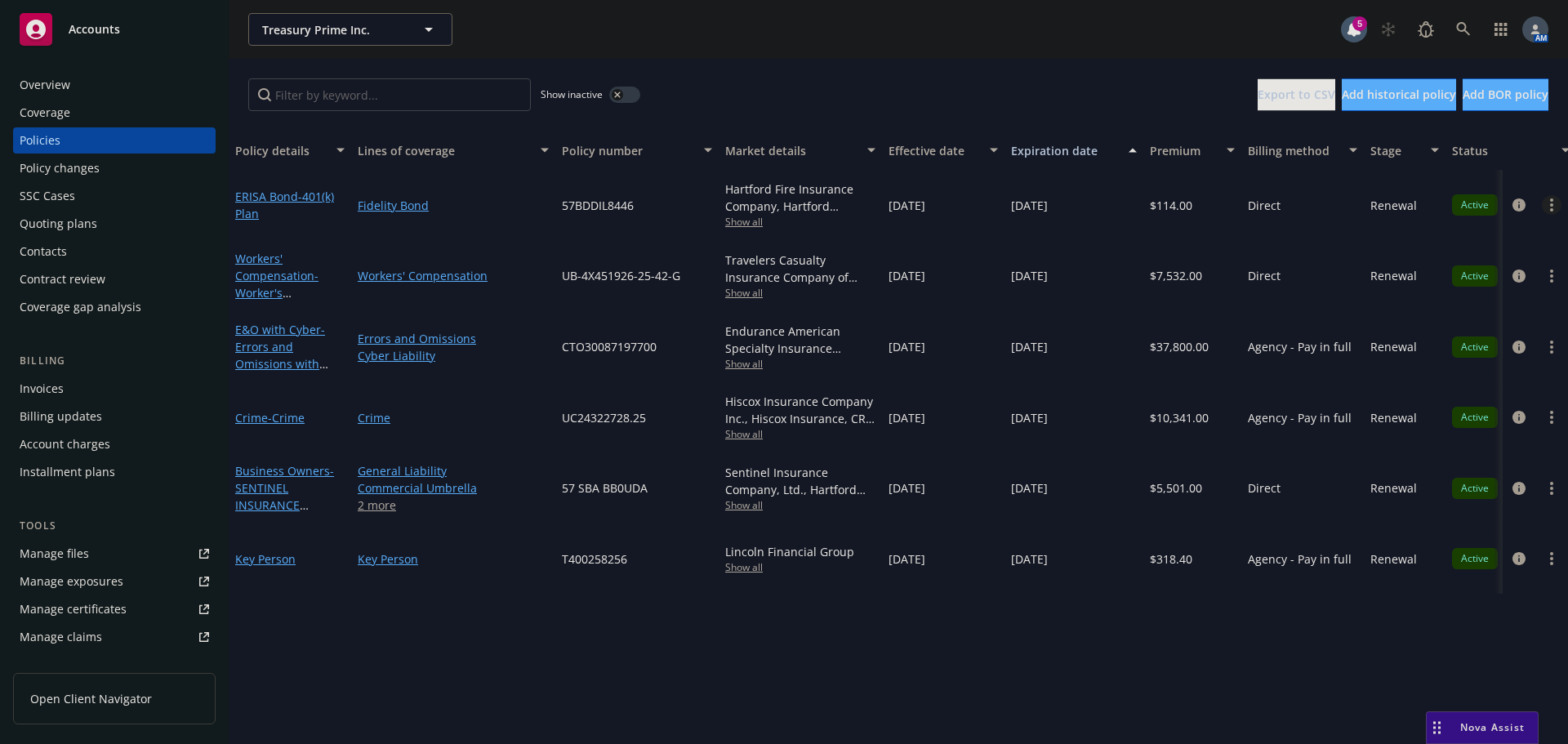
click at [1551, 204] on circle "more" at bounding box center [1551, 205] width 4 height 4
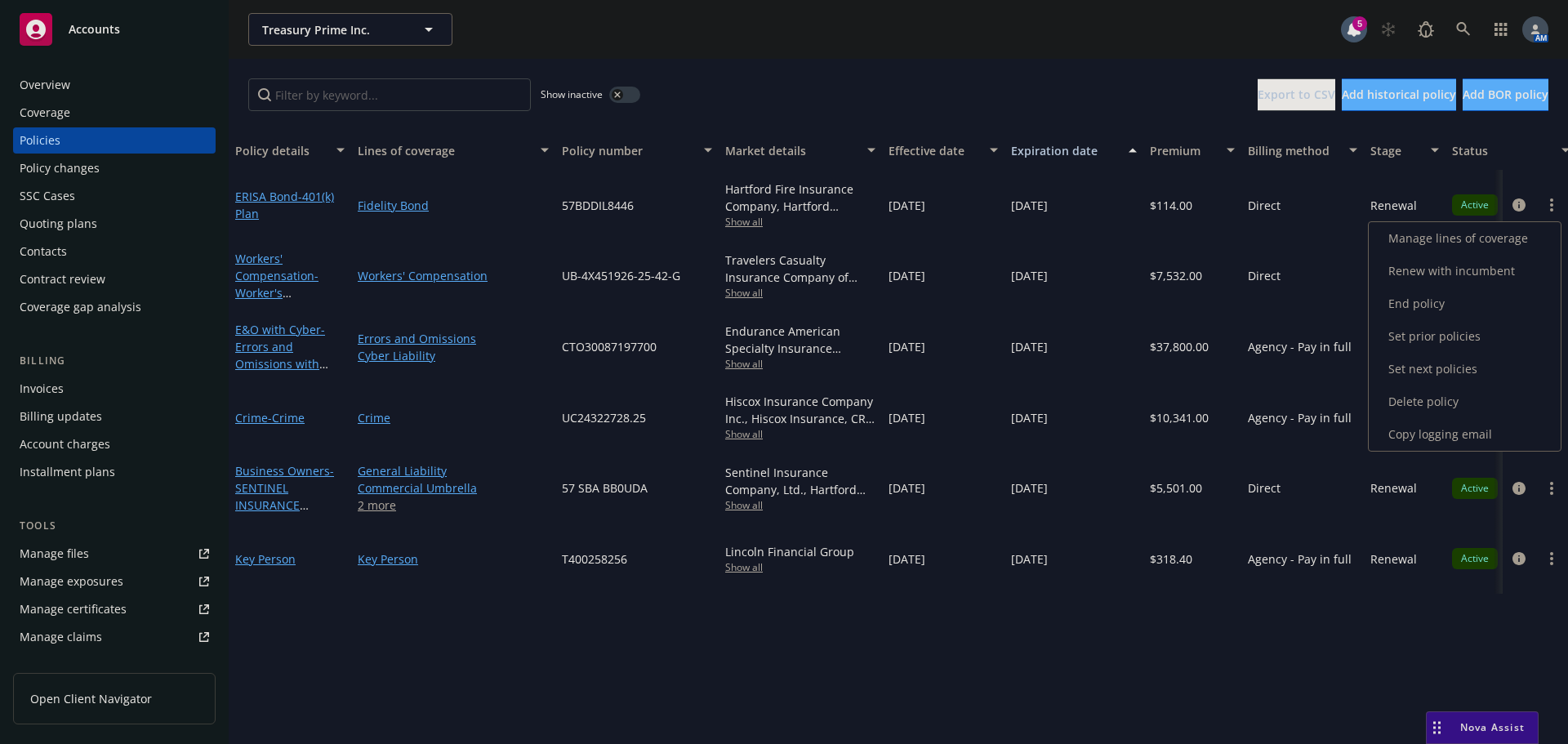
click at [1446, 268] on link "Renew with incumbent" at bounding box center [1464, 271] width 192 height 33
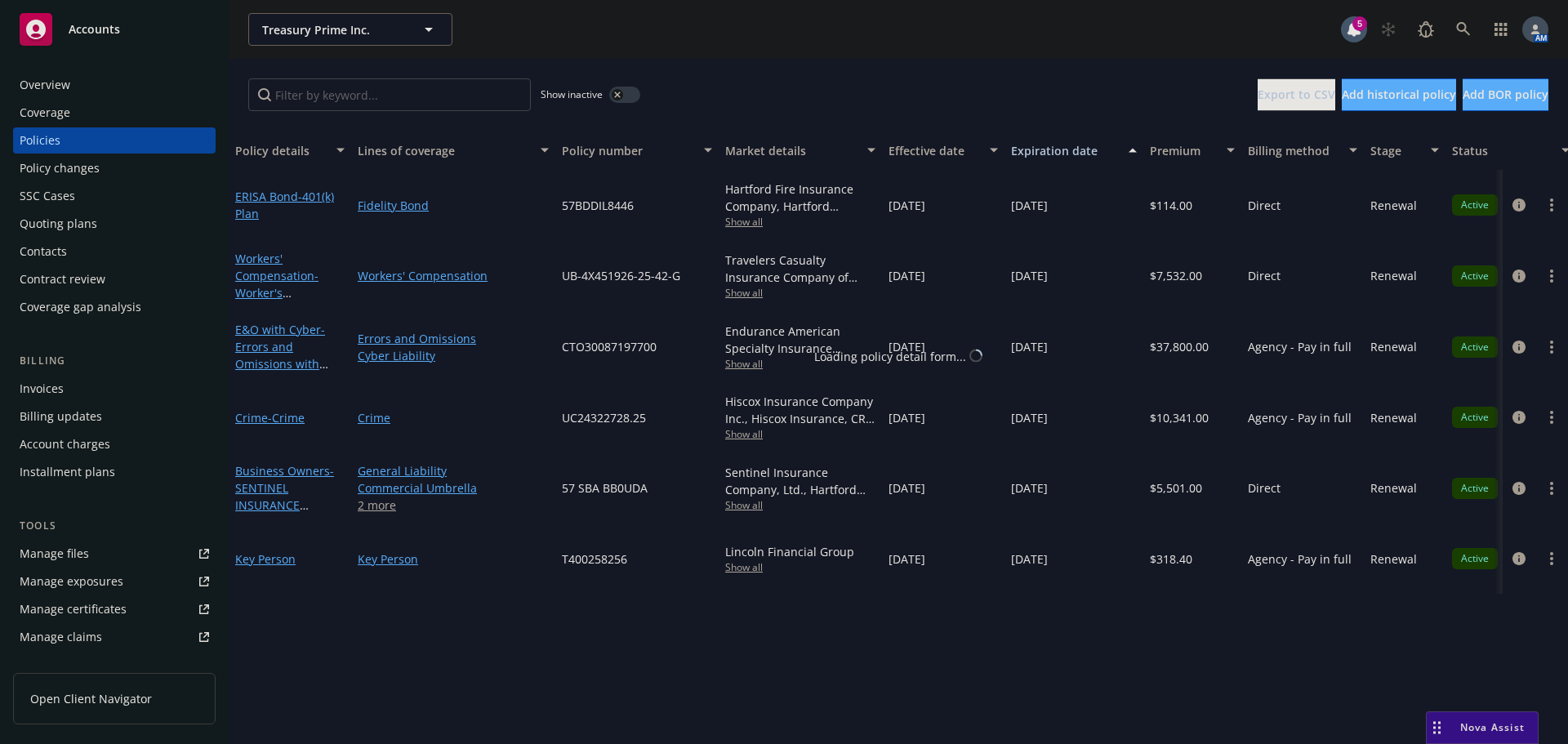
select select "12"
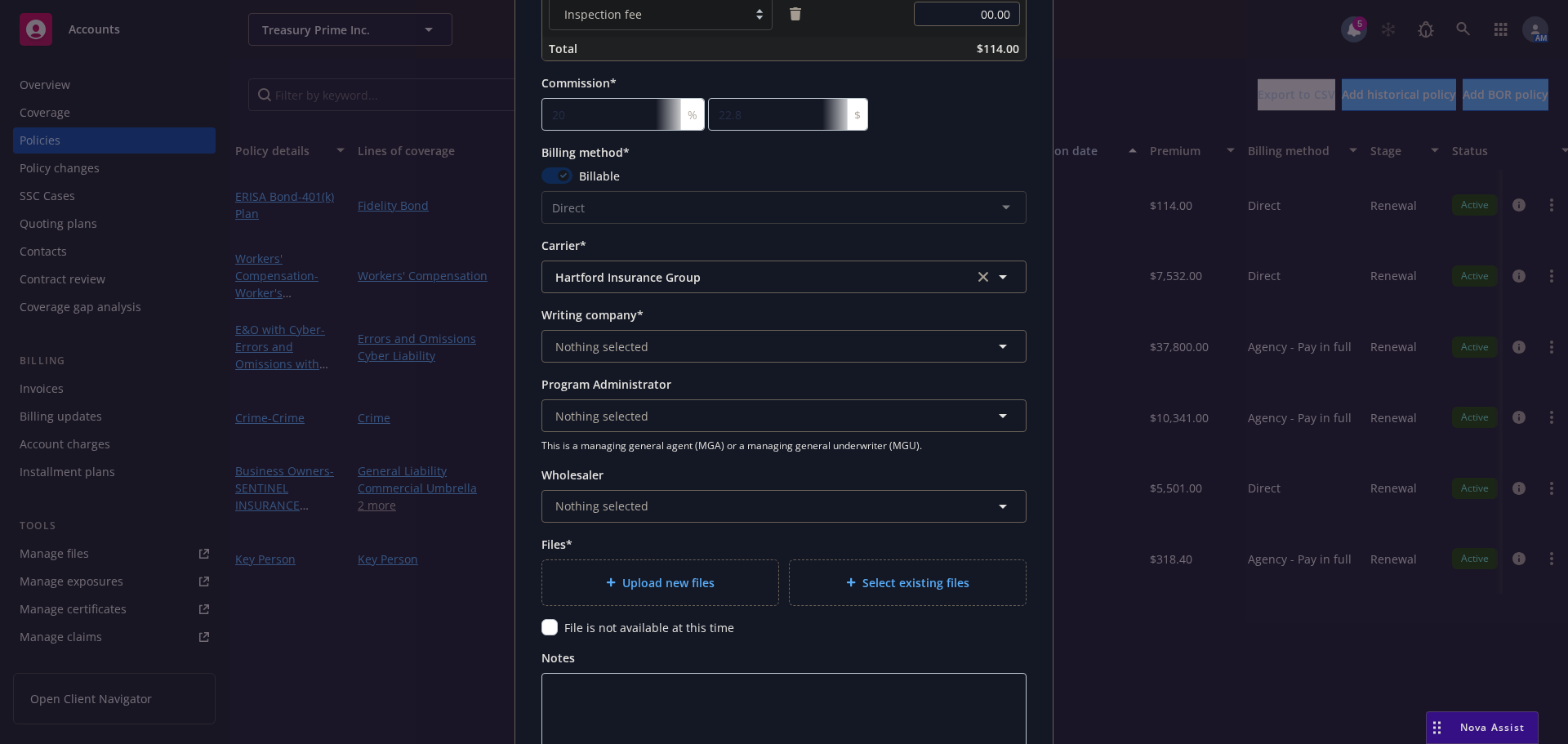
scroll to position [1388, 0]
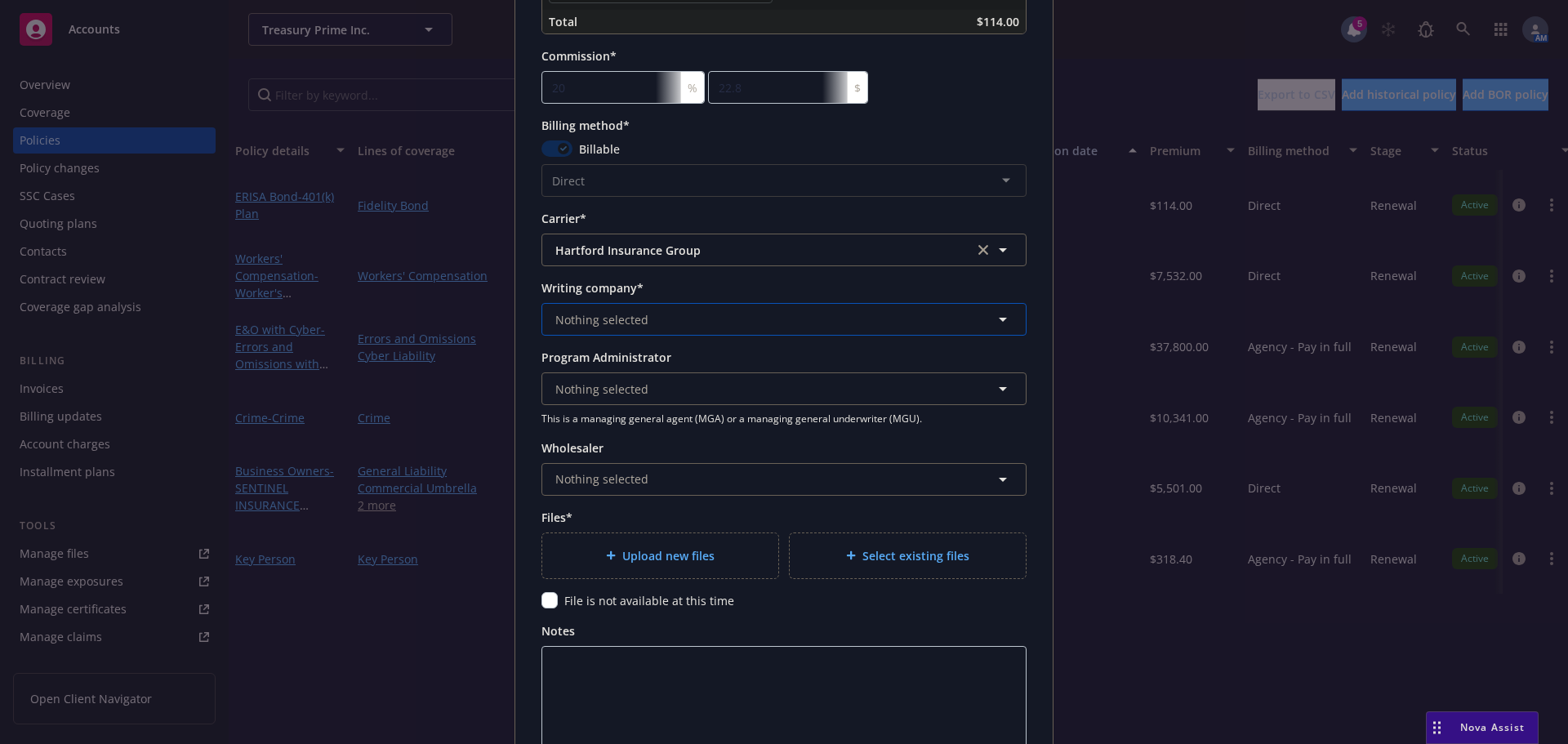
click at [681, 315] on button "Nothing selected" at bounding box center [783, 319] width 485 height 33
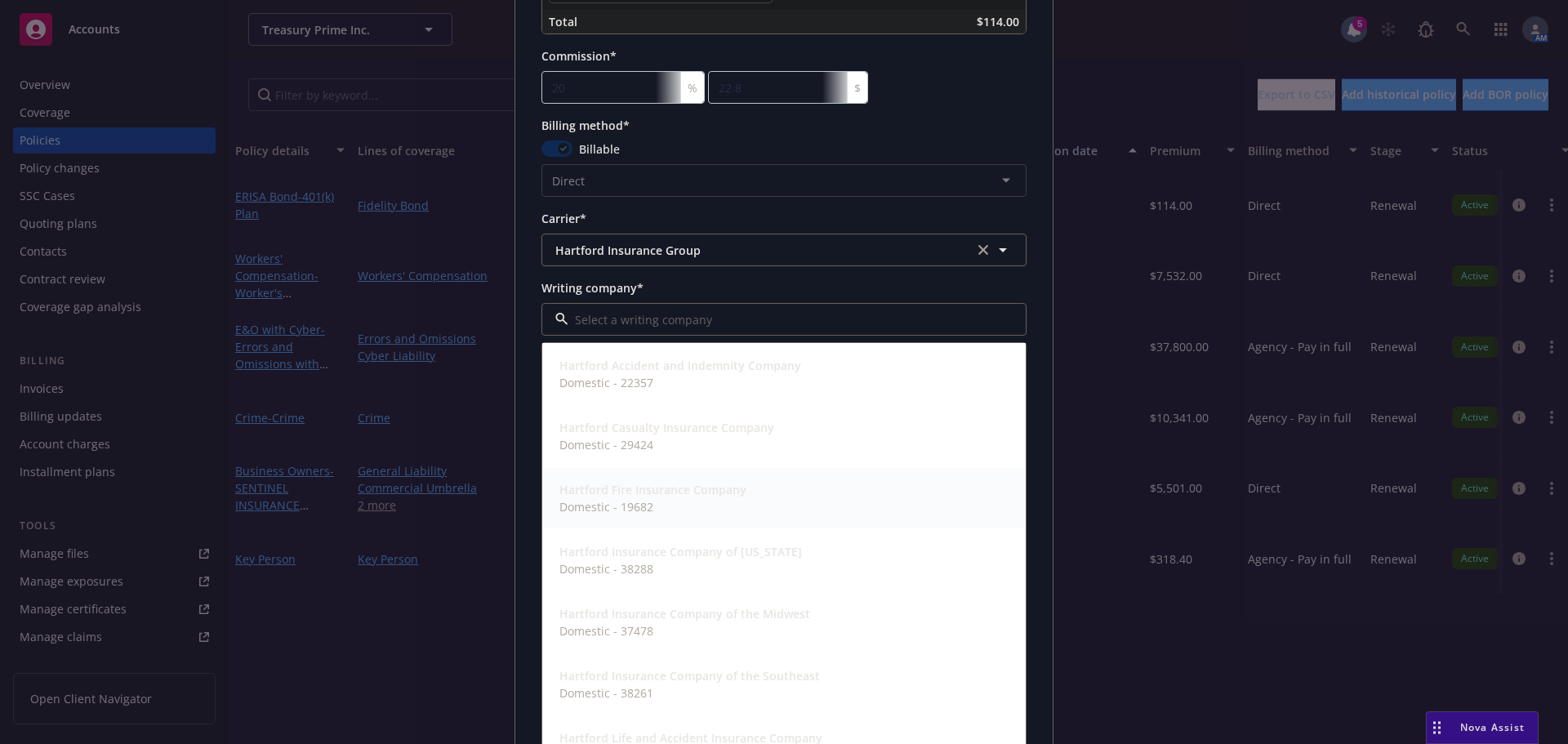
click at [630, 500] on span "Domestic - 19682" at bounding box center [652, 506] width 187 height 17
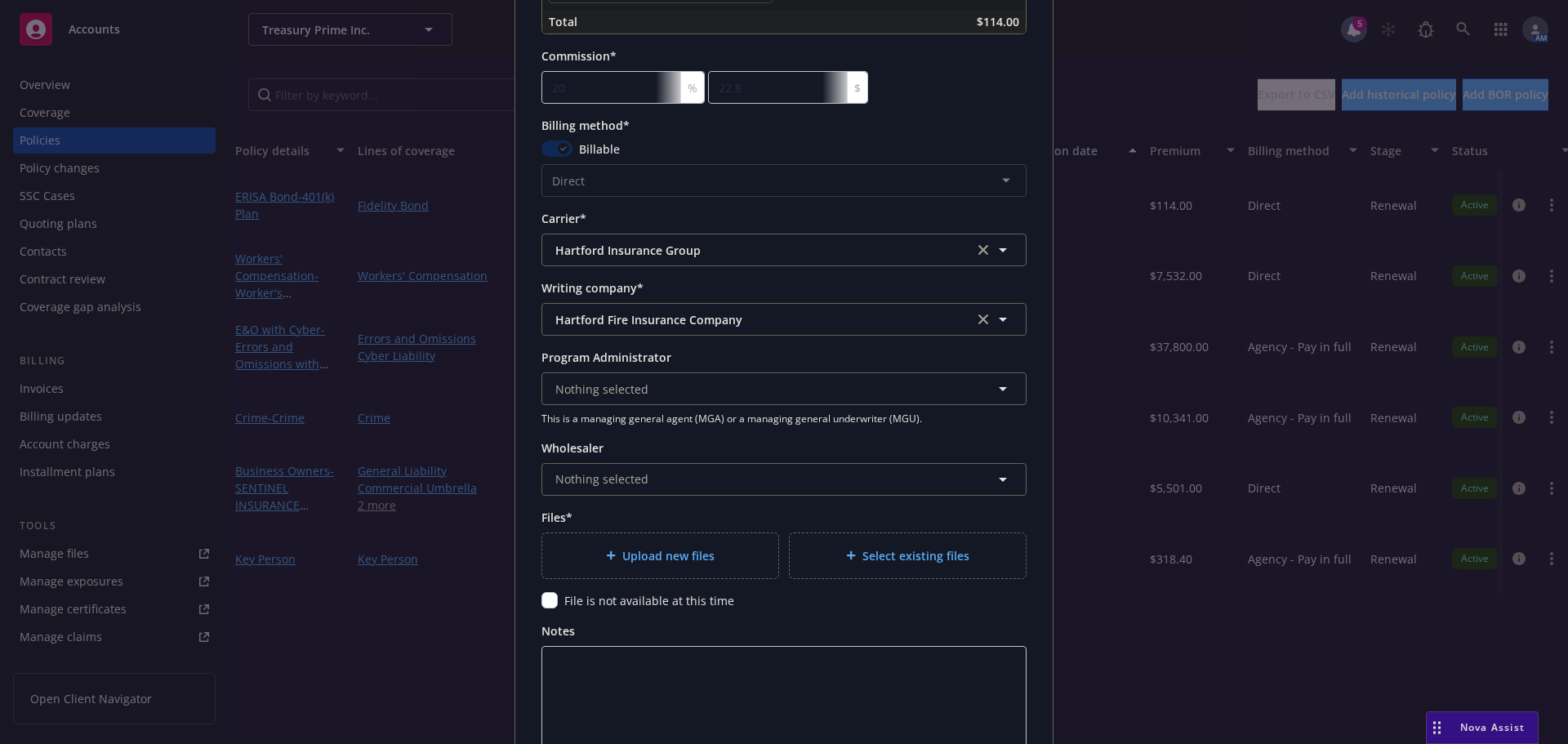
click at [645, 548] on span "Upload new files" at bounding box center [668, 556] width 92 height 17
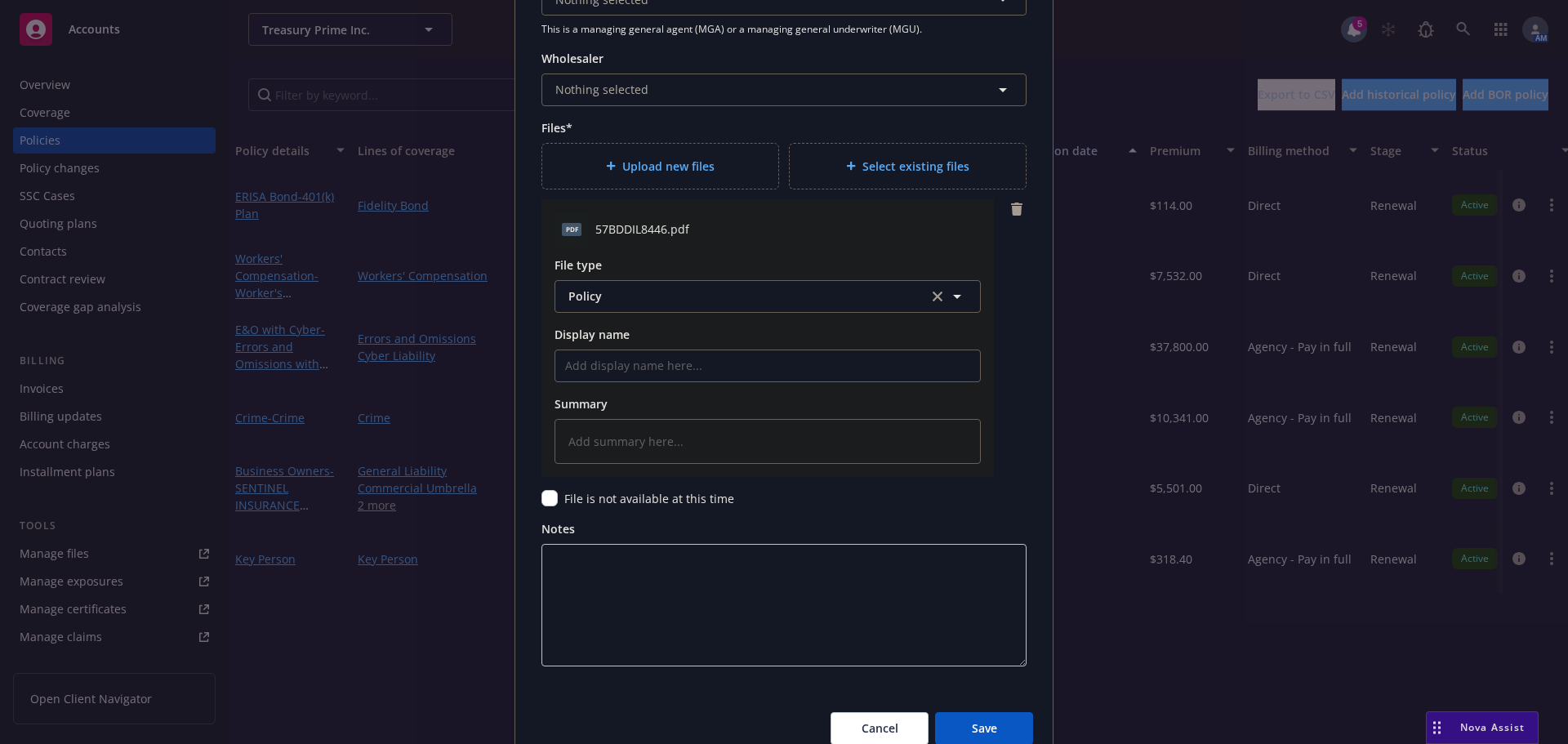
scroll to position [1852, 0]
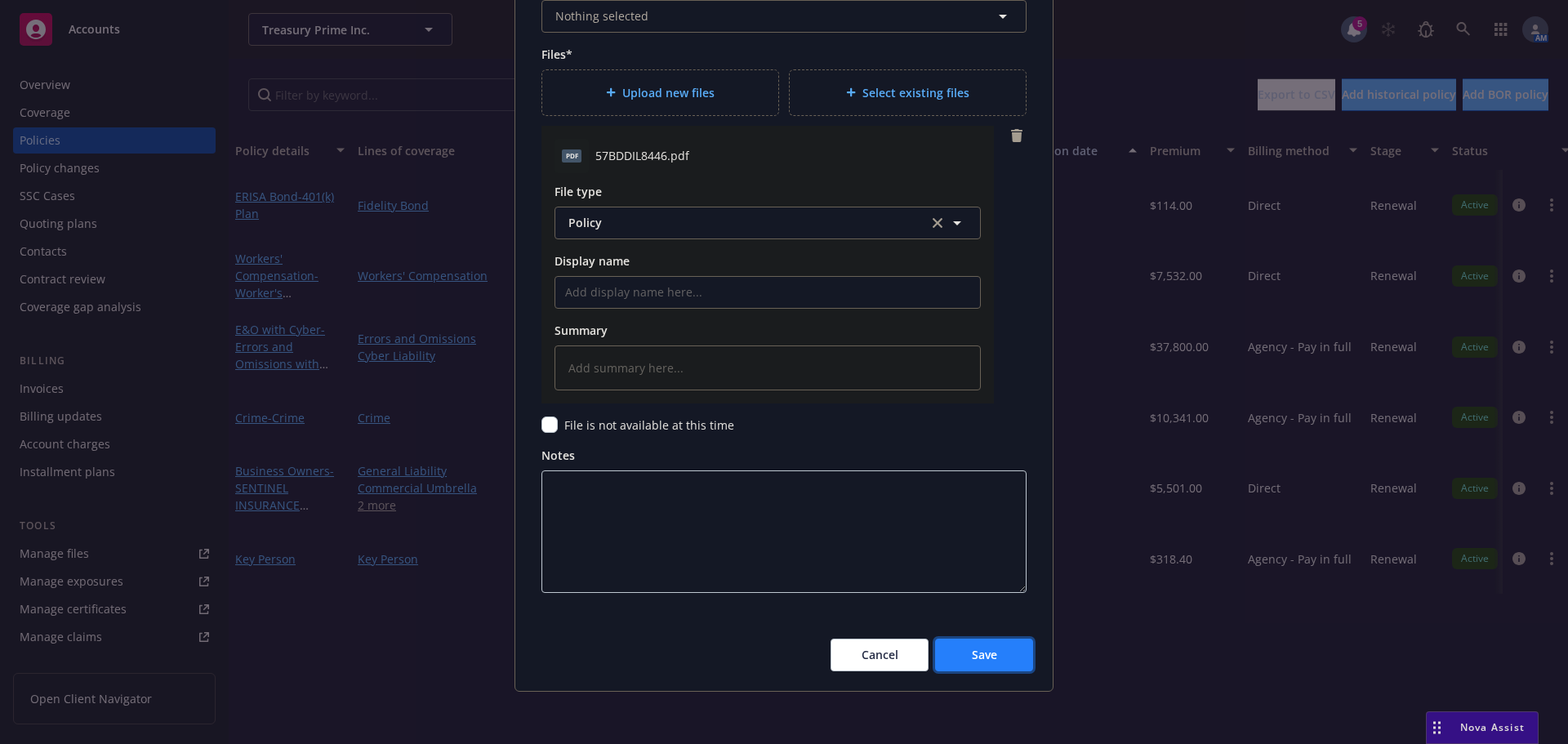
click at [973, 645] on button "Save" at bounding box center [984, 655] width 98 height 33
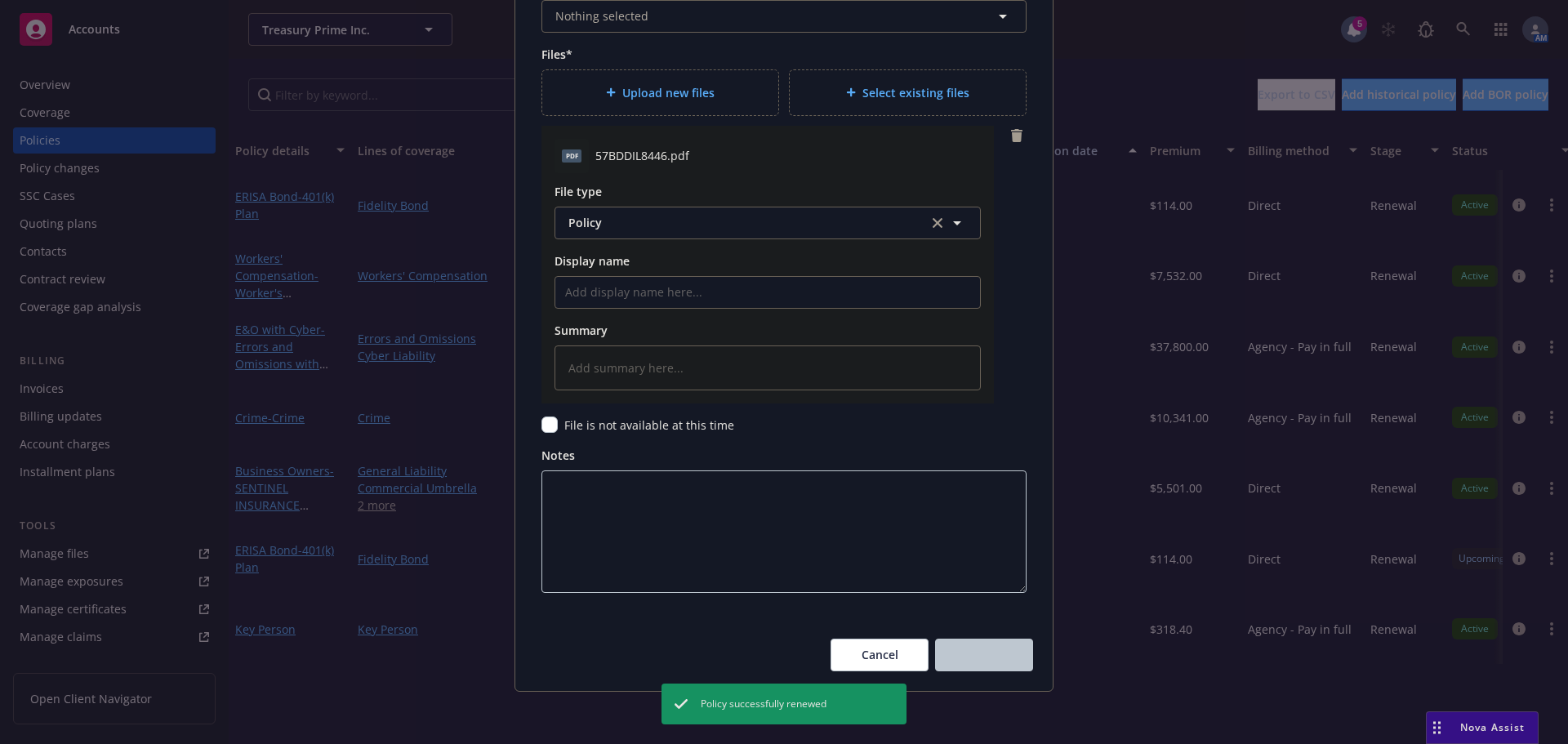
type textarea "x"
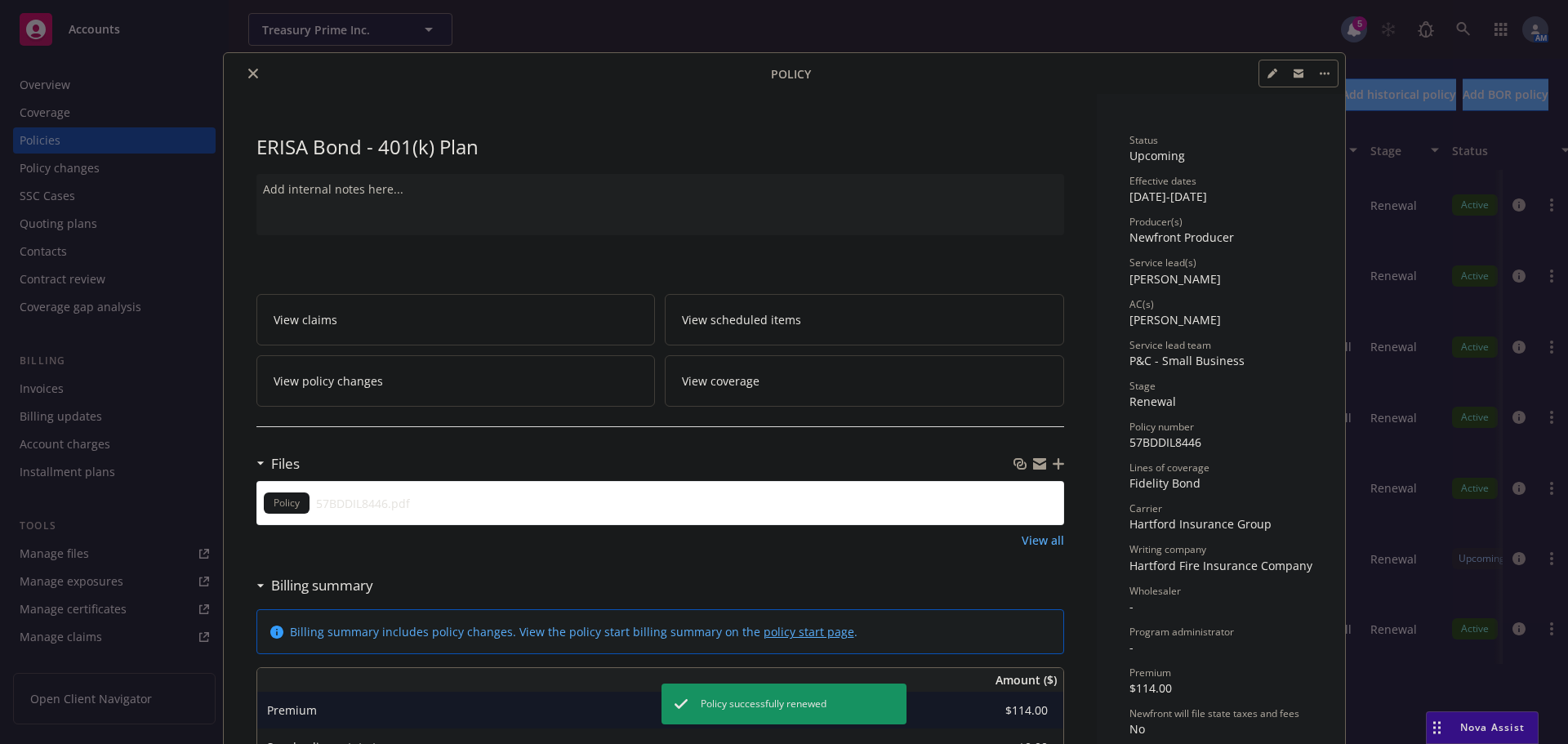
click at [248, 70] on icon "close" at bounding box center [253, 73] width 10 height 10
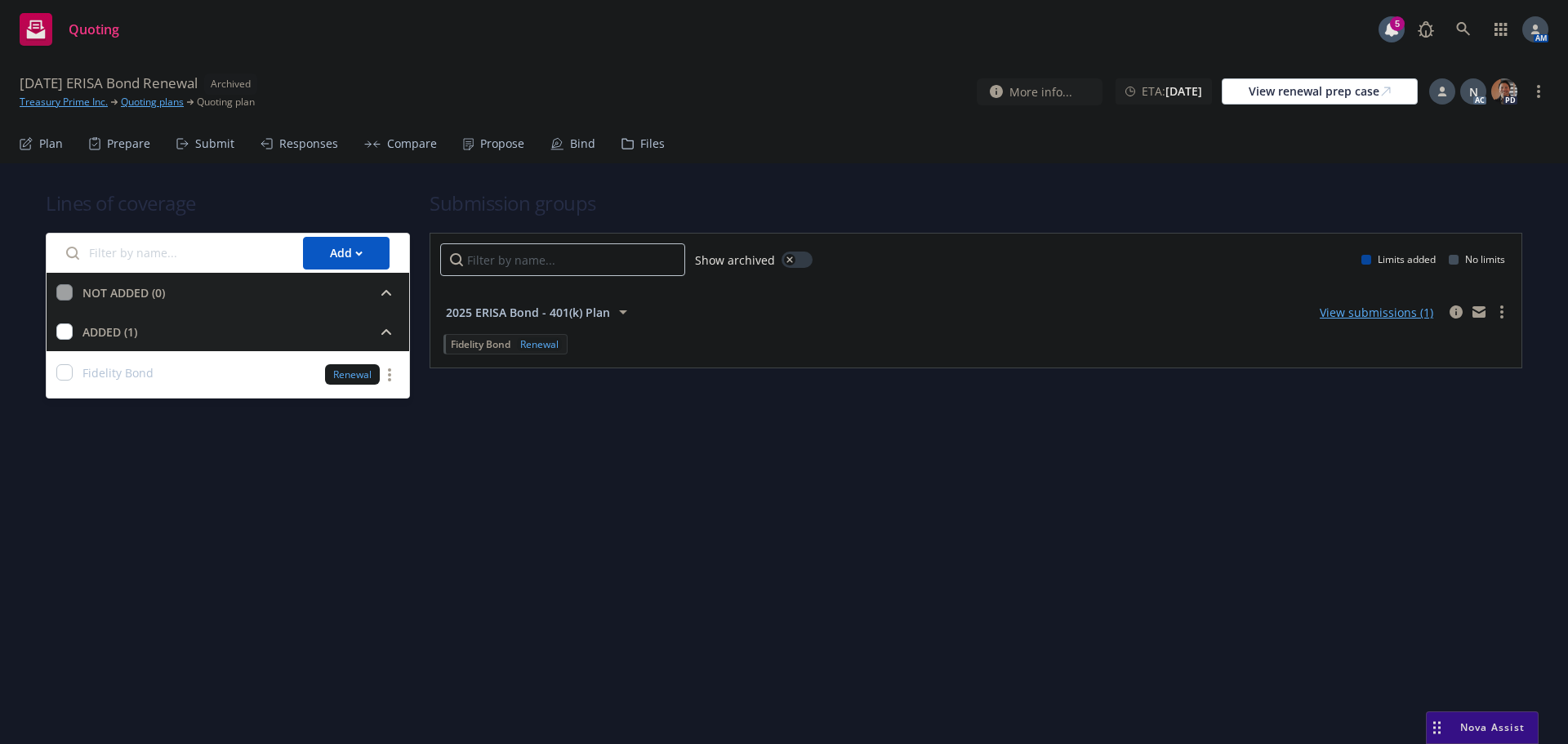
click at [570, 138] on div "Bind" at bounding box center [582, 144] width 25 height 13
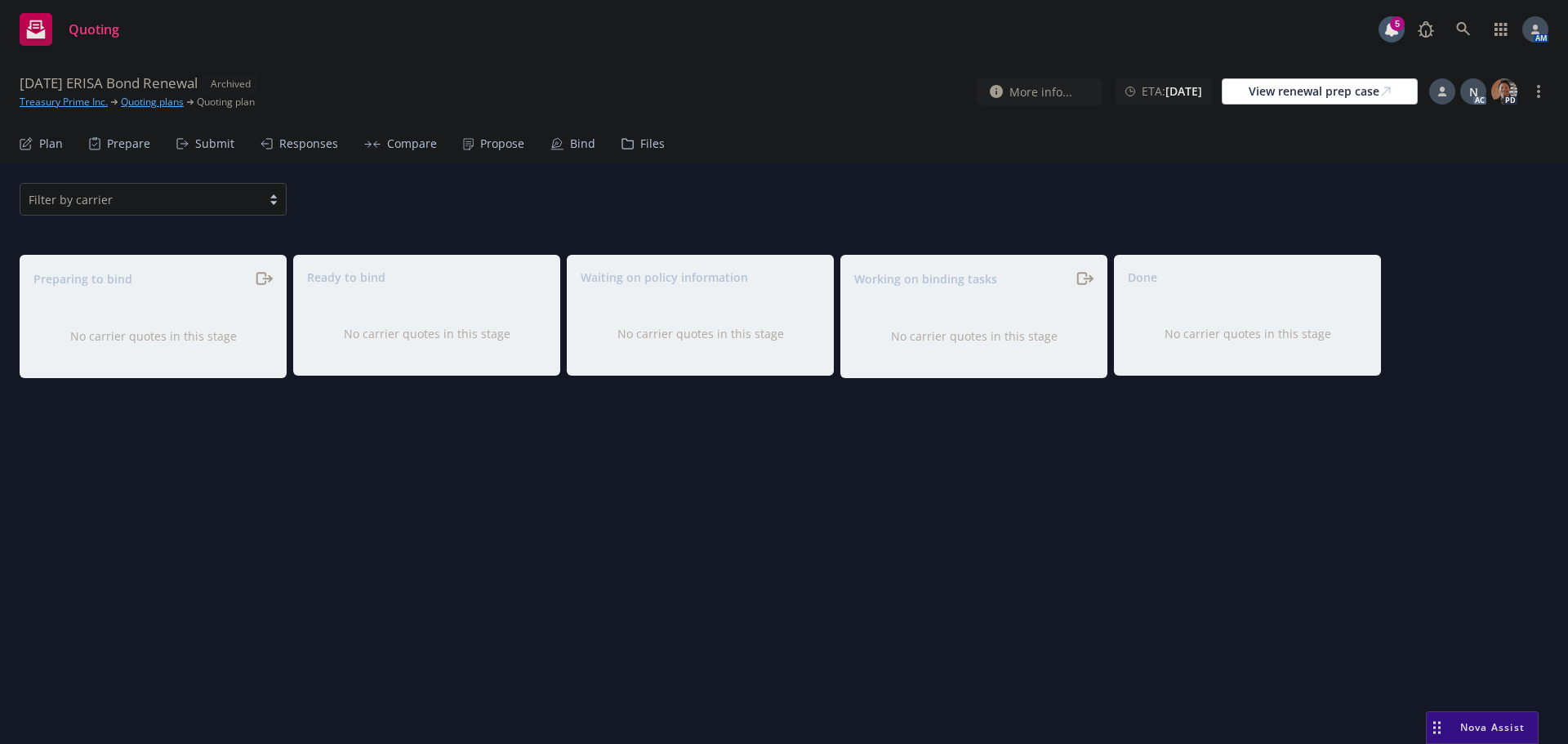
click at [500, 138] on div "Propose" at bounding box center [502, 144] width 44 height 13
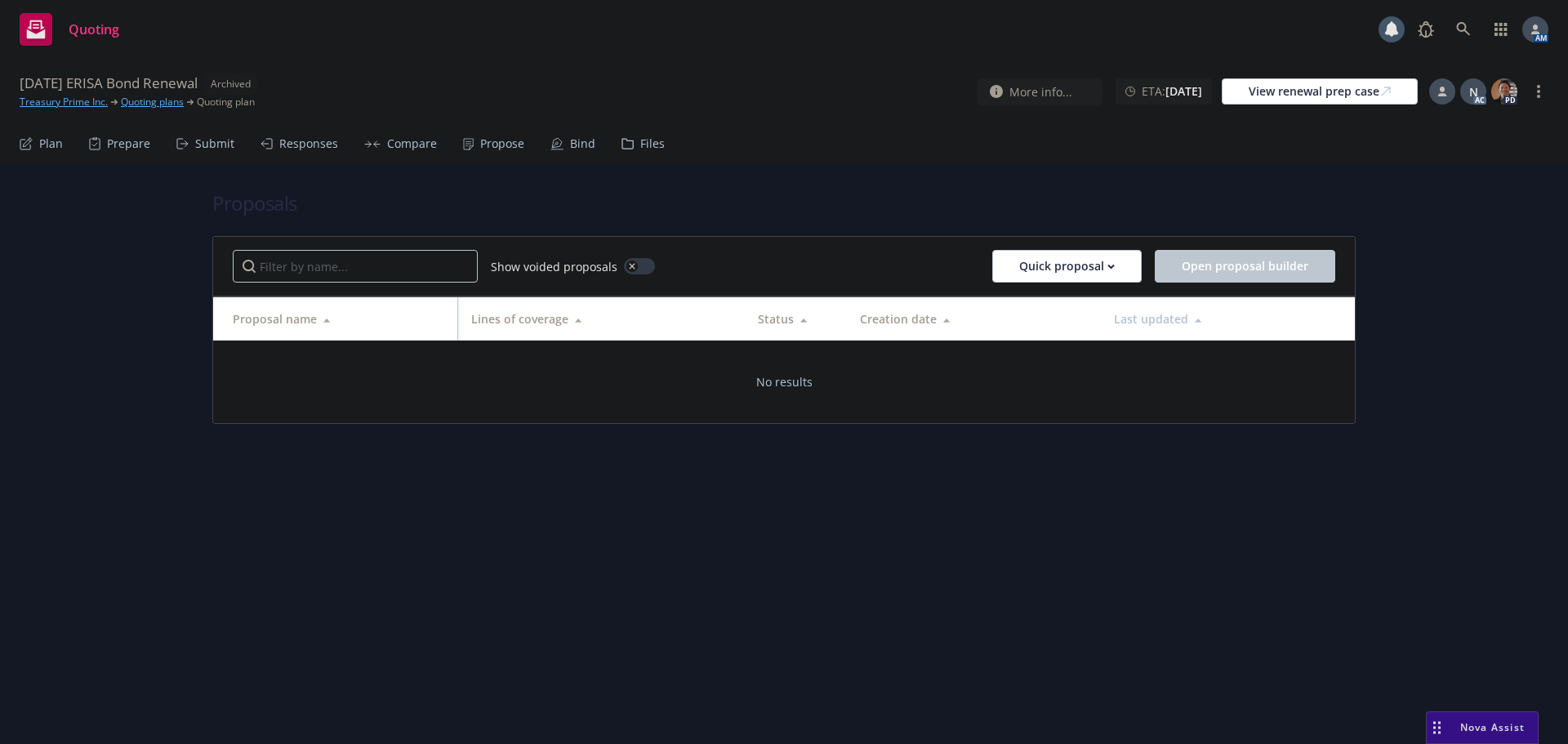
click at [214, 144] on div "Submit" at bounding box center [215, 144] width 39 height 13
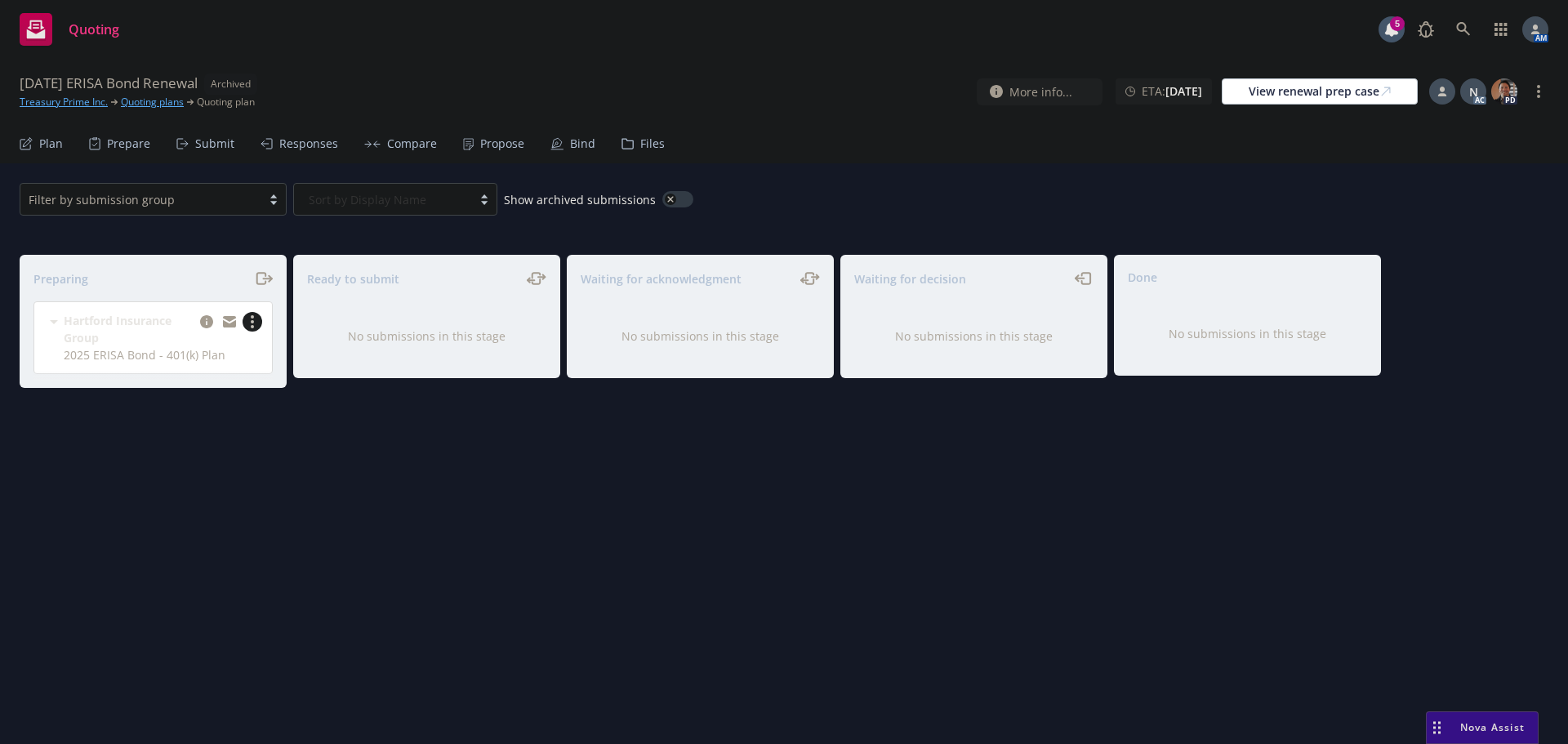
click at [257, 320] on link "more" at bounding box center [253, 322] width 20 height 20
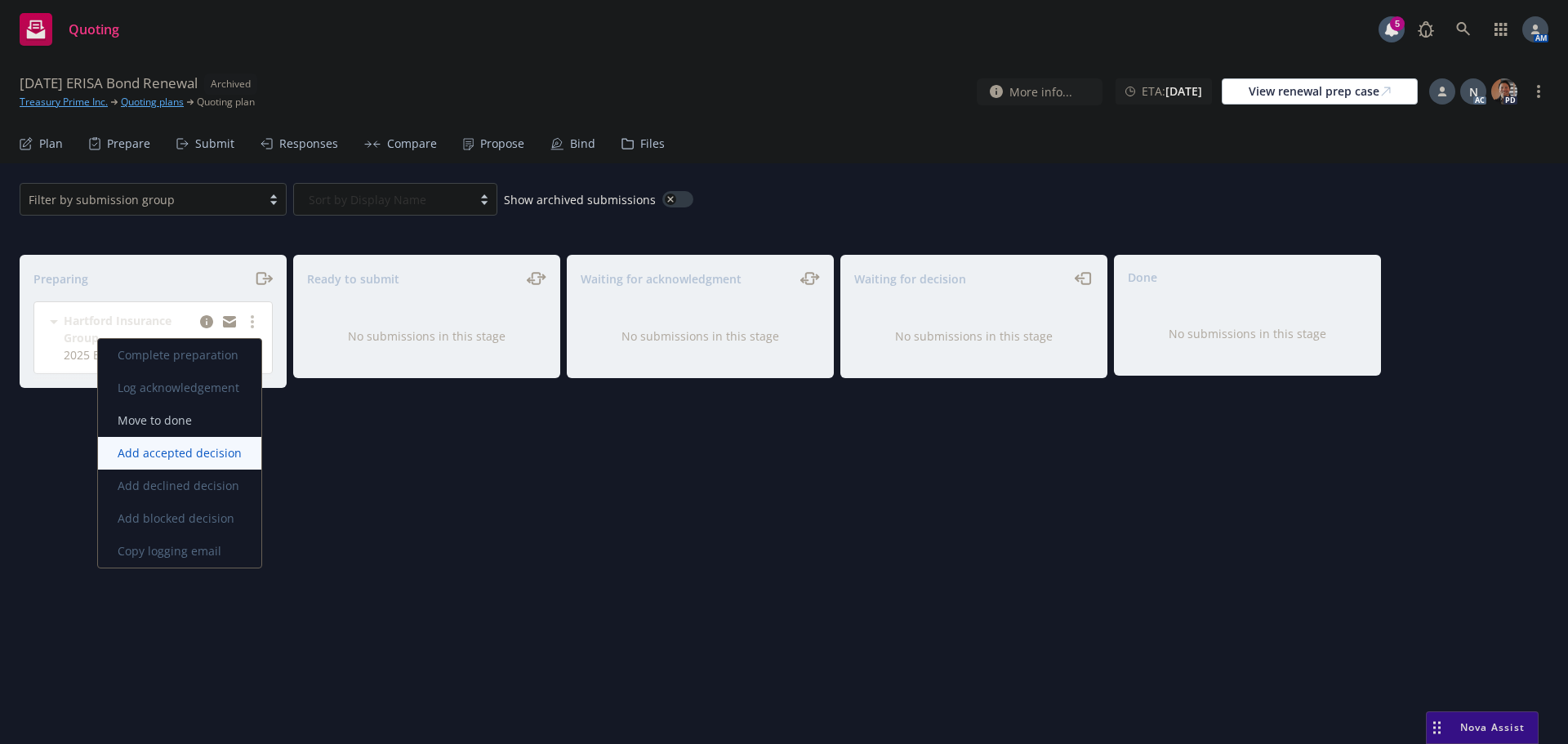
click at [202, 448] on span "Add accepted decision" at bounding box center [179, 452] width 163 height 15
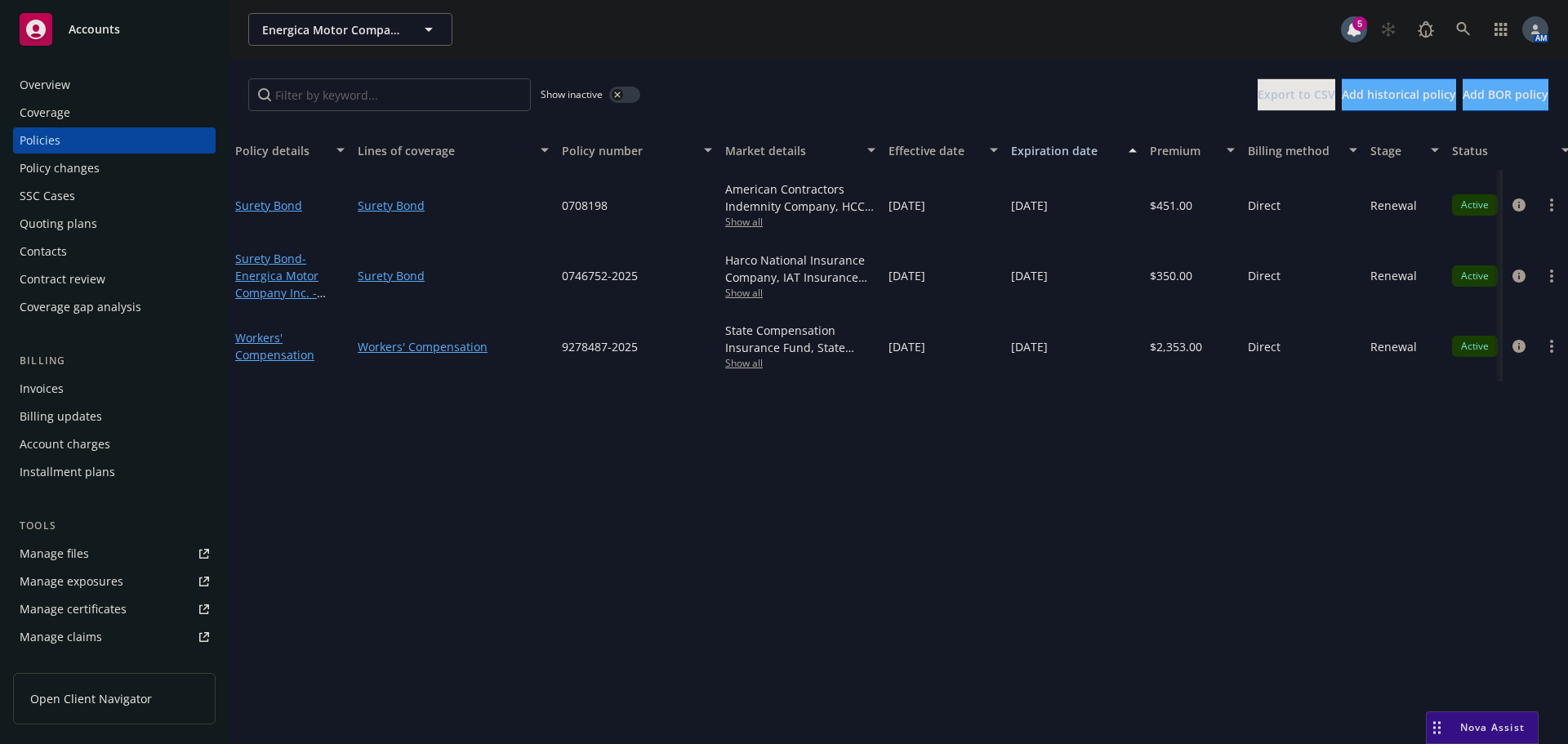
click at [71, 73] on div "Overview" at bounding box center [114, 84] width 189 height 26
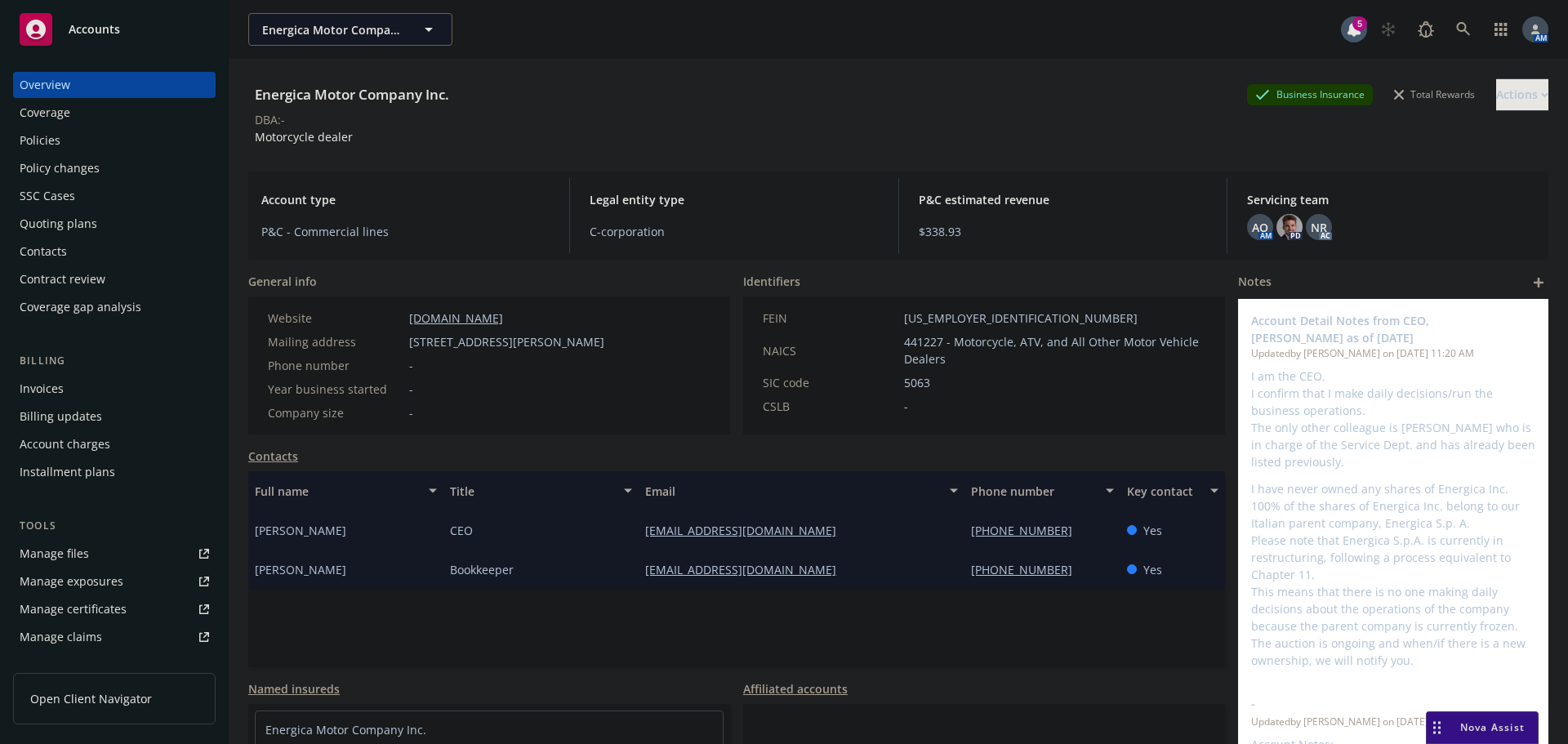
click at [86, 171] on div "Policy changes" at bounding box center [60, 168] width 80 height 26
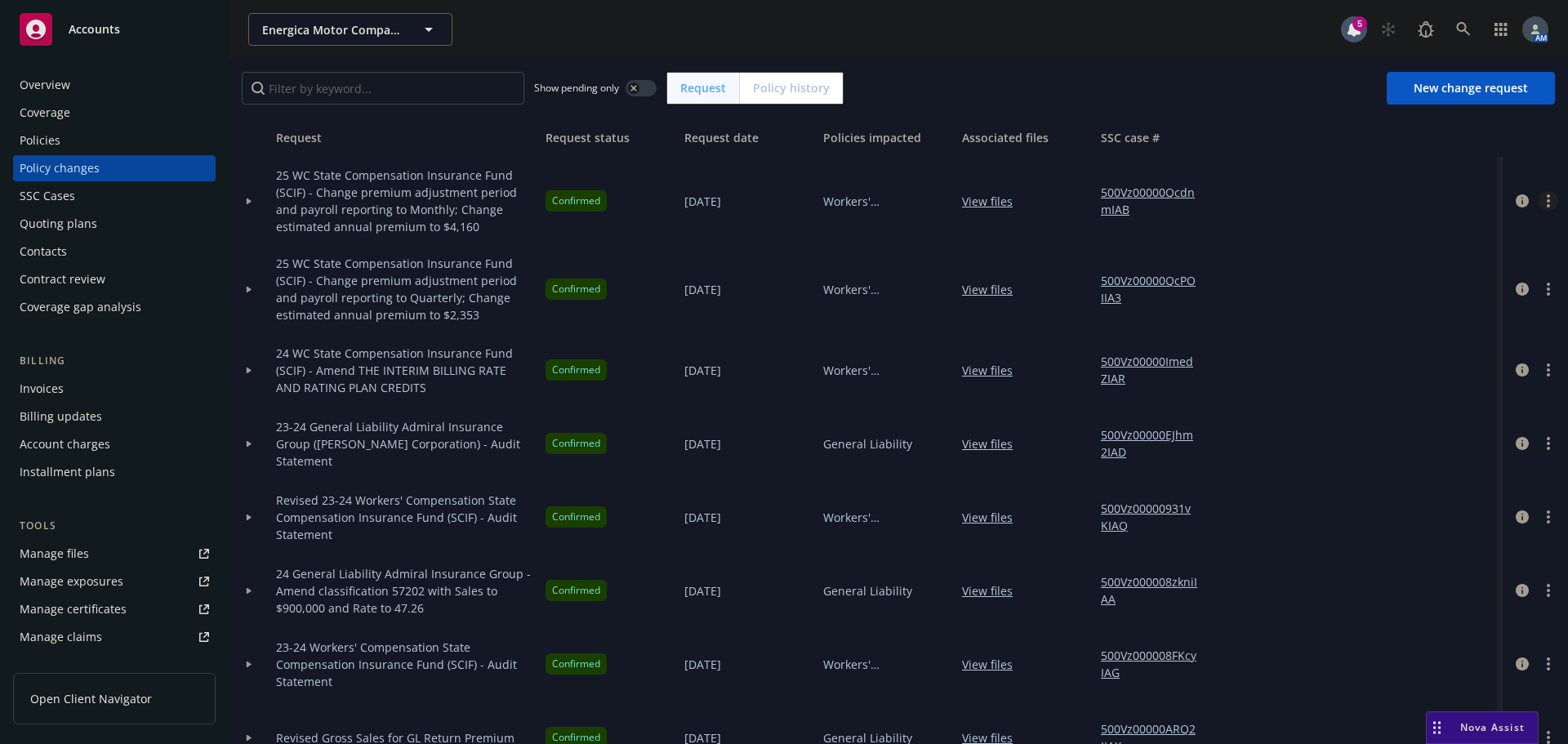
click at [1539, 198] on link "more" at bounding box center [1548, 201] width 20 height 20
click at [1347, 232] on link "Copy logging email" at bounding box center [1405, 234] width 280 height 33
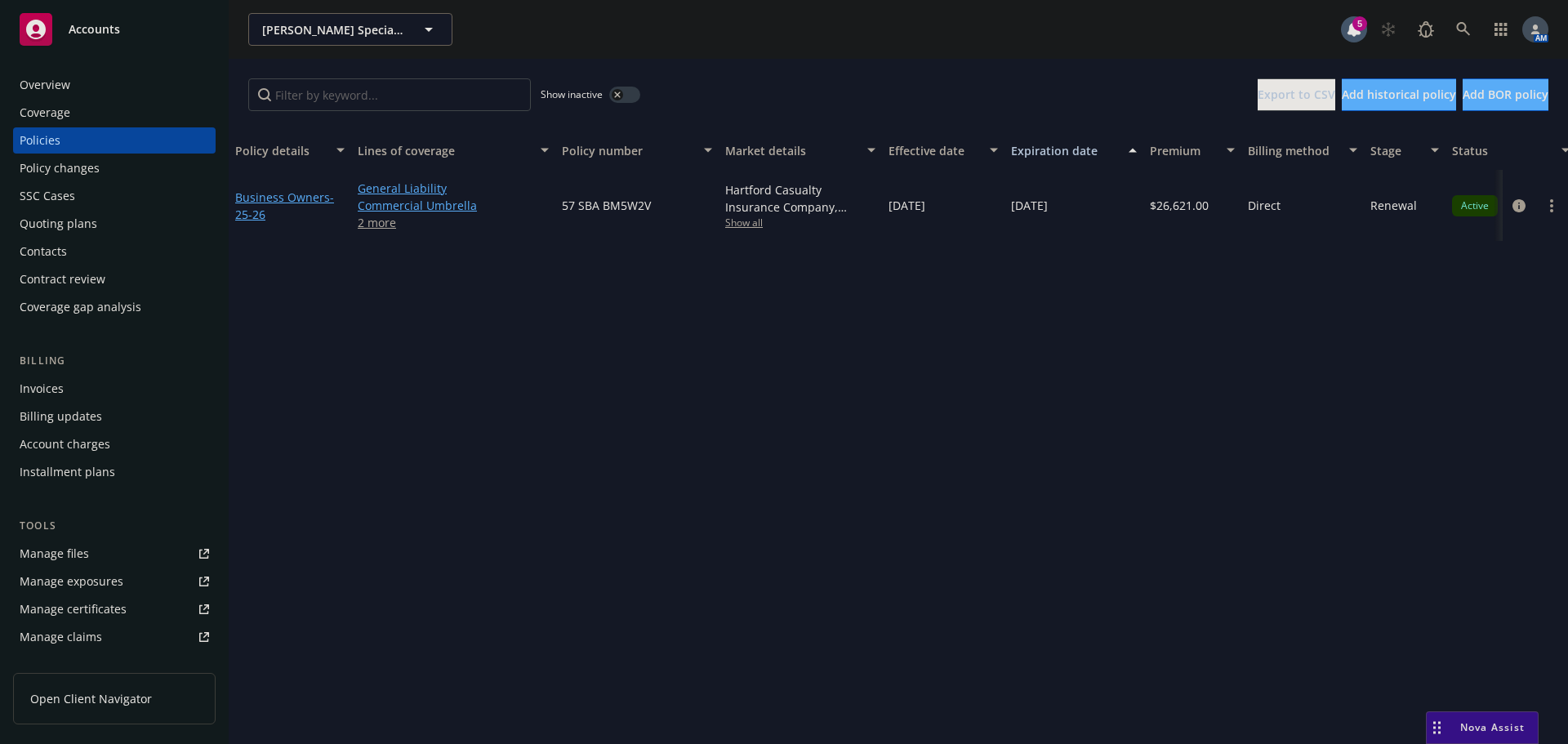
click at [115, 85] on div "Overview" at bounding box center [114, 84] width 189 height 26
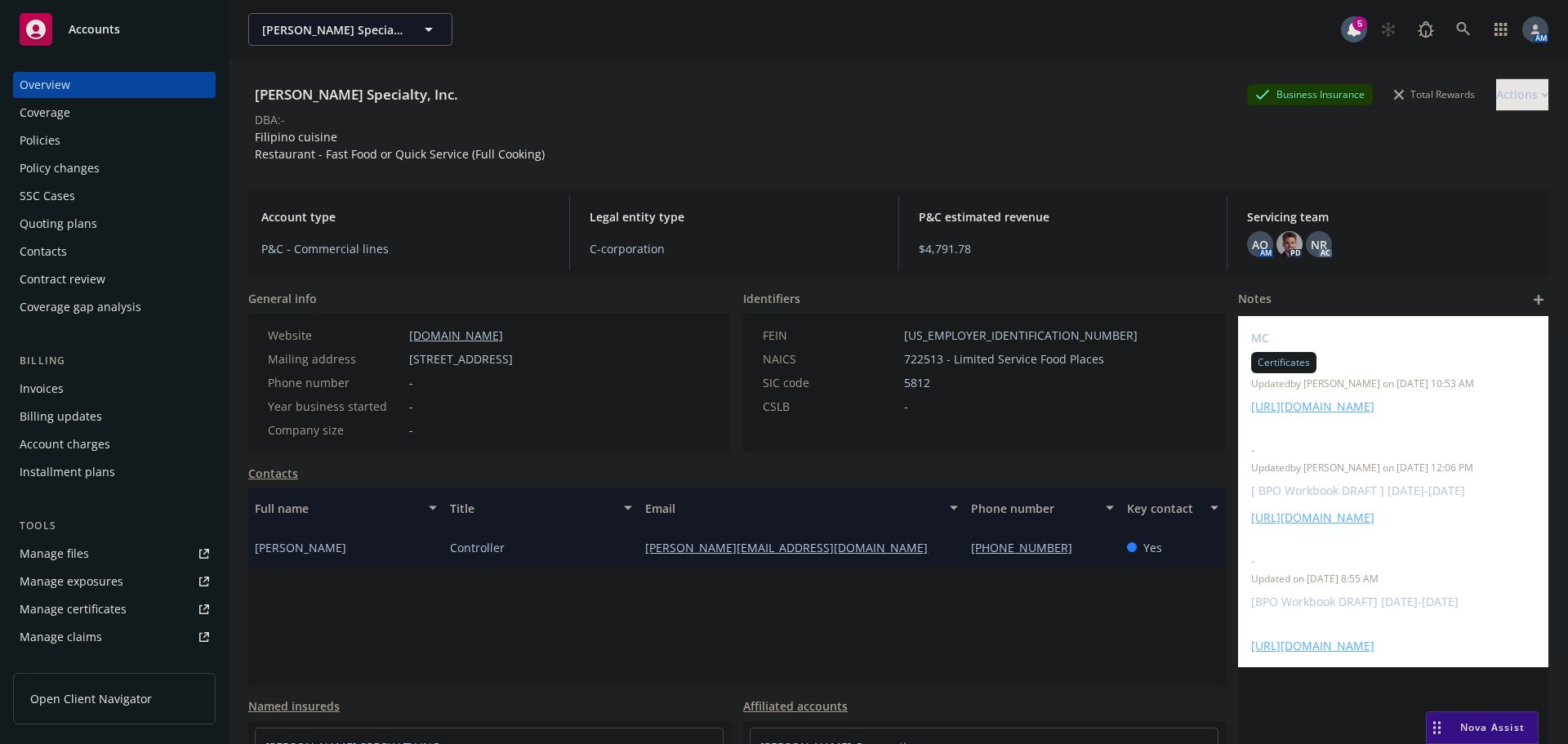
click at [71, 165] on div "Policy changes" at bounding box center [60, 168] width 80 height 26
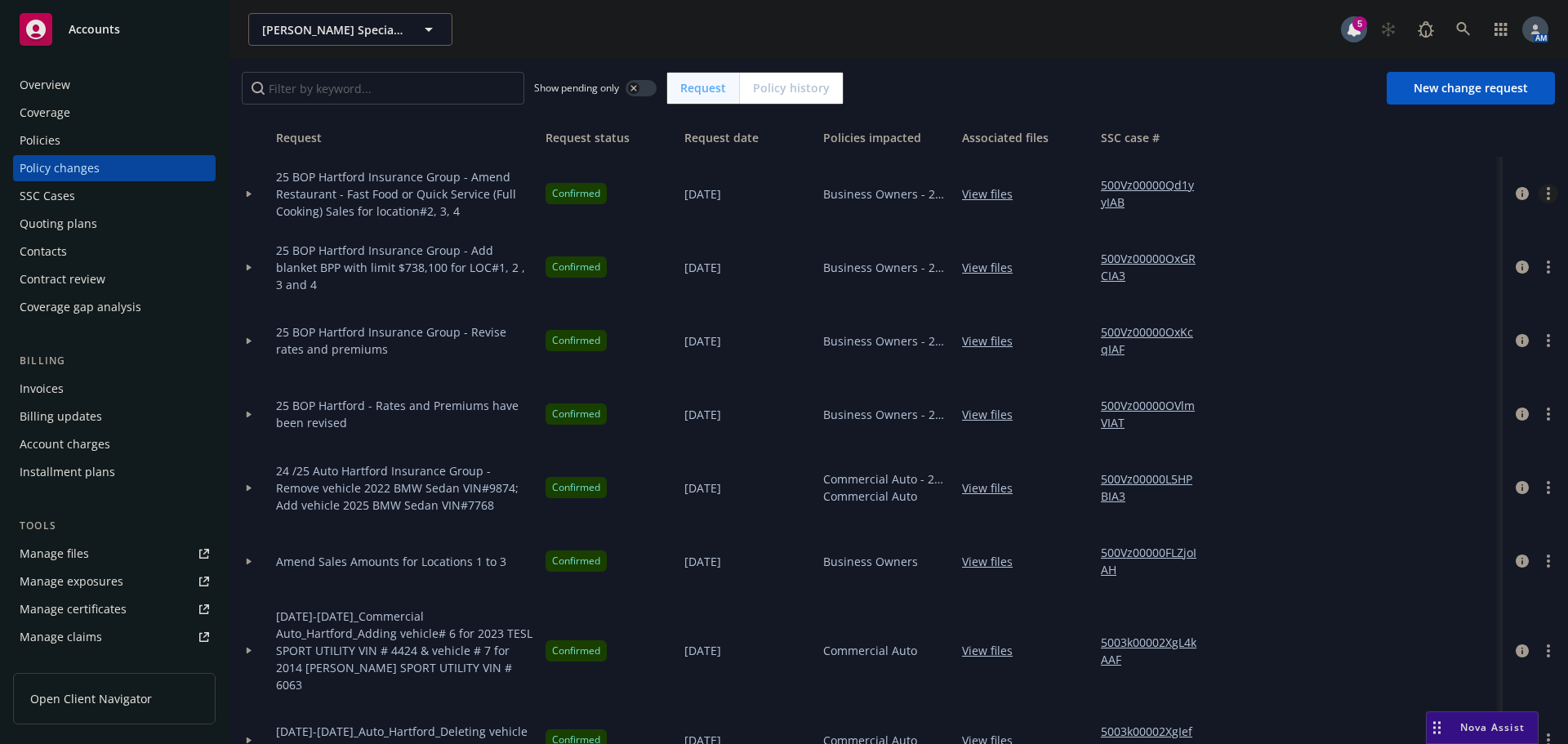
click at [1539, 193] on link "more" at bounding box center [1548, 194] width 20 height 20
click at [1343, 229] on link "Copy logging email" at bounding box center [1405, 227] width 280 height 33
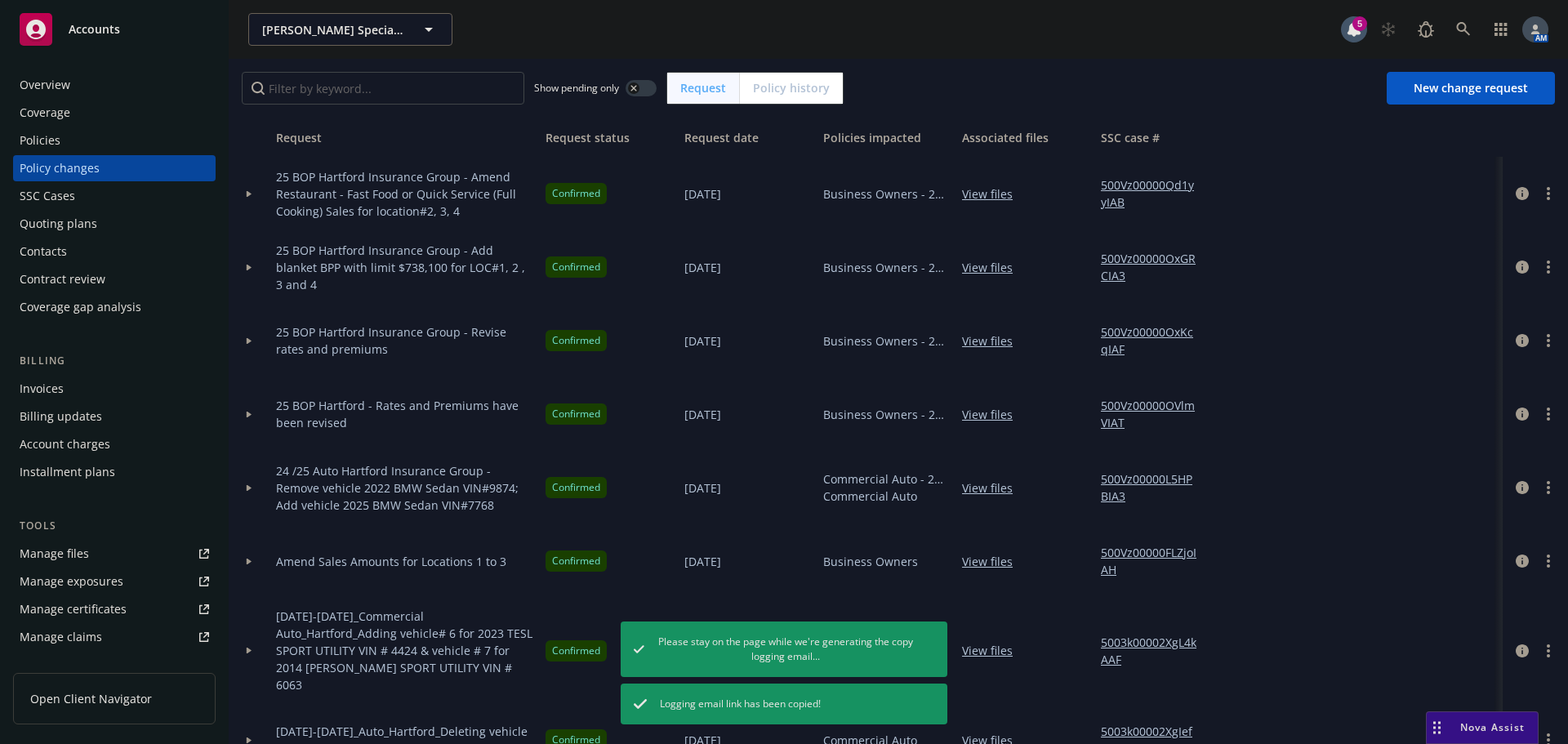
click at [69, 82] on div "Overview" at bounding box center [45, 84] width 51 height 26
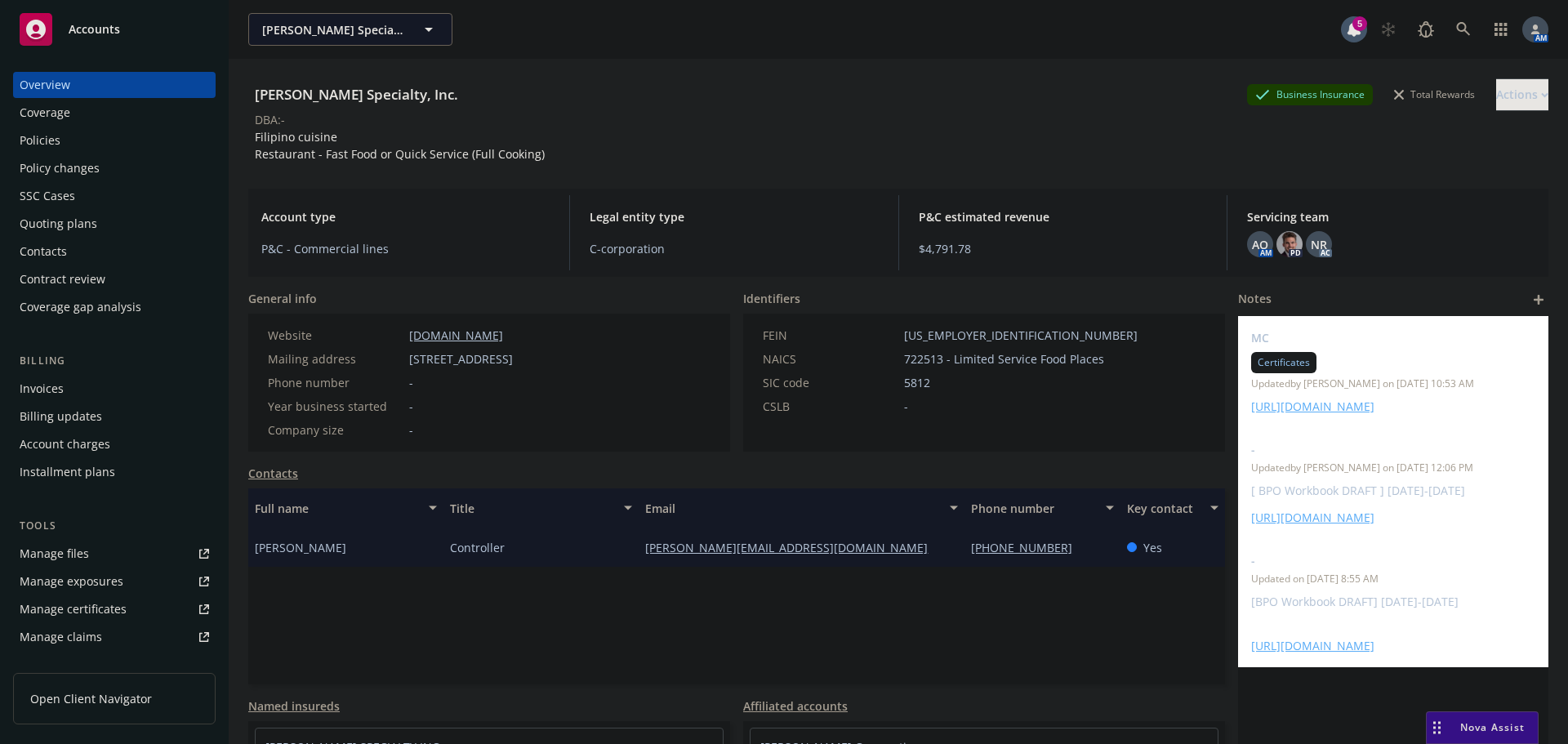
click at [103, 137] on div "Policies" at bounding box center [114, 140] width 189 height 26
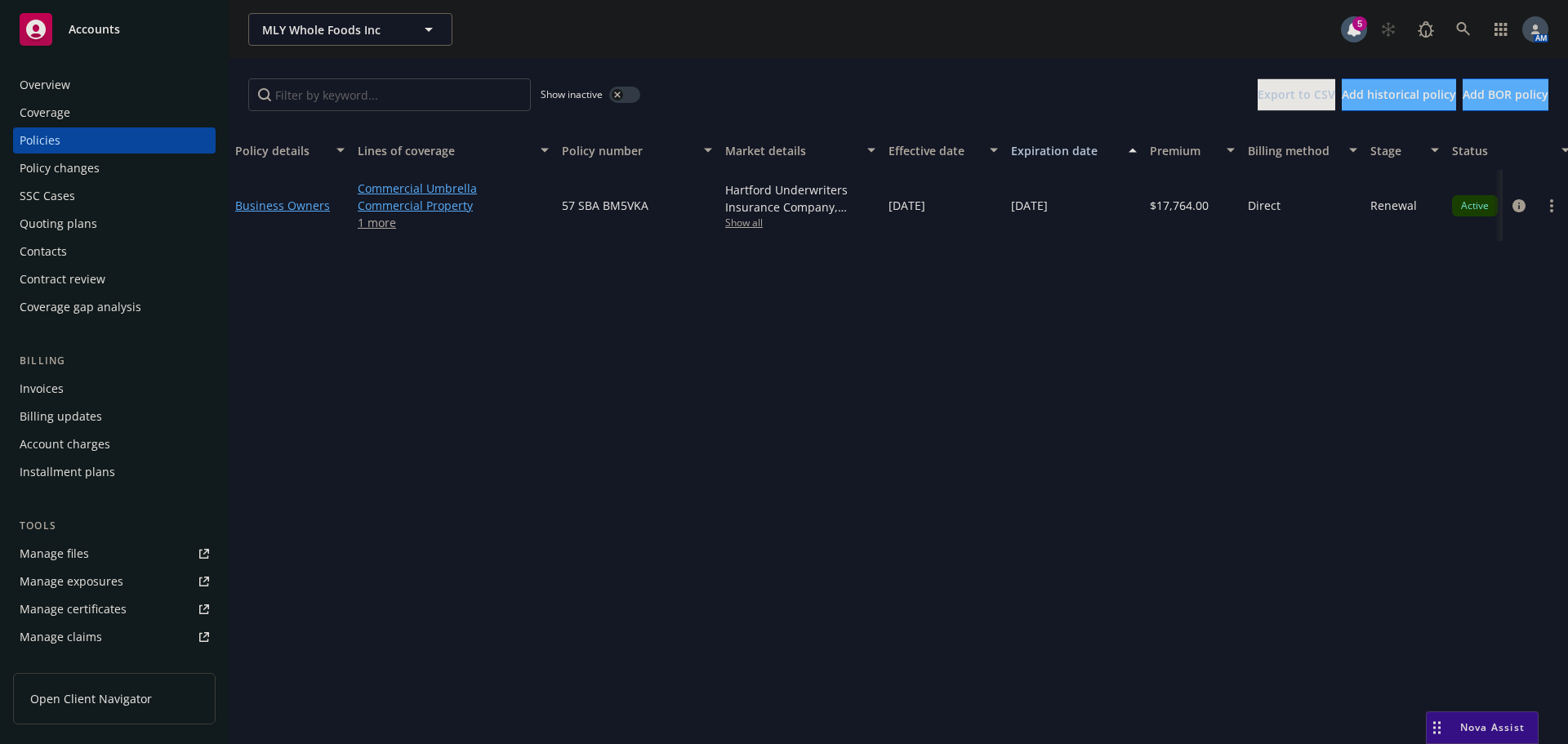
click at [86, 71] on div "Overview" at bounding box center [114, 84] width 189 height 26
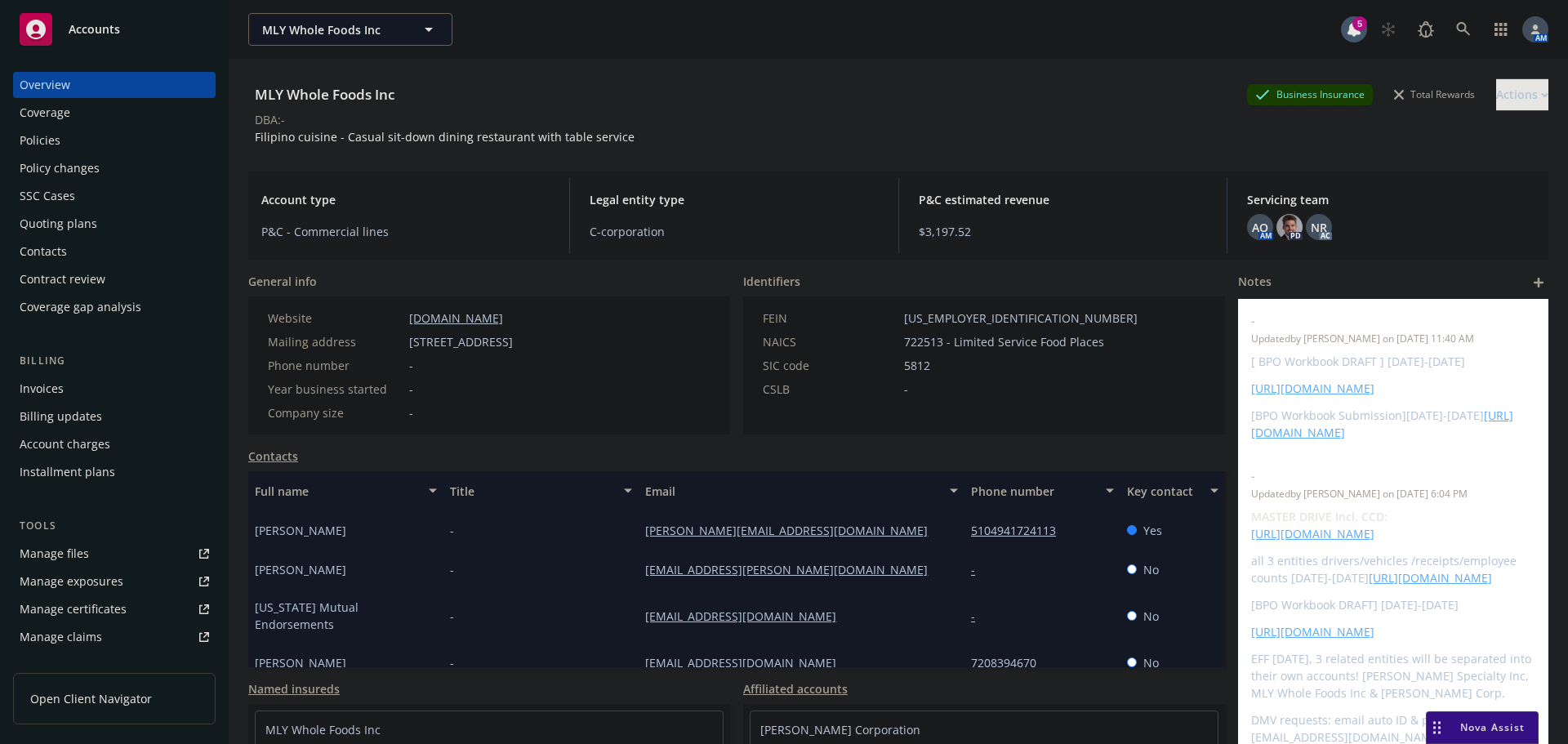
click at [66, 166] on div "Policy changes" at bounding box center [60, 168] width 80 height 26
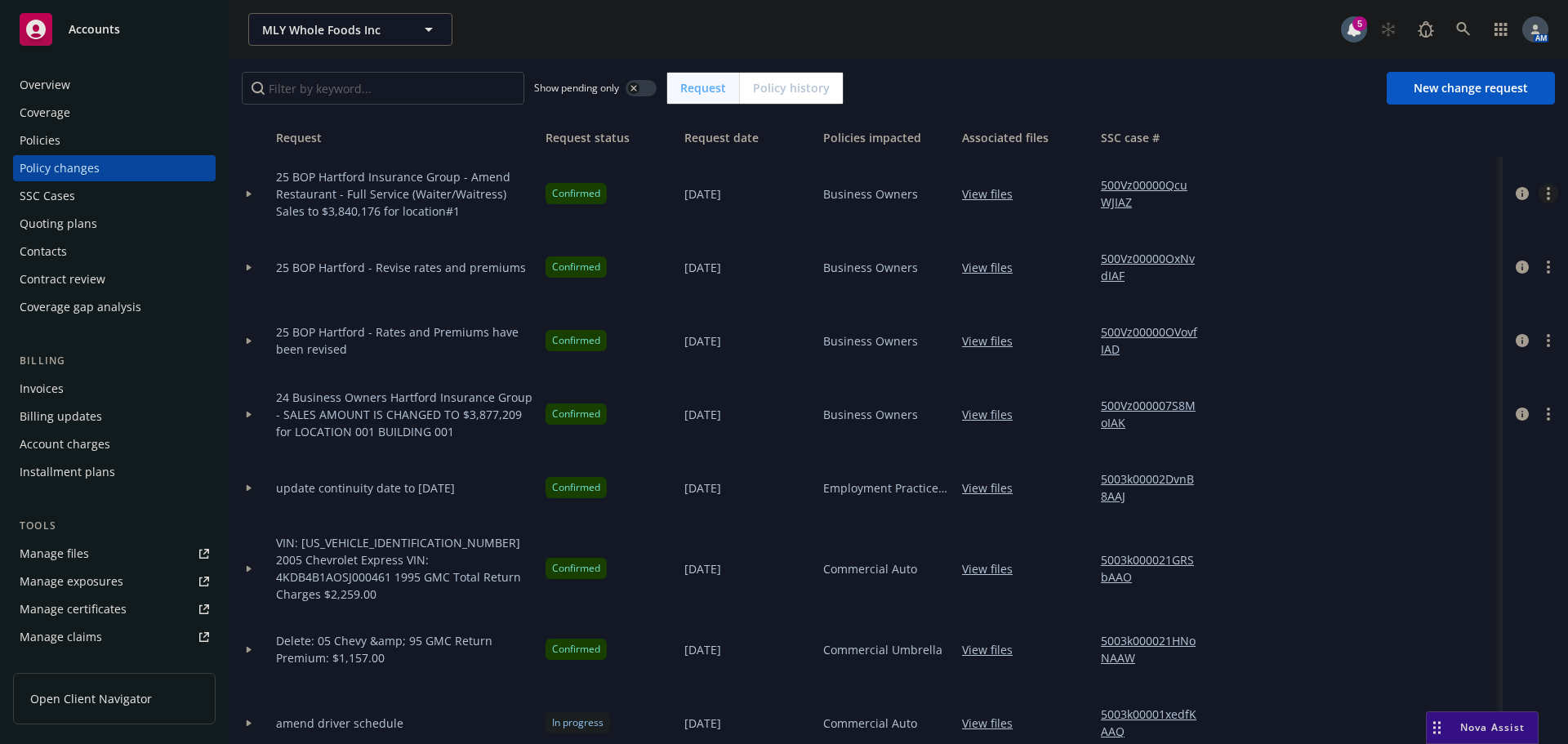
click at [1547, 197] on circle "more" at bounding box center [1548, 198] width 4 height 4
click at [1391, 222] on link "Copy logging email" at bounding box center [1405, 227] width 280 height 33
click at [1464, 32] on icon at bounding box center [1463, 29] width 14 height 14
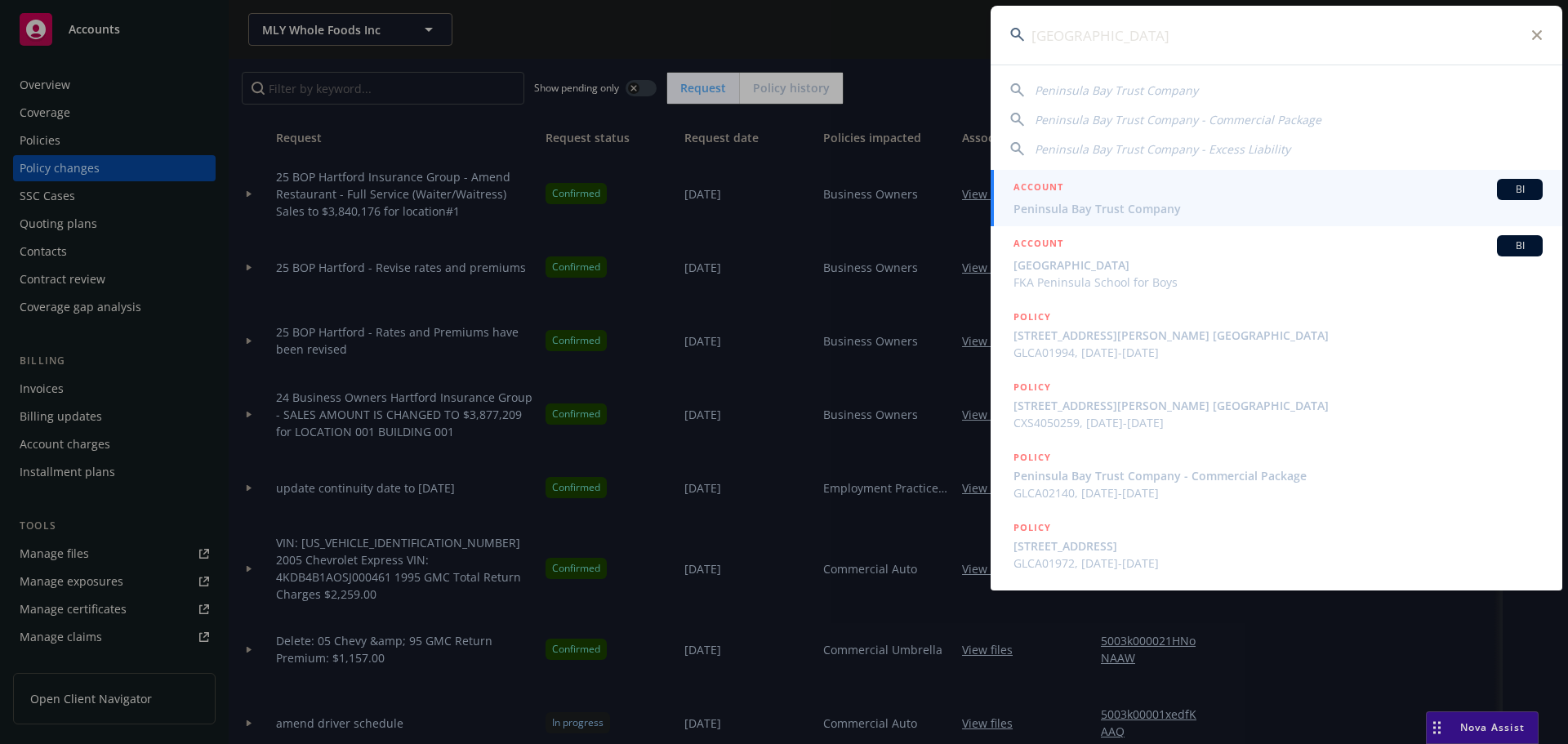
type input "[GEOGRAPHIC_DATA]"
click at [1110, 207] on span "Peninsula Bay Trust Company" at bounding box center [1278, 208] width 529 height 17
